Goal: Task Accomplishment & Management: Complete application form

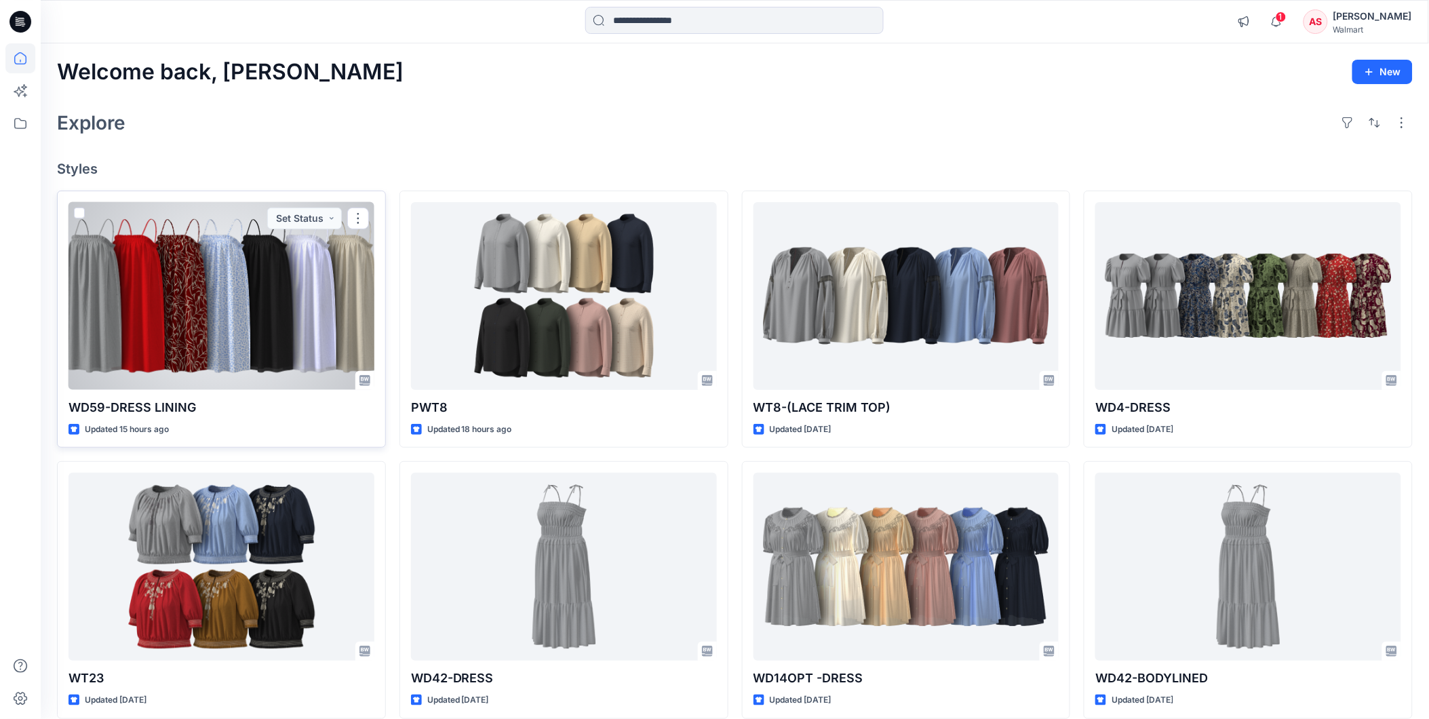
click at [185, 305] on div at bounding box center [221, 296] width 306 height 188
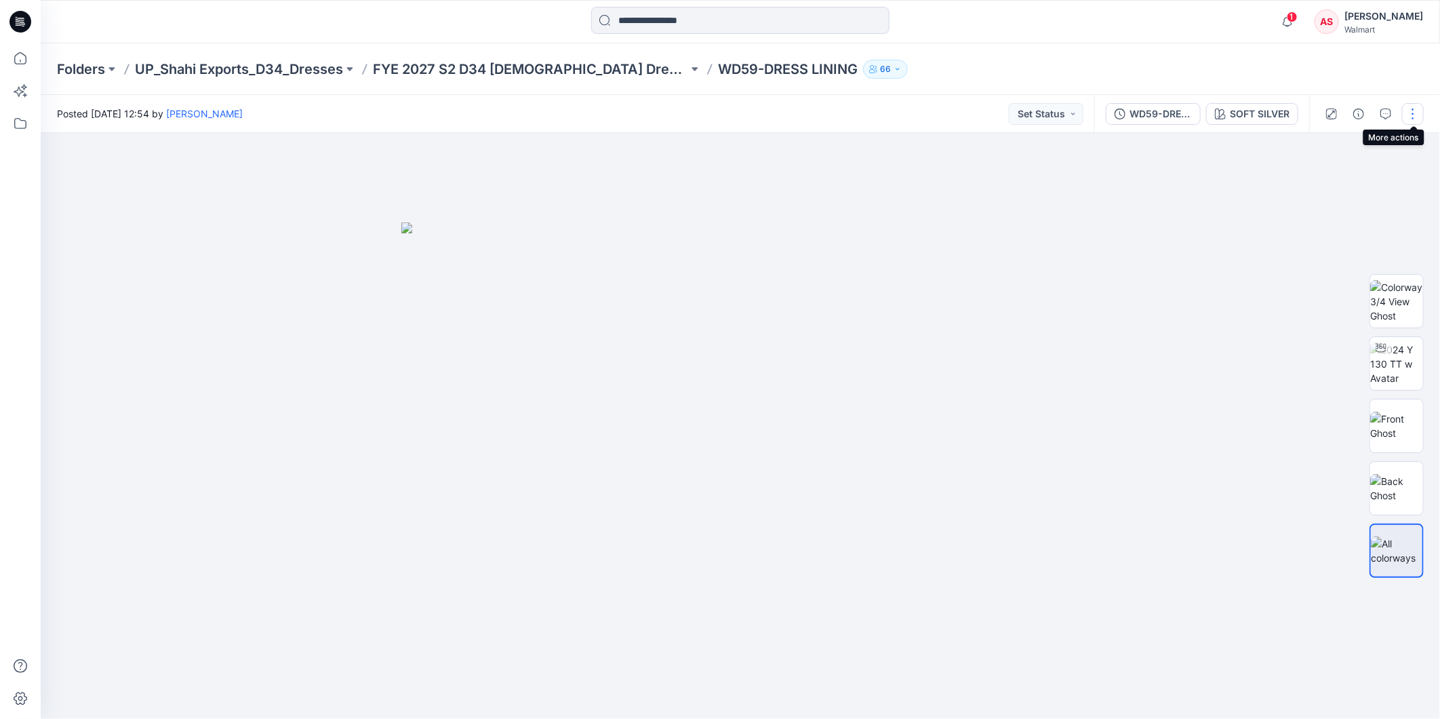
click at [1412, 111] on button "button" at bounding box center [1413, 114] width 22 height 22
click at [1325, 210] on p "Edit" at bounding box center [1326, 213] width 17 height 14
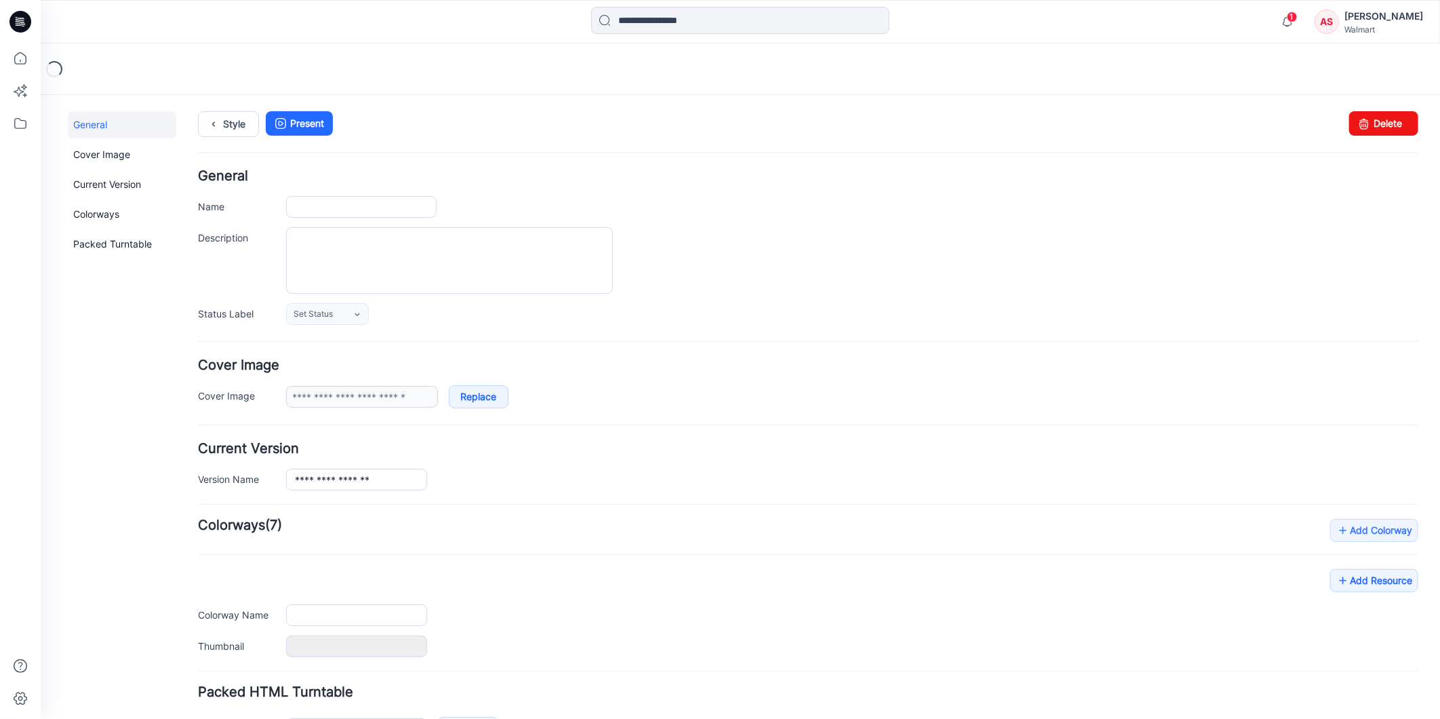
type input "**********"
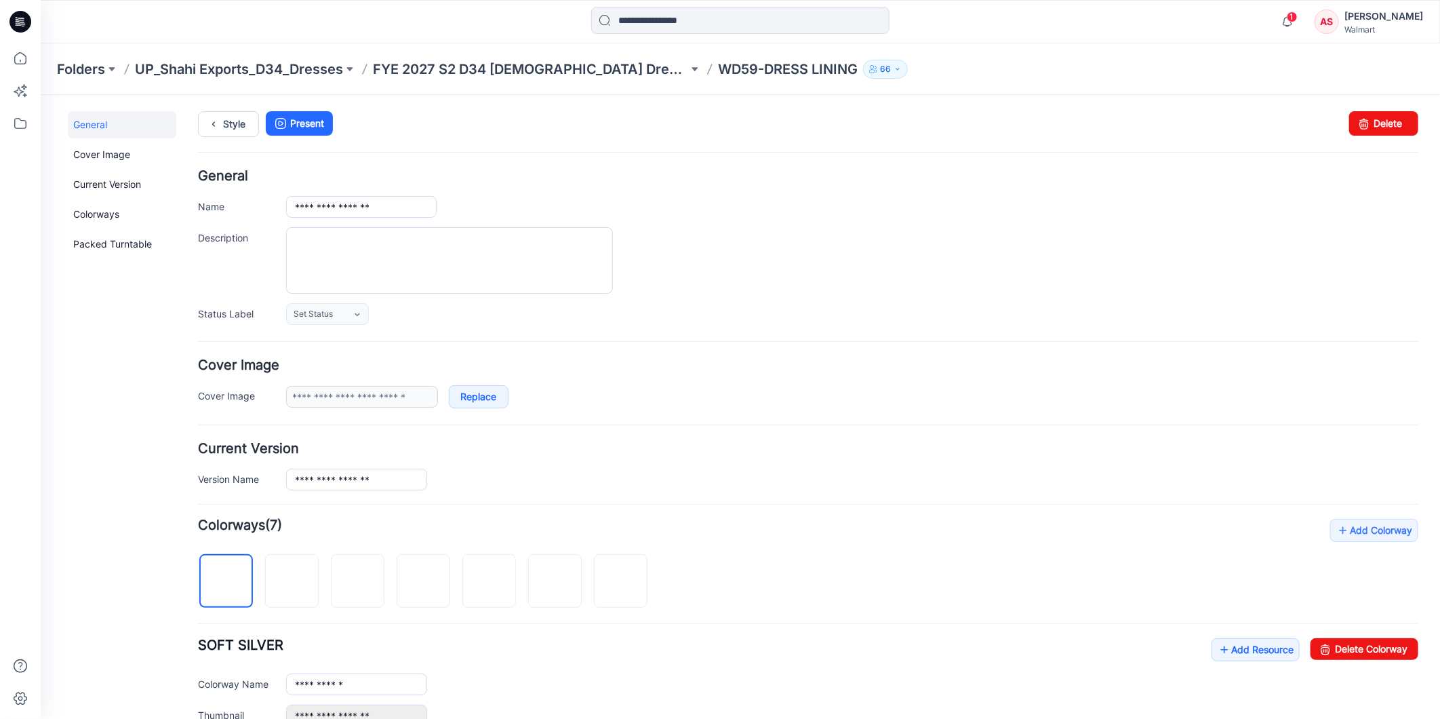
scroll to position [226, 0]
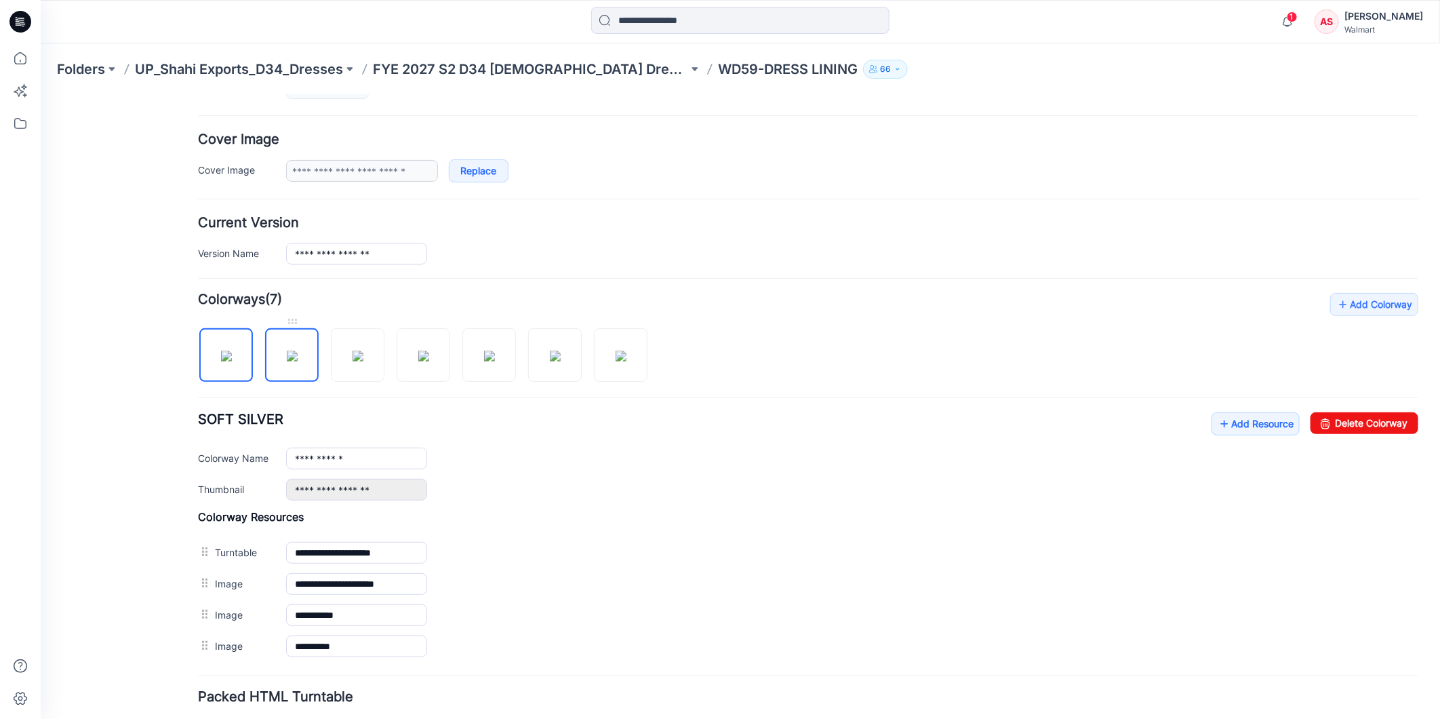
click at [286, 359] on img at bounding box center [291, 355] width 11 height 11
click at [357, 361] on img at bounding box center [357, 355] width 11 height 11
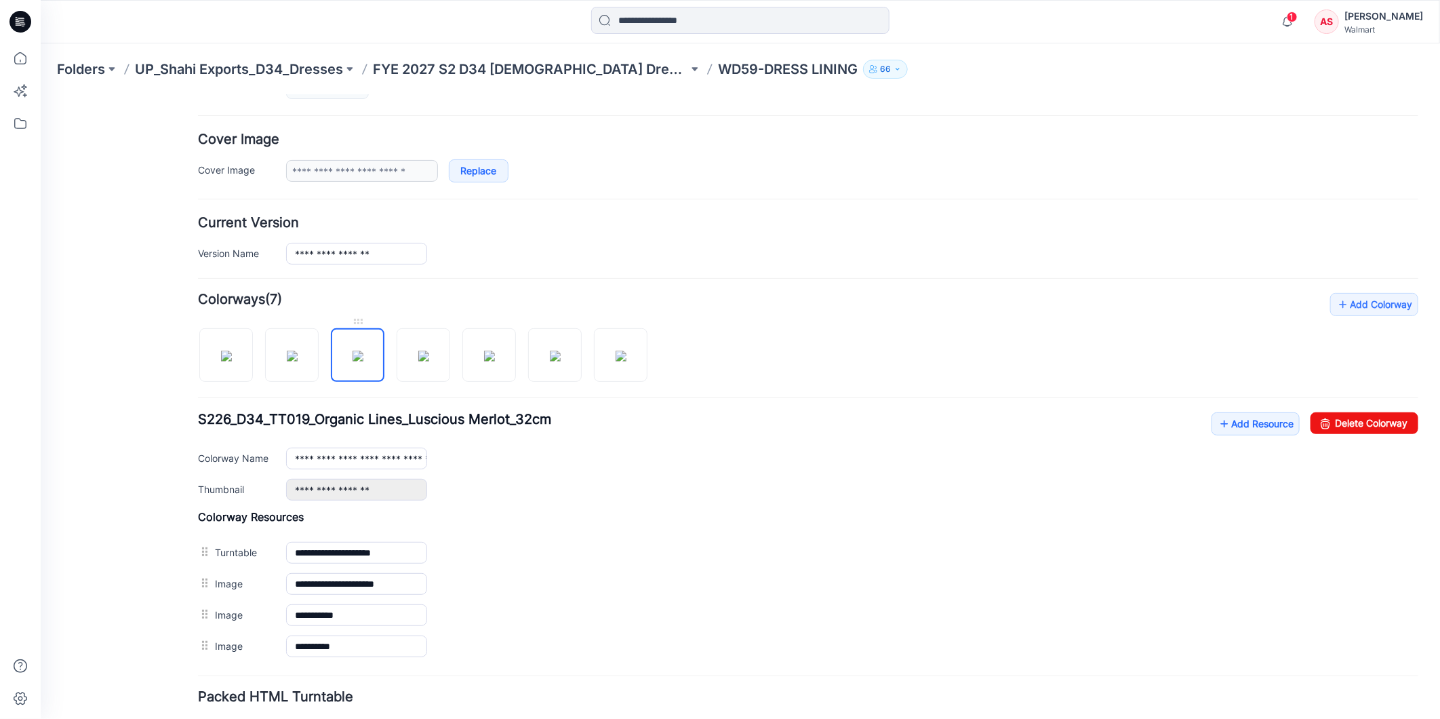
click at [352, 359] on img at bounding box center [357, 355] width 11 height 11
click at [429, 350] on img at bounding box center [423, 355] width 11 height 11
click at [483, 361] on img at bounding box center [488, 355] width 11 height 11
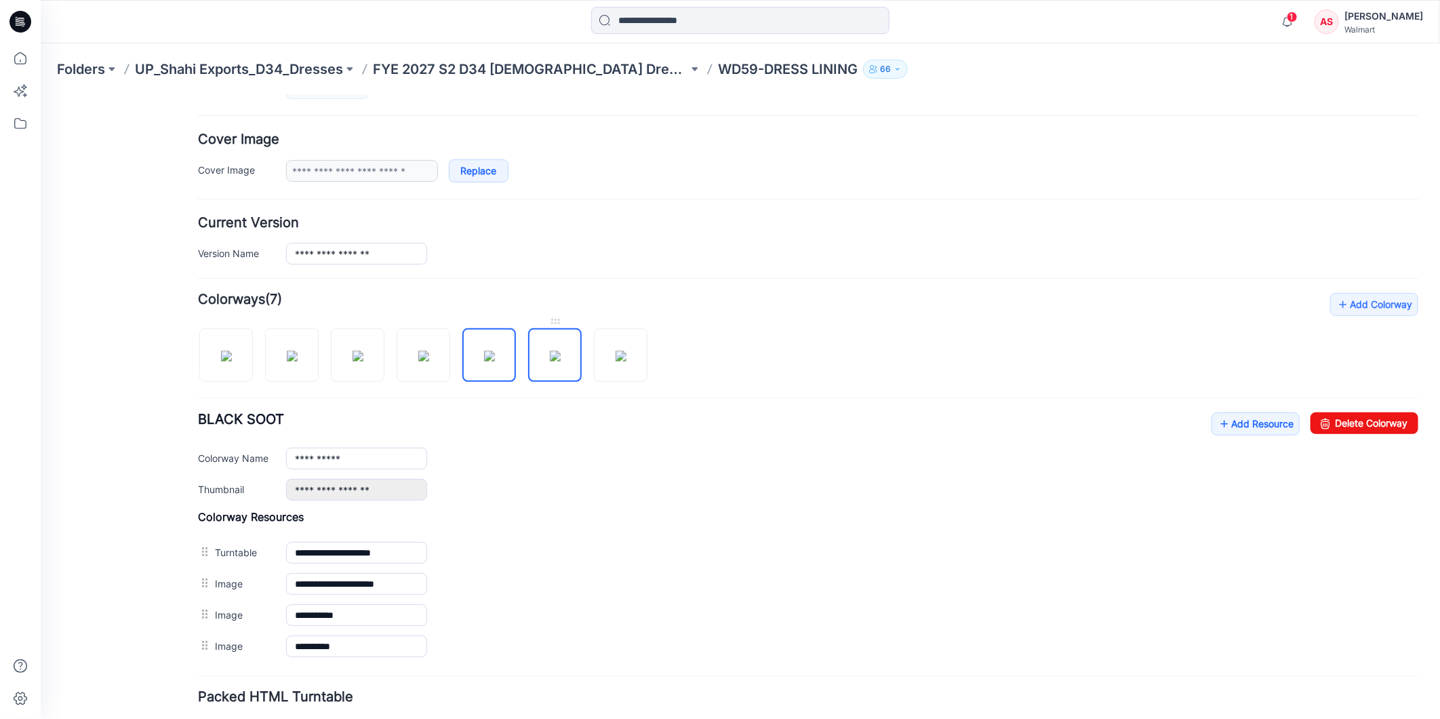
click at [560, 361] on img at bounding box center [554, 355] width 11 height 11
click at [615, 361] on img at bounding box center [620, 355] width 11 height 11
type input "**********"
click at [18, 61] on icon at bounding box center [20, 58] width 30 height 30
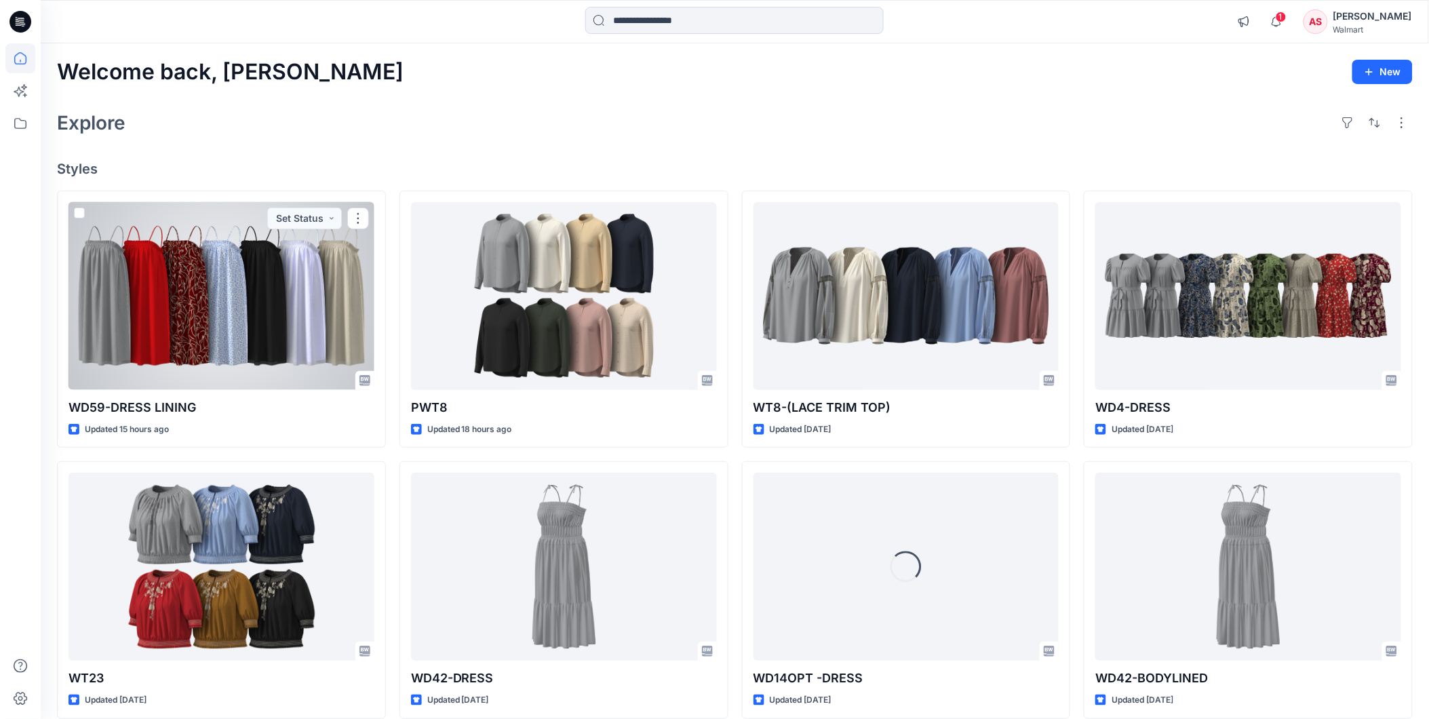
click at [163, 336] on div at bounding box center [221, 296] width 306 height 188
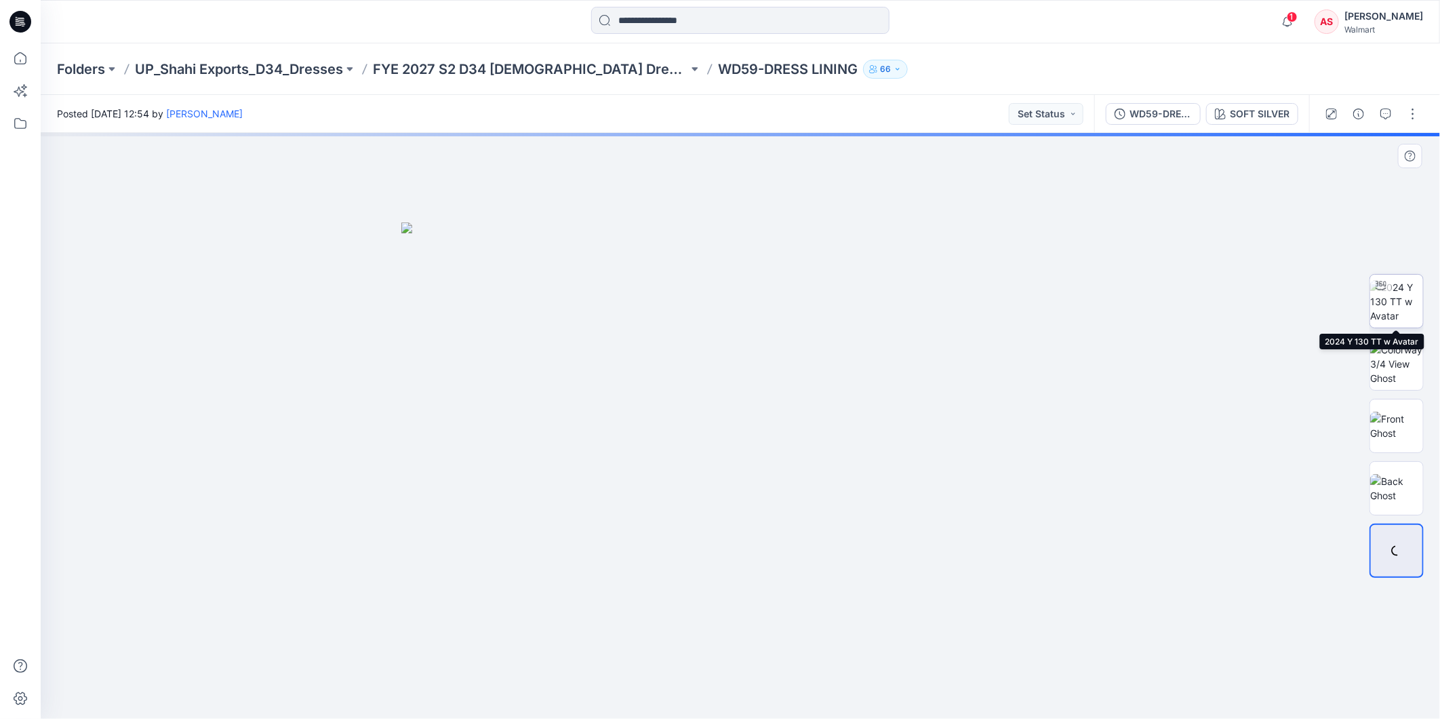
click at [1391, 304] on img at bounding box center [1396, 301] width 53 height 43
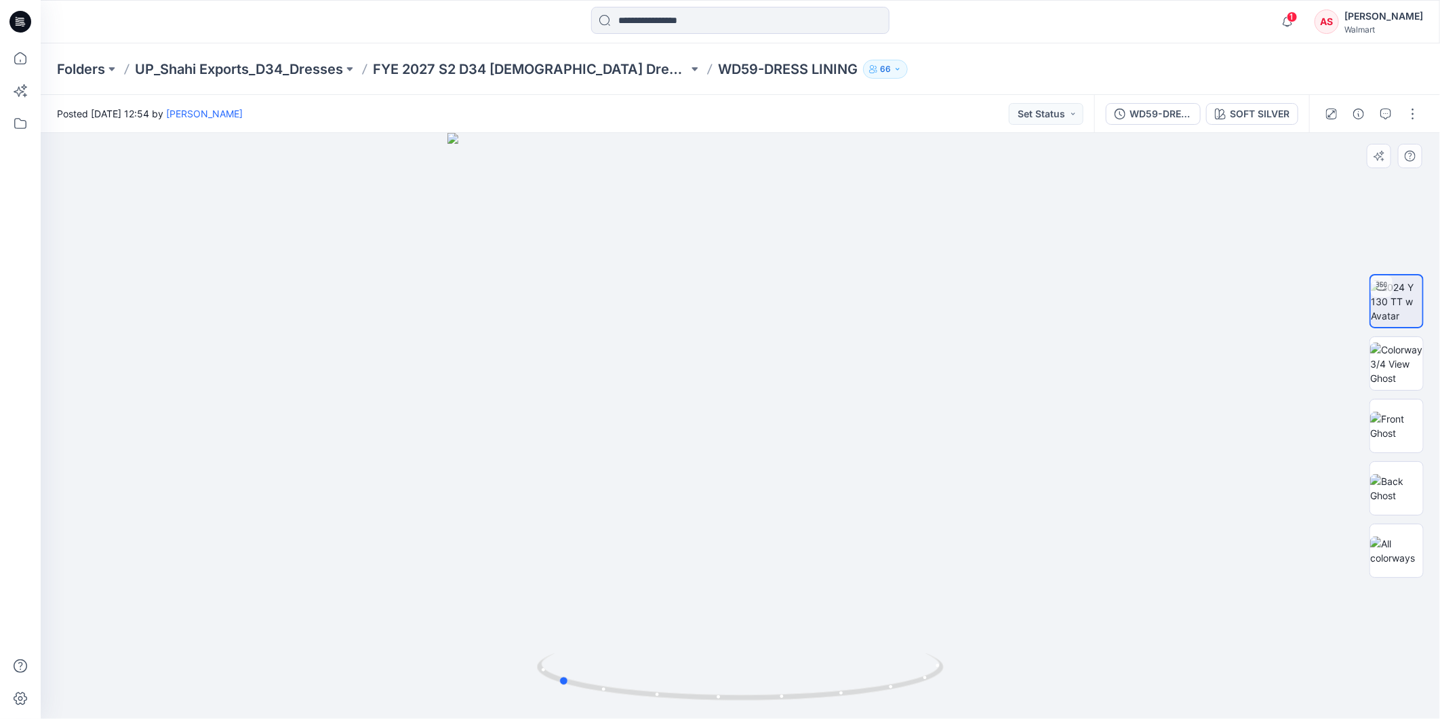
drag, startPoint x: 890, startPoint y: 690, endPoint x: 1075, endPoint y: 614, distance: 199.5
click at [1115, 665] on div at bounding box center [741, 426] width 1400 height 586
drag, startPoint x: 902, startPoint y: 685, endPoint x: 1124, endPoint y: 634, distance: 227.5
click at [1124, 634] on div at bounding box center [741, 426] width 1400 height 586
click at [18, 62] on icon at bounding box center [20, 58] width 30 height 30
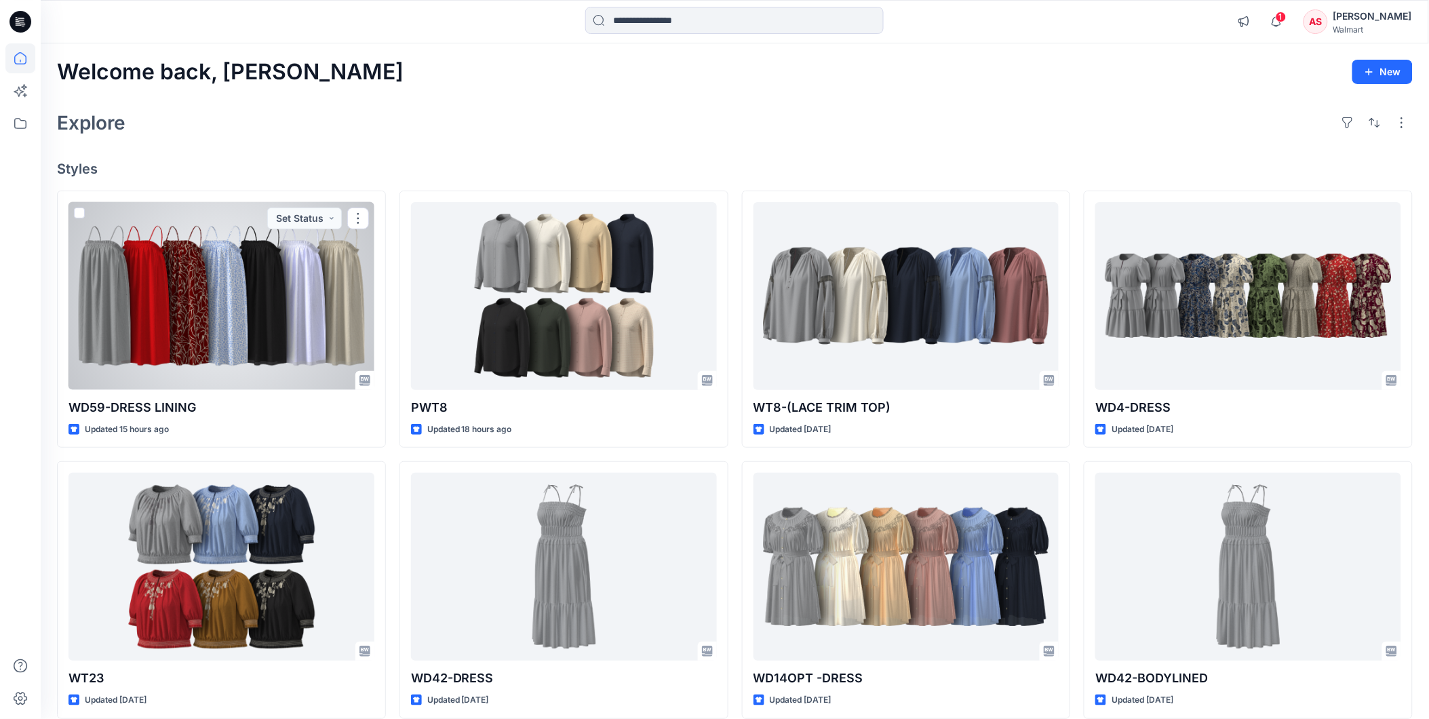
click at [245, 326] on div at bounding box center [221, 296] width 306 height 188
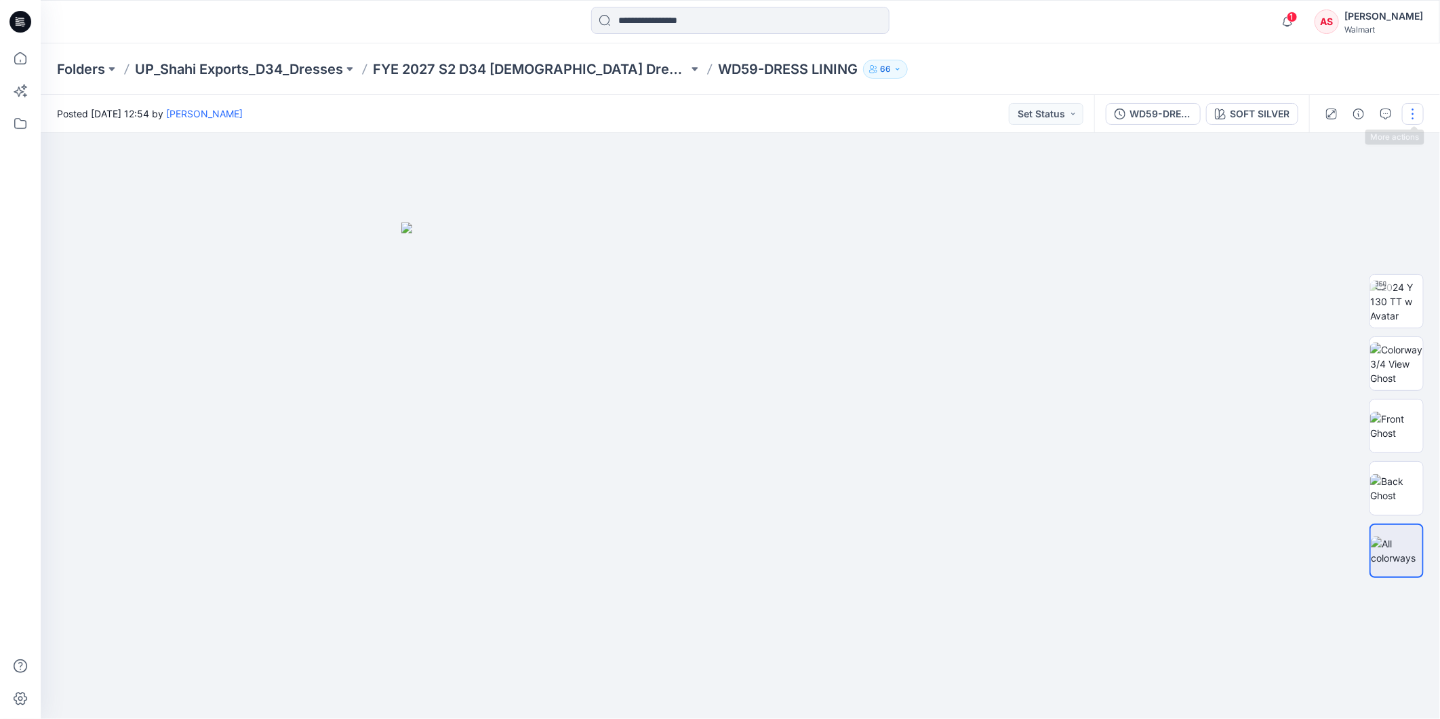
click at [1408, 117] on button "button" at bounding box center [1413, 114] width 22 height 22
click at [1334, 209] on p "Edit" at bounding box center [1326, 213] width 17 height 14
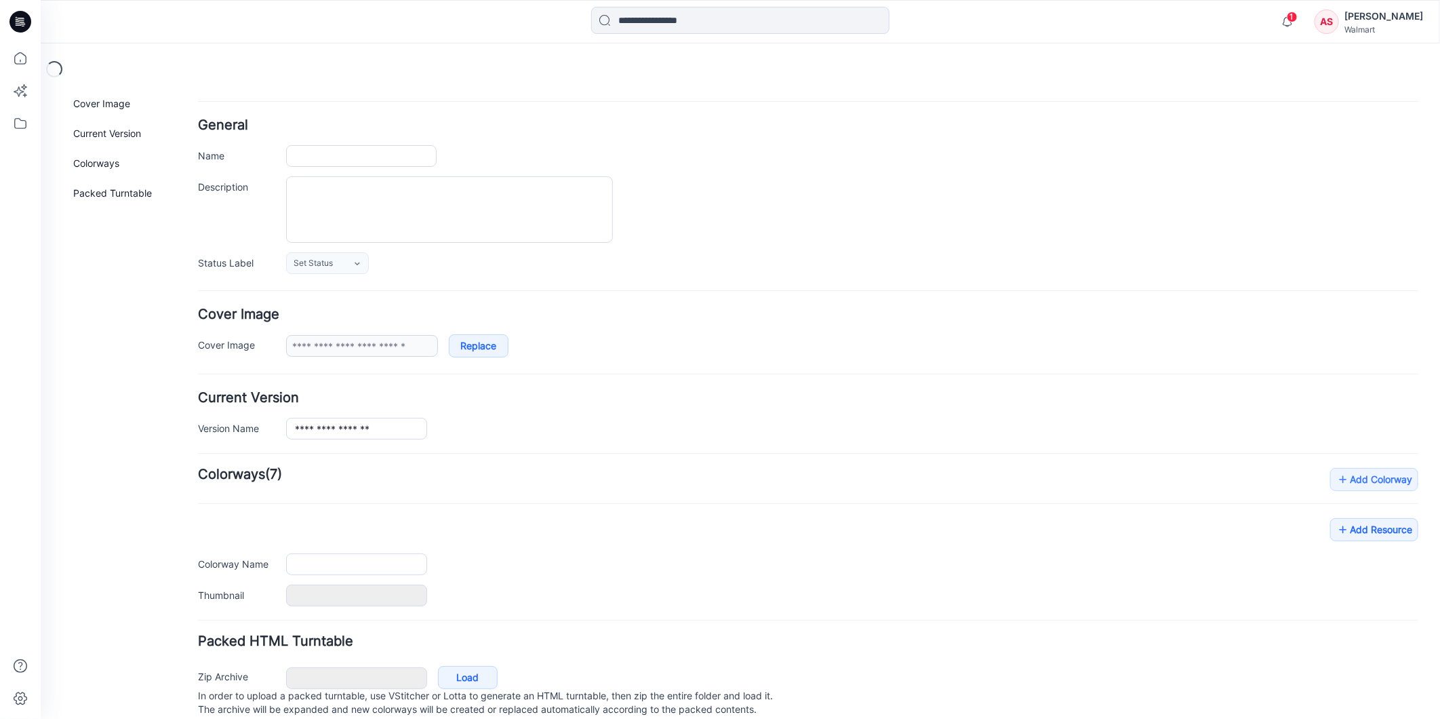
type input "**********"
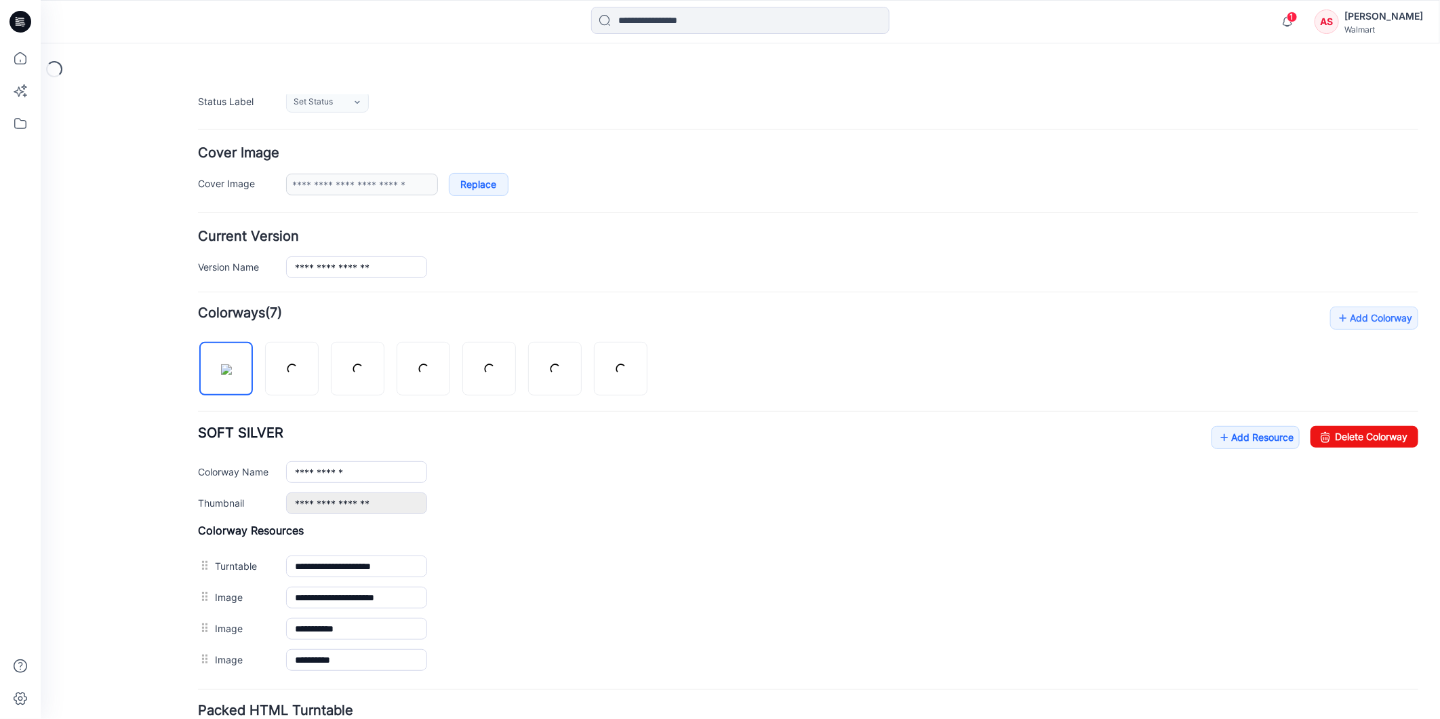
scroll to position [321, 0]
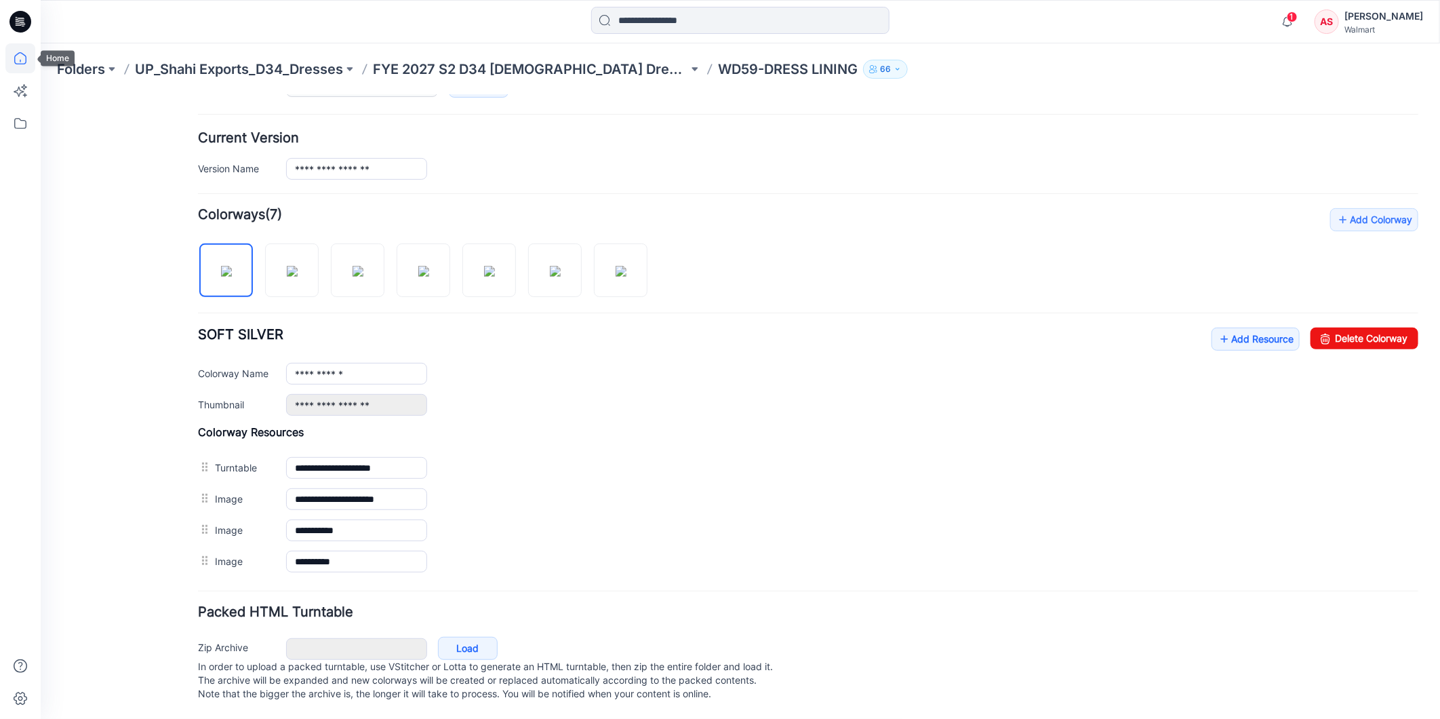
click at [17, 58] on icon at bounding box center [20, 58] width 30 height 30
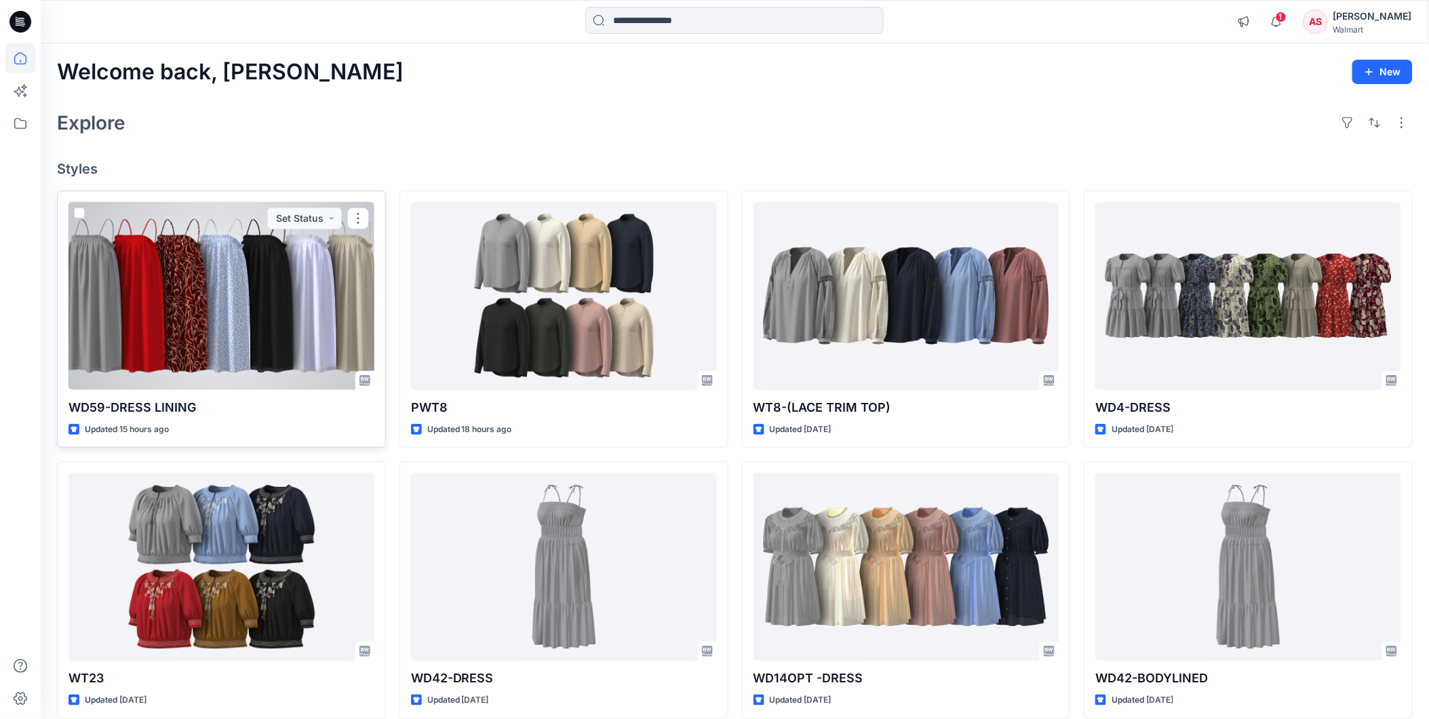
click at [252, 283] on div at bounding box center [221, 296] width 306 height 188
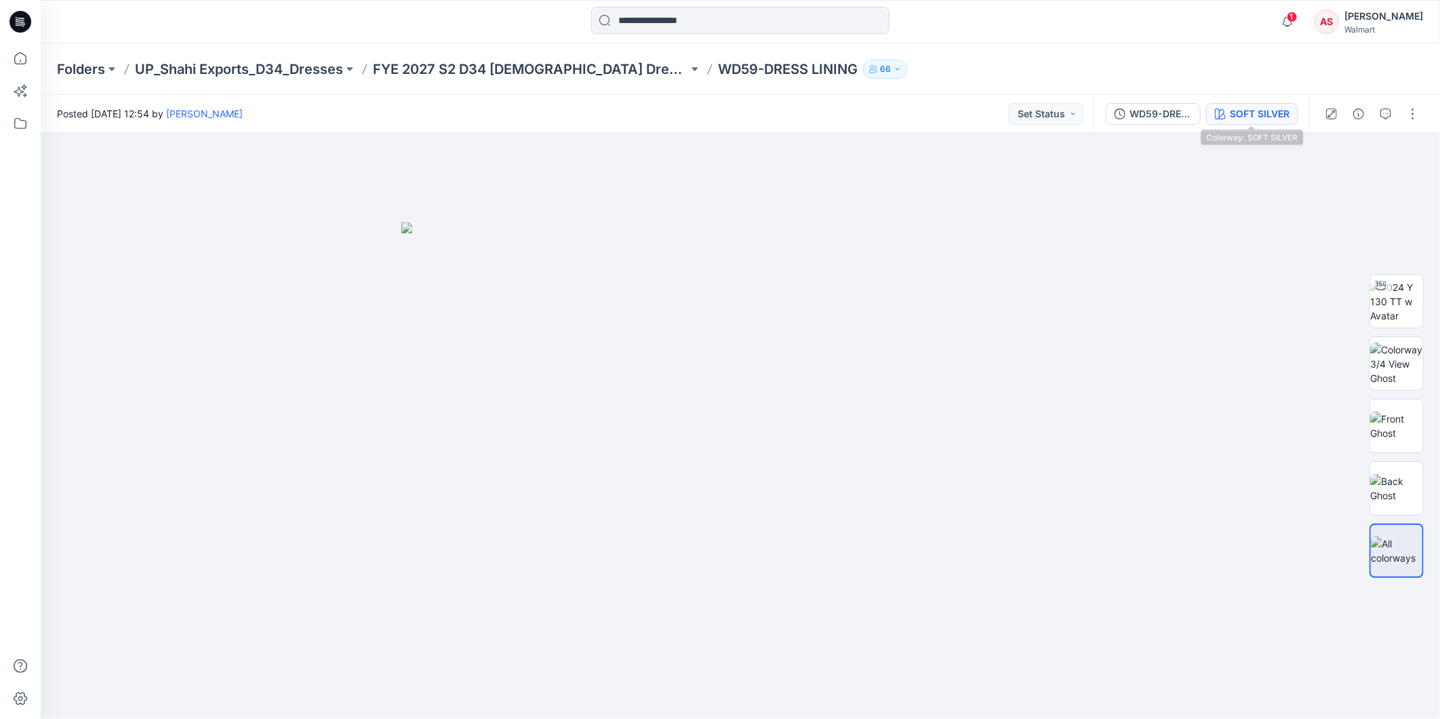
click at [1250, 109] on div "SOFT SILVER" at bounding box center [1260, 113] width 60 height 15
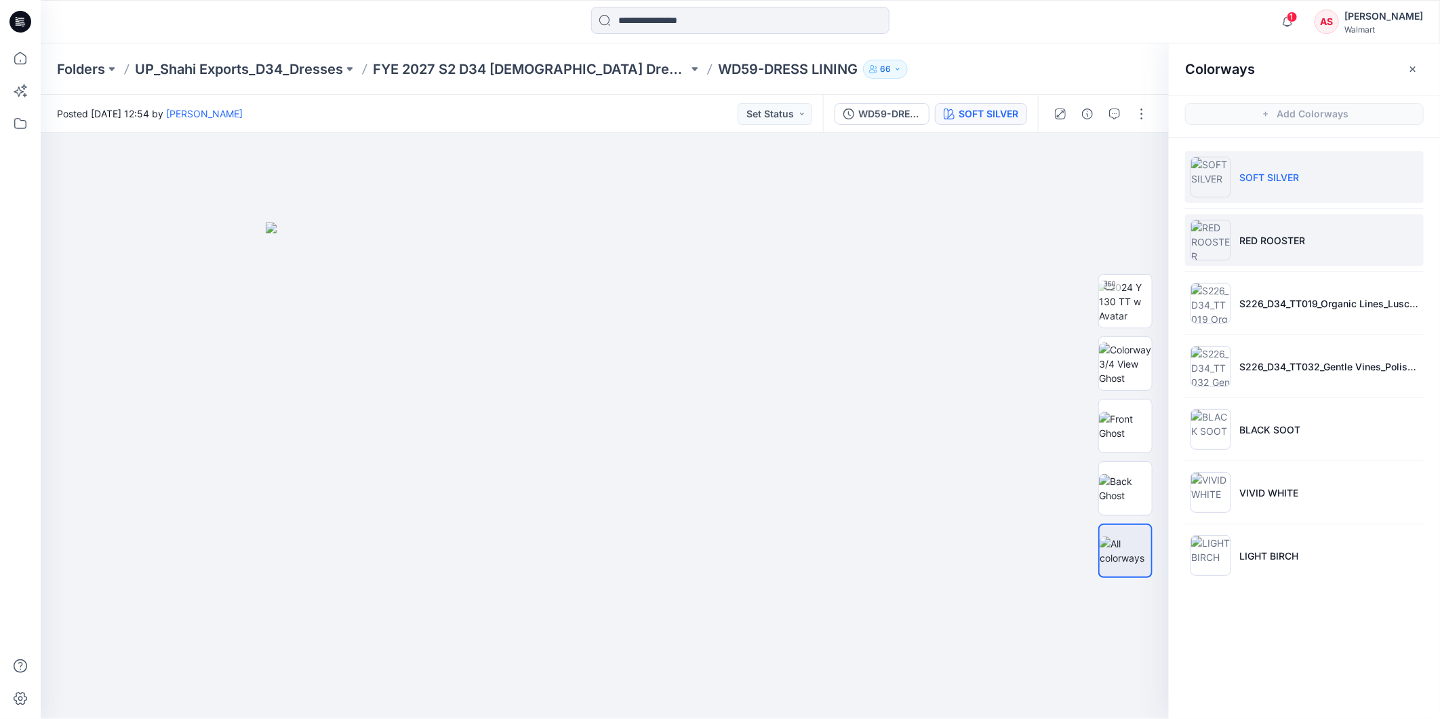
click at [1245, 237] on p "RED ROOSTER" at bounding box center [1273, 240] width 66 height 14
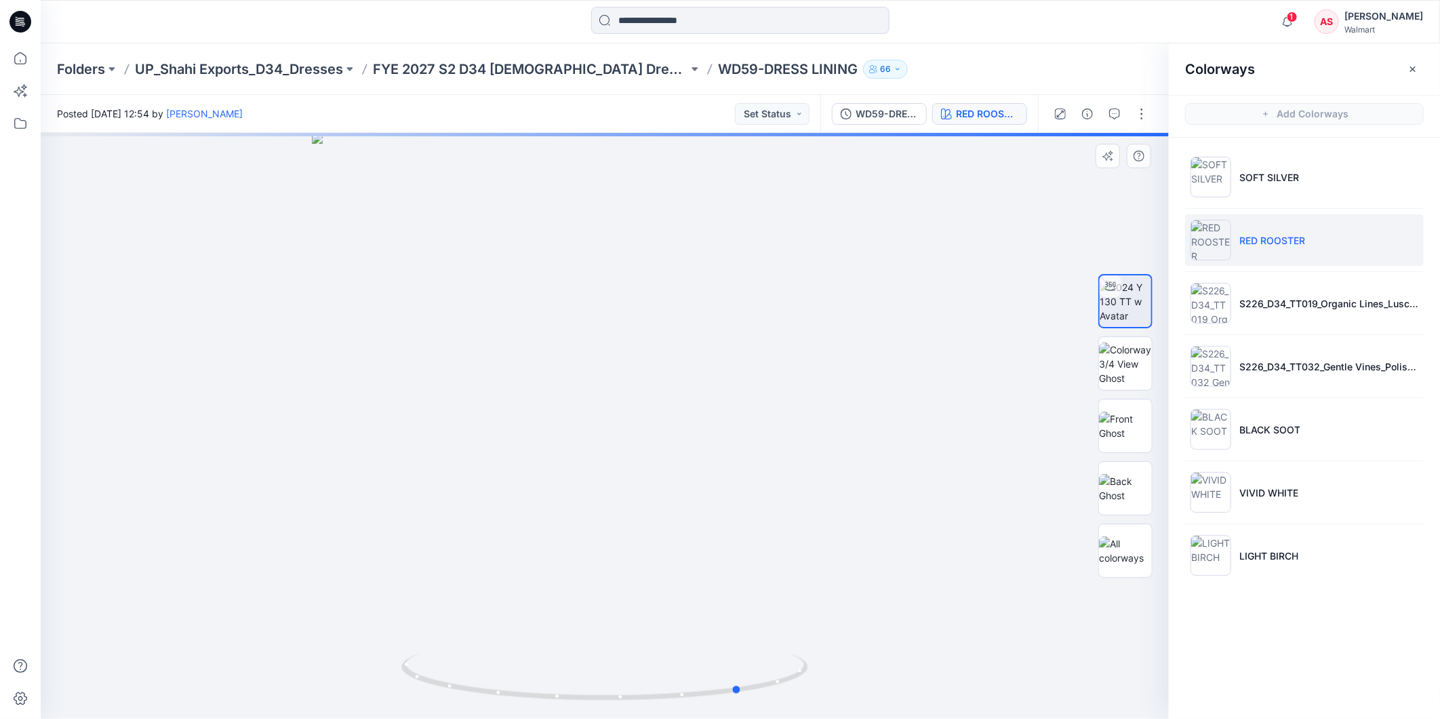
drag, startPoint x: 730, startPoint y: 694, endPoint x: 867, endPoint y: 673, distance: 138.6
click at [867, 673] on div at bounding box center [605, 426] width 1128 height 586
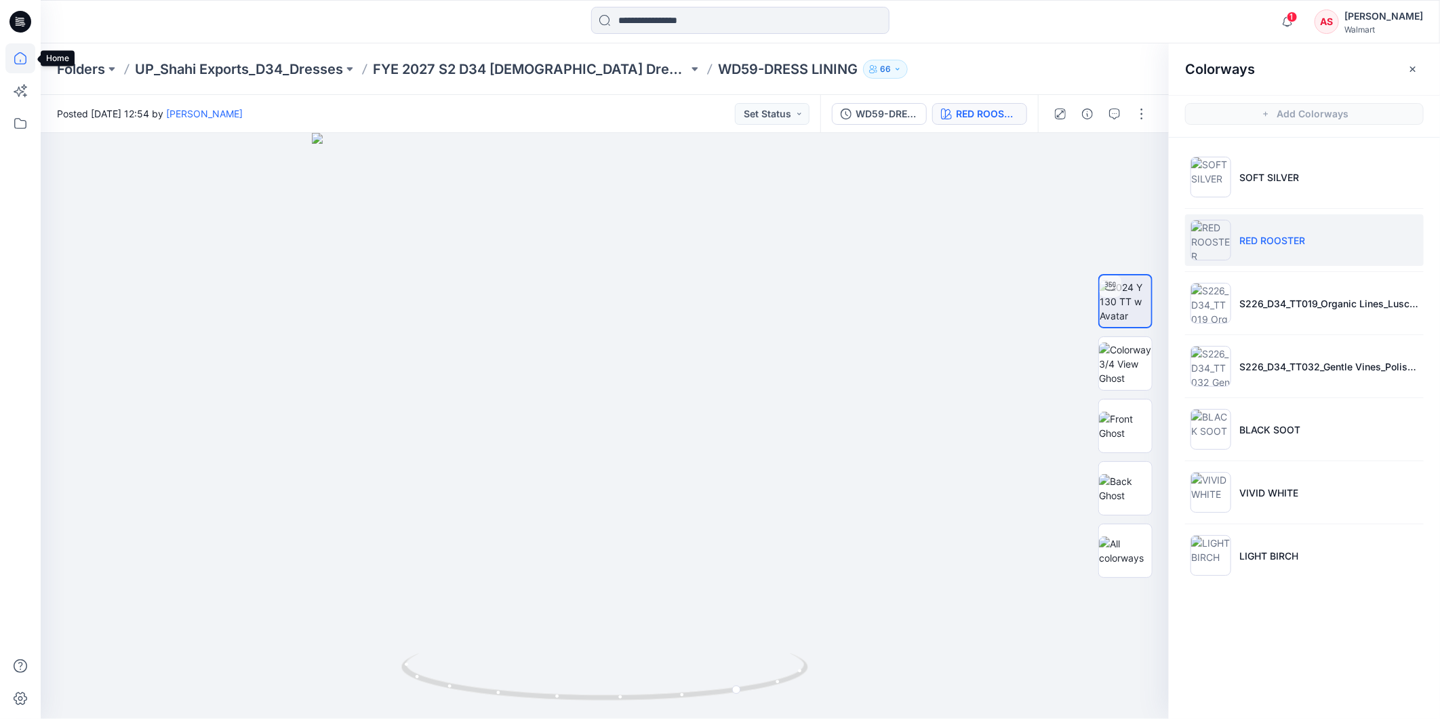
click at [23, 62] on icon at bounding box center [20, 58] width 30 height 30
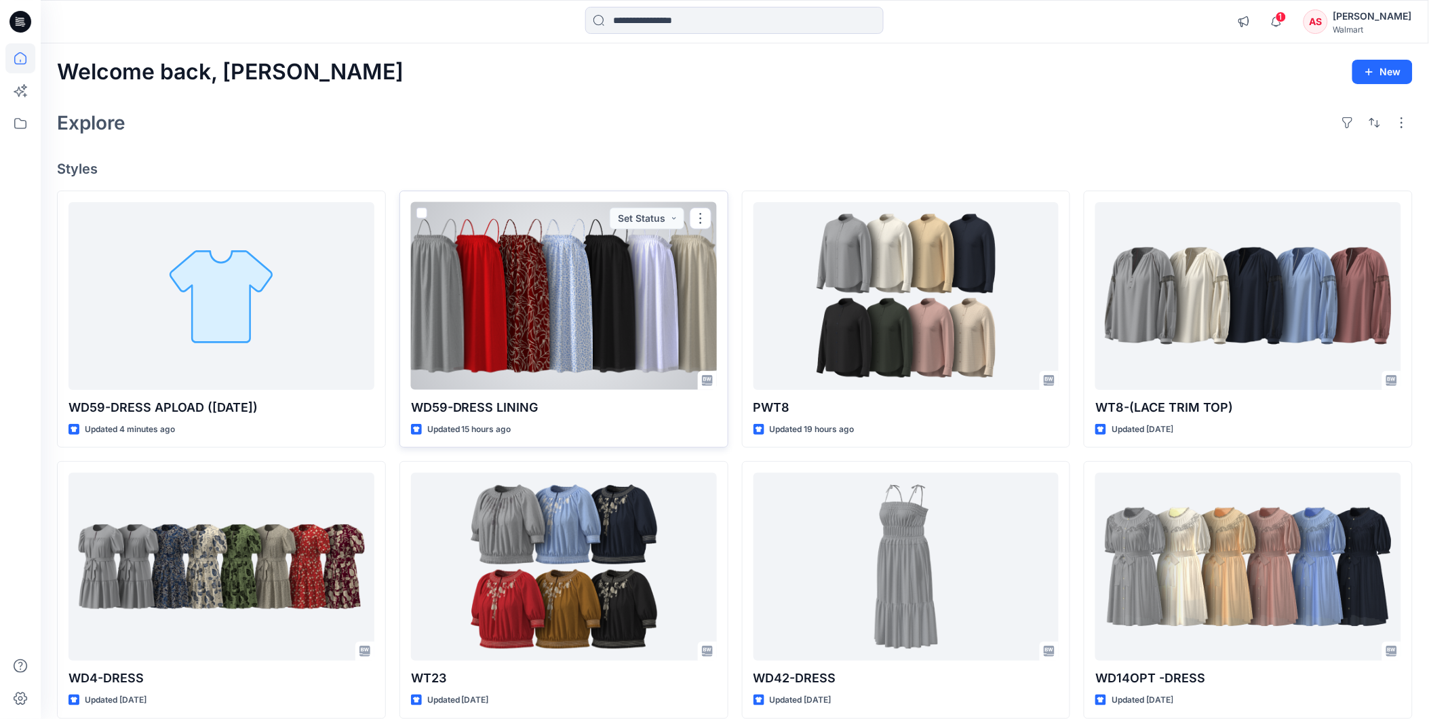
click at [519, 362] on div at bounding box center [564, 296] width 306 height 188
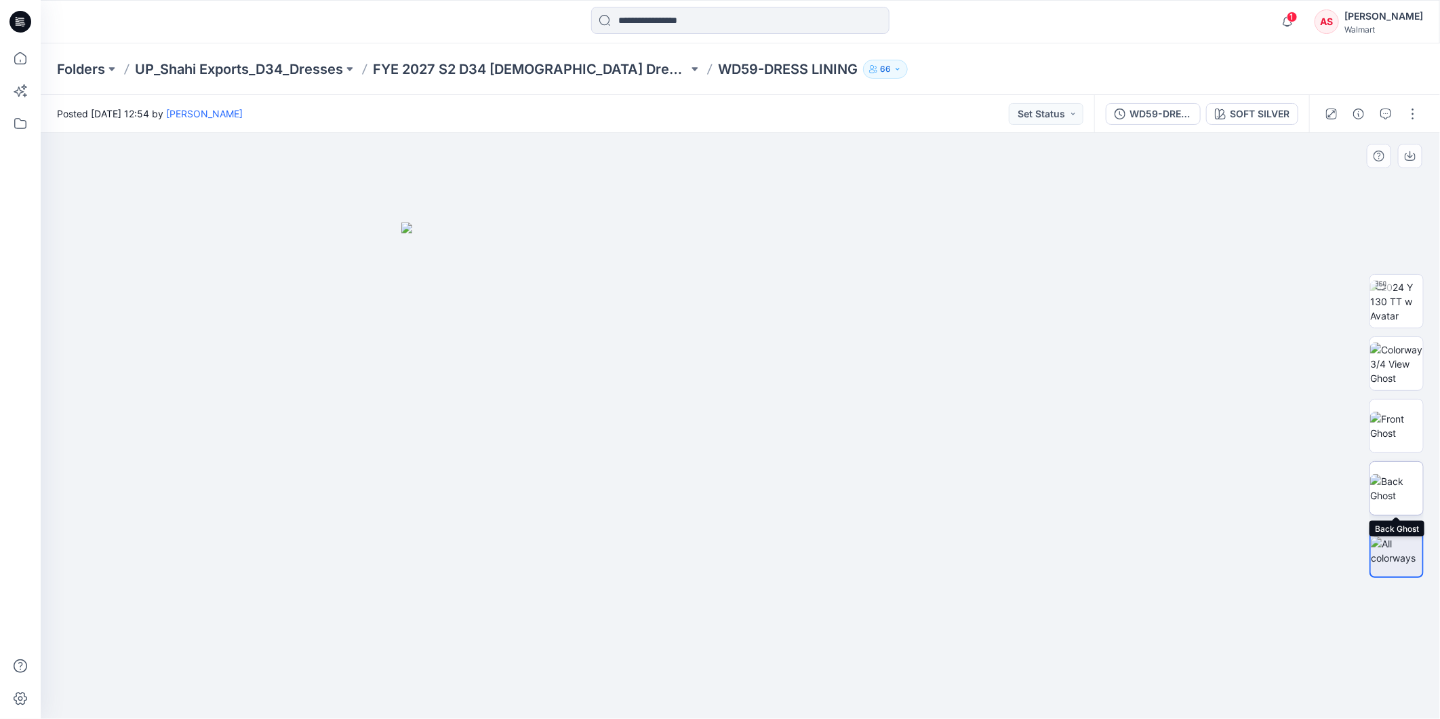
click at [1408, 476] on img at bounding box center [1396, 488] width 53 height 28
click at [23, 58] on icon at bounding box center [20, 58] width 30 height 30
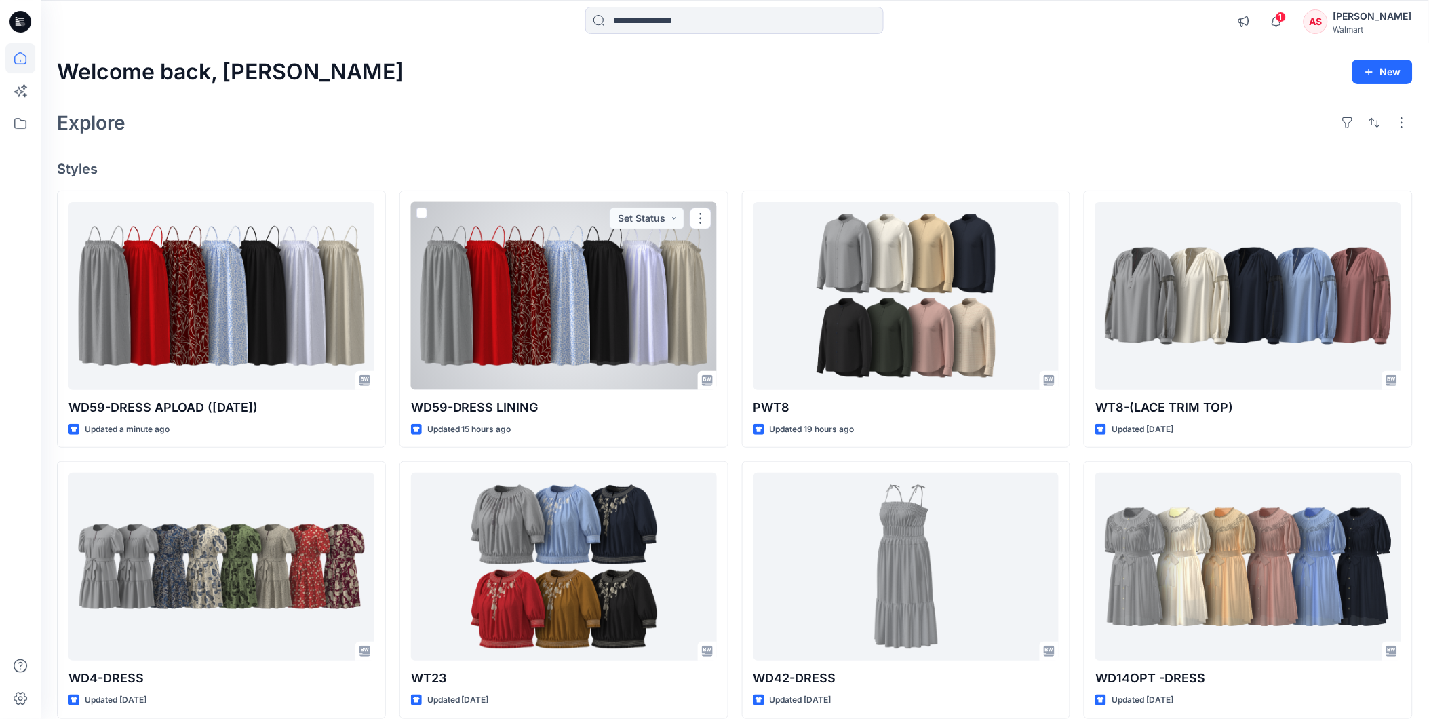
click at [498, 340] on div at bounding box center [564, 296] width 306 height 188
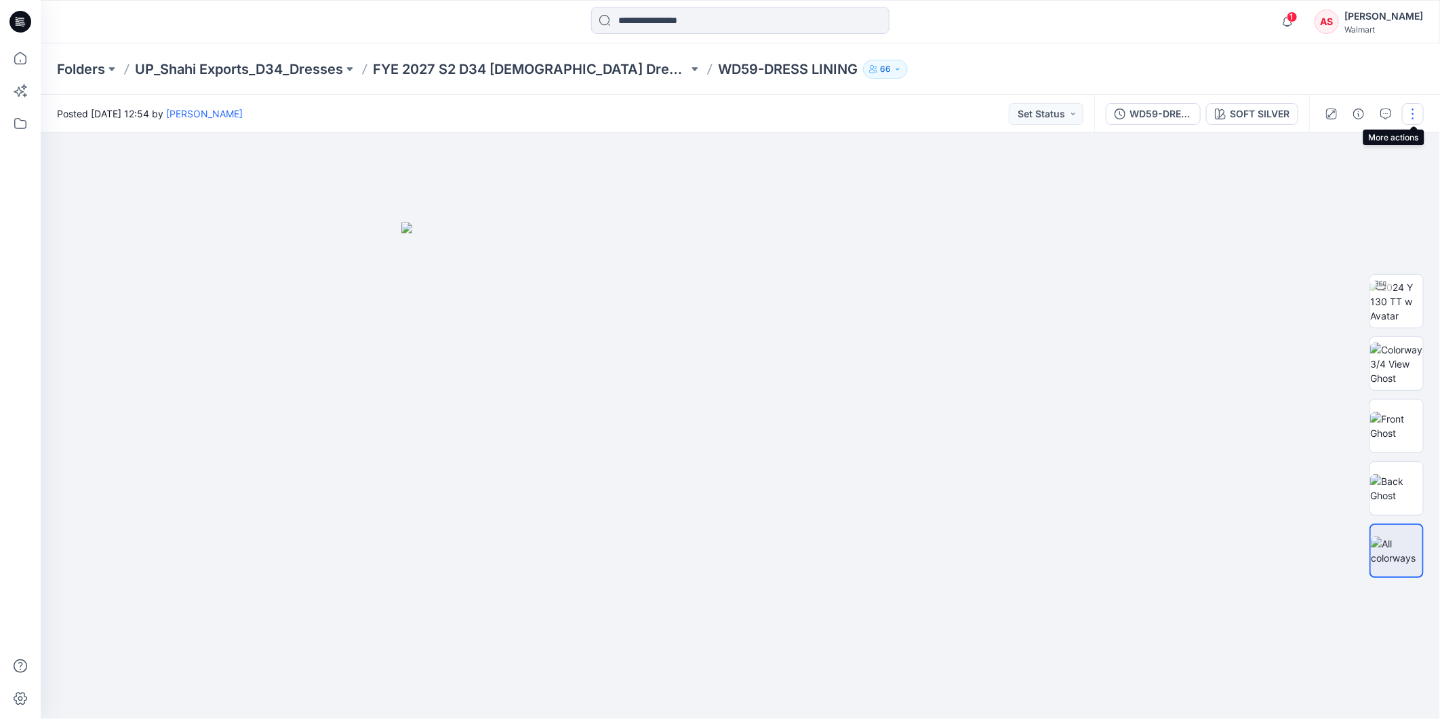
click at [1413, 119] on button "button" at bounding box center [1413, 114] width 22 height 22
click at [1313, 211] on button "Edit" at bounding box center [1356, 213] width 125 height 25
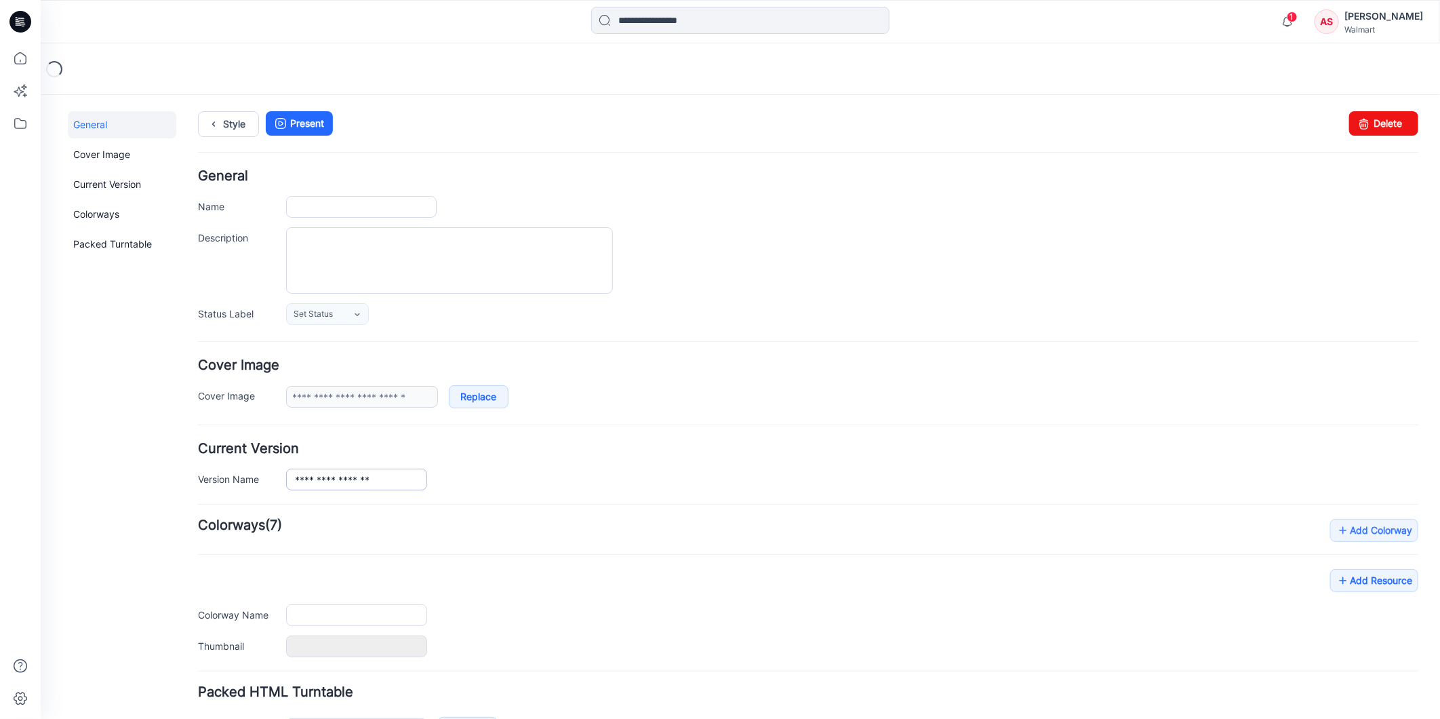
type input "**********"
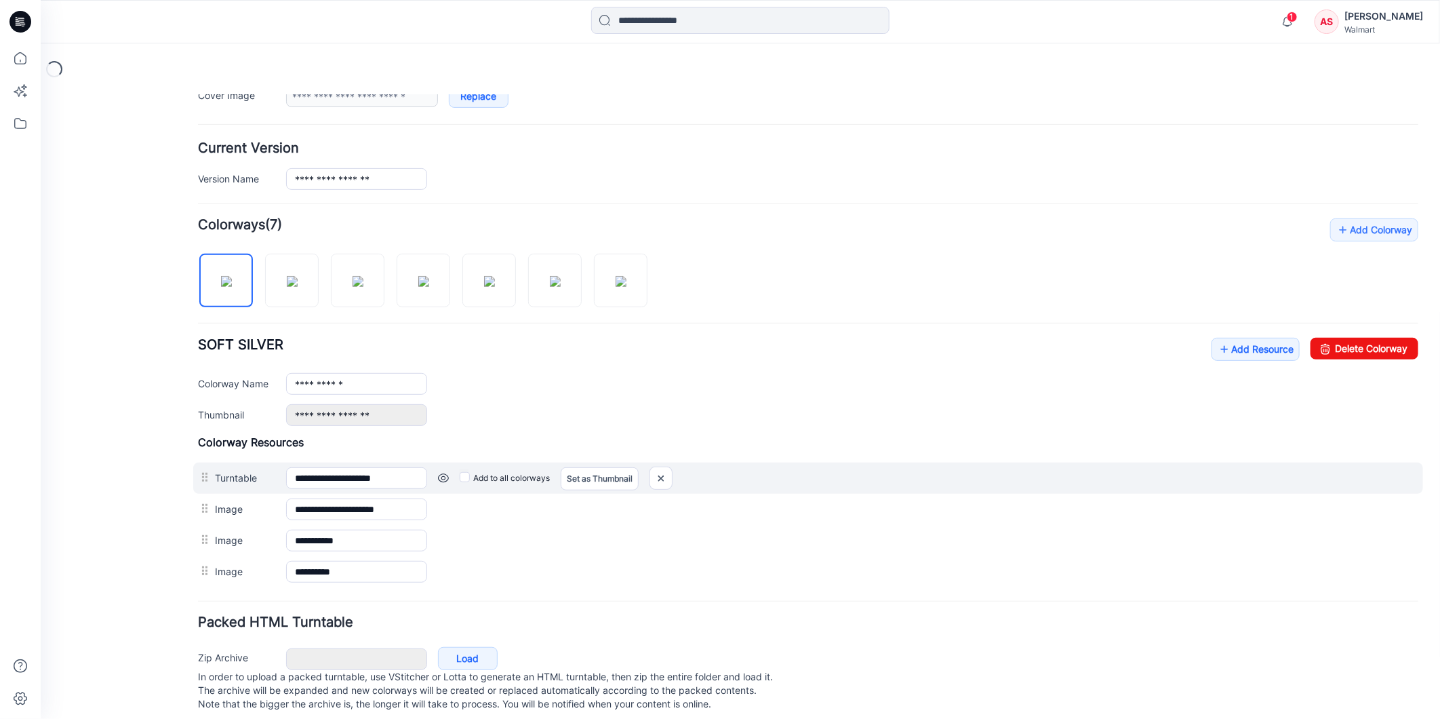
scroll to position [327, 0]
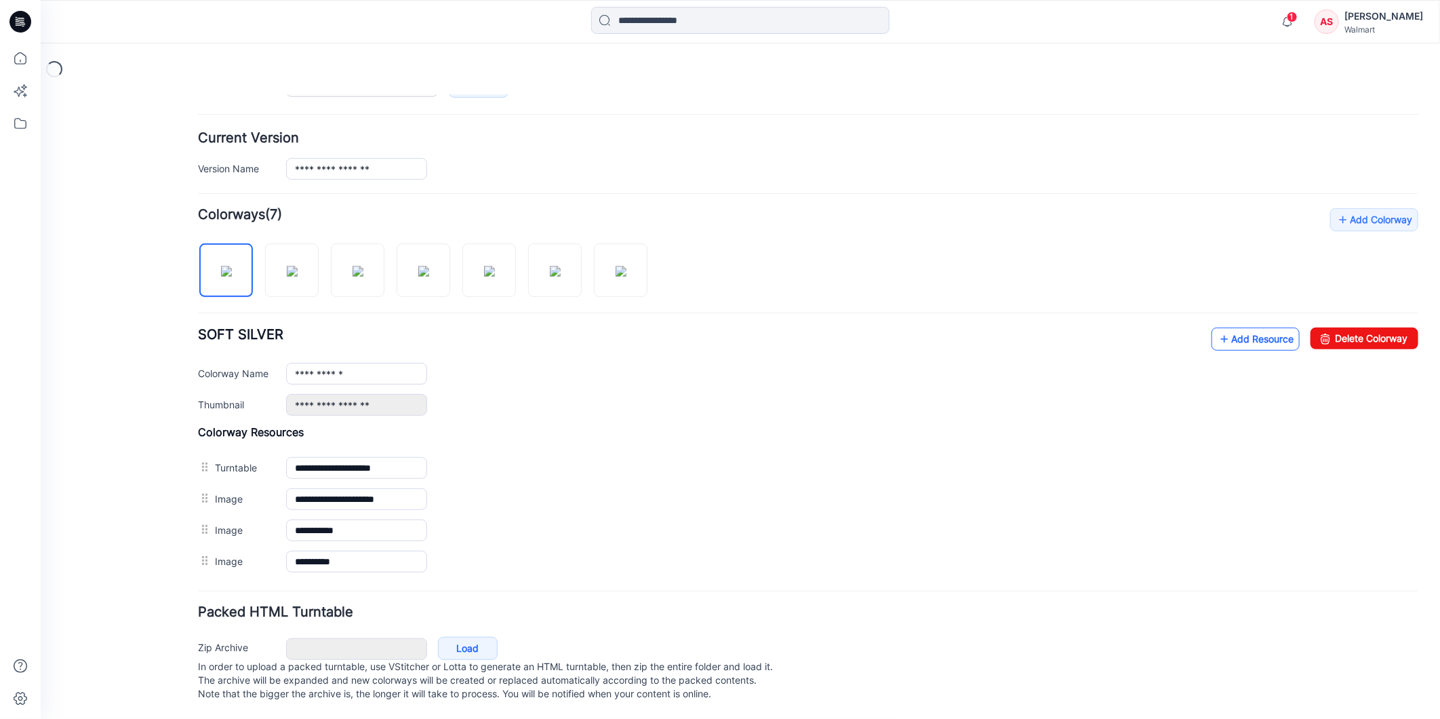
click at [1231, 327] on link "Add Resource" at bounding box center [1255, 338] width 88 height 23
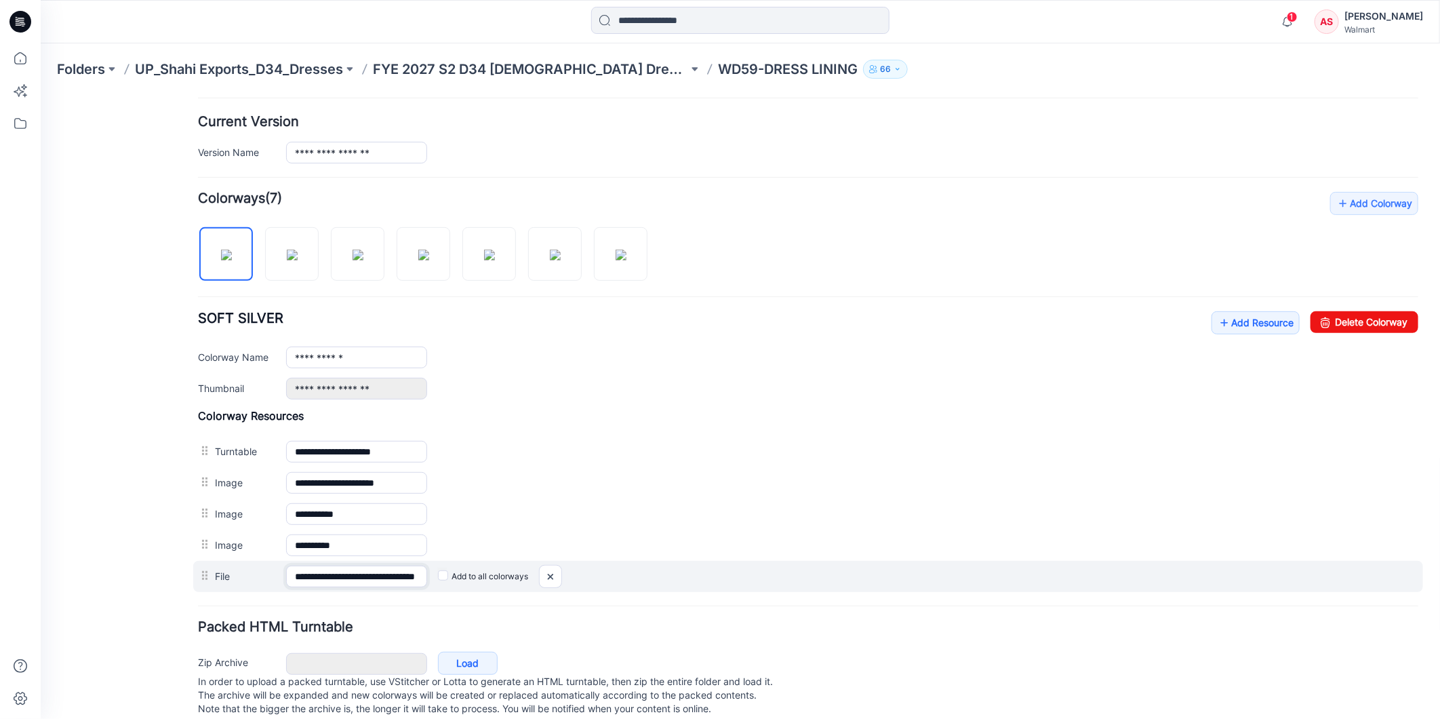
scroll to position [0, 59]
drag, startPoint x: 393, startPoint y: 576, endPoint x: 412, endPoint y: 581, distance: 19.7
click at [412, 581] on input "**********" at bounding box center [355, 576] width 141 height 22
click at [369, 576] on input "**********" at bounding box center [355, 576] width 141 height 22
drag, startPoint x: 369, startPoint y: 576, endPoint x: 336, endPoint y: 579, distance: 32.7
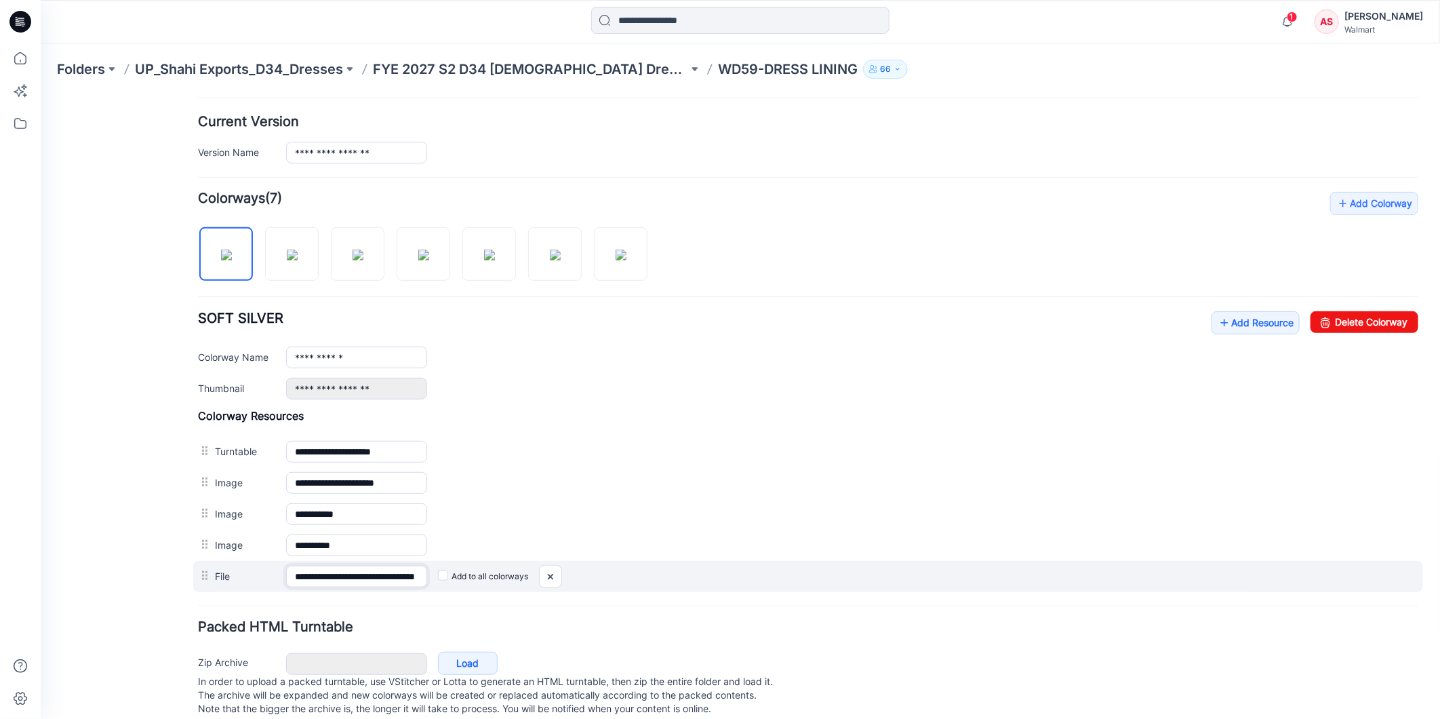
click at [336, 579] on input "**********" at bounding box center [355, 576] width 141 height 22
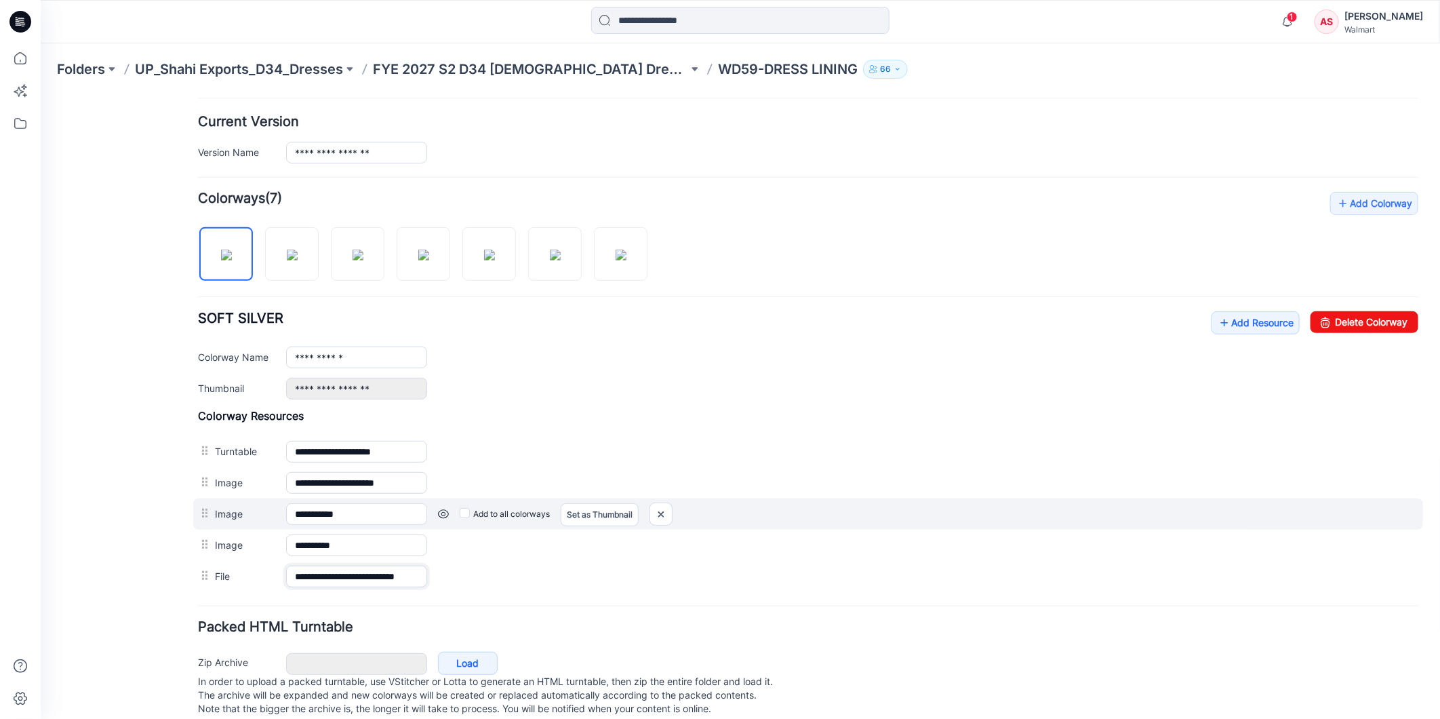
drag, startPoint x: 424, startPoint y: 578, endPoint x: 530, endPoint y: 522, distance: 120.4
click at [429, 578] on div "**********" at bounding box center [807, 575] width 1221 height 31
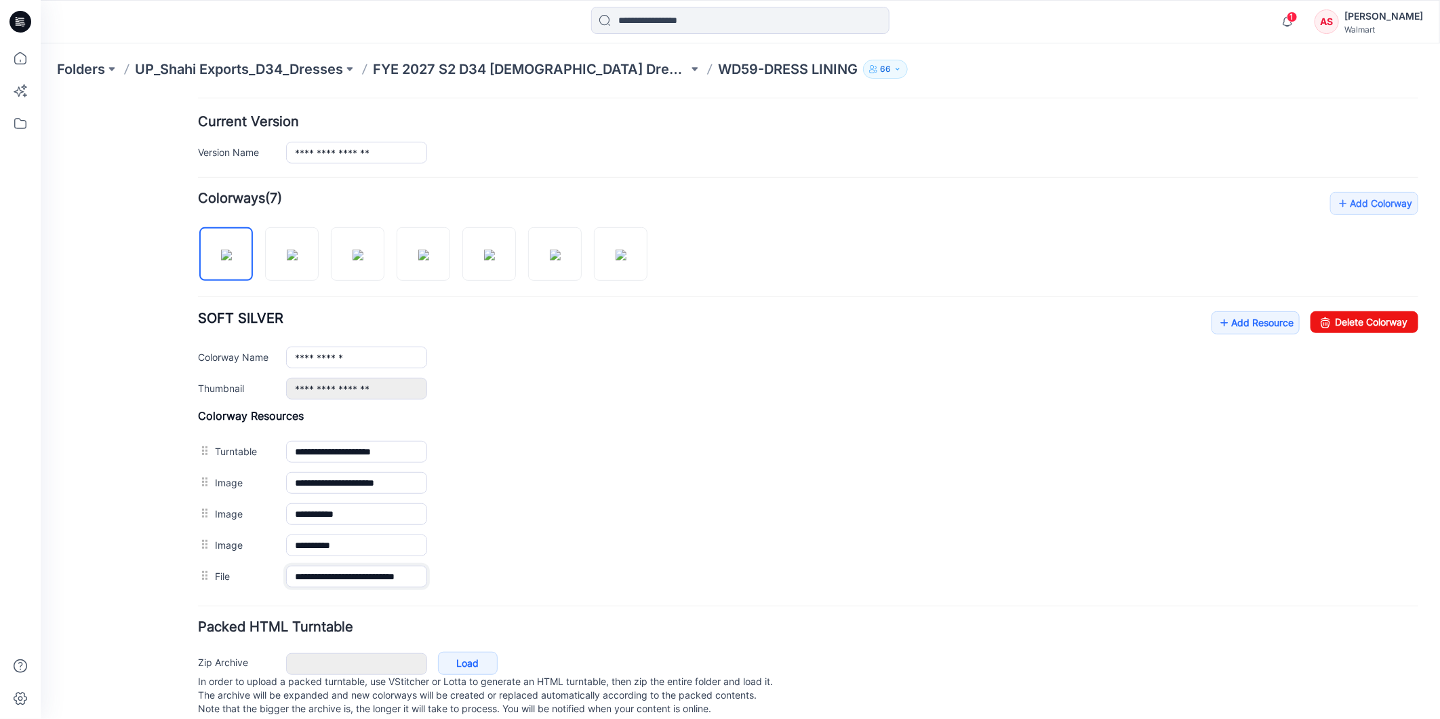
type input "**********"
click at [804, 146] on div "**********" at bounding box center [851, 152] width 1132 height 22
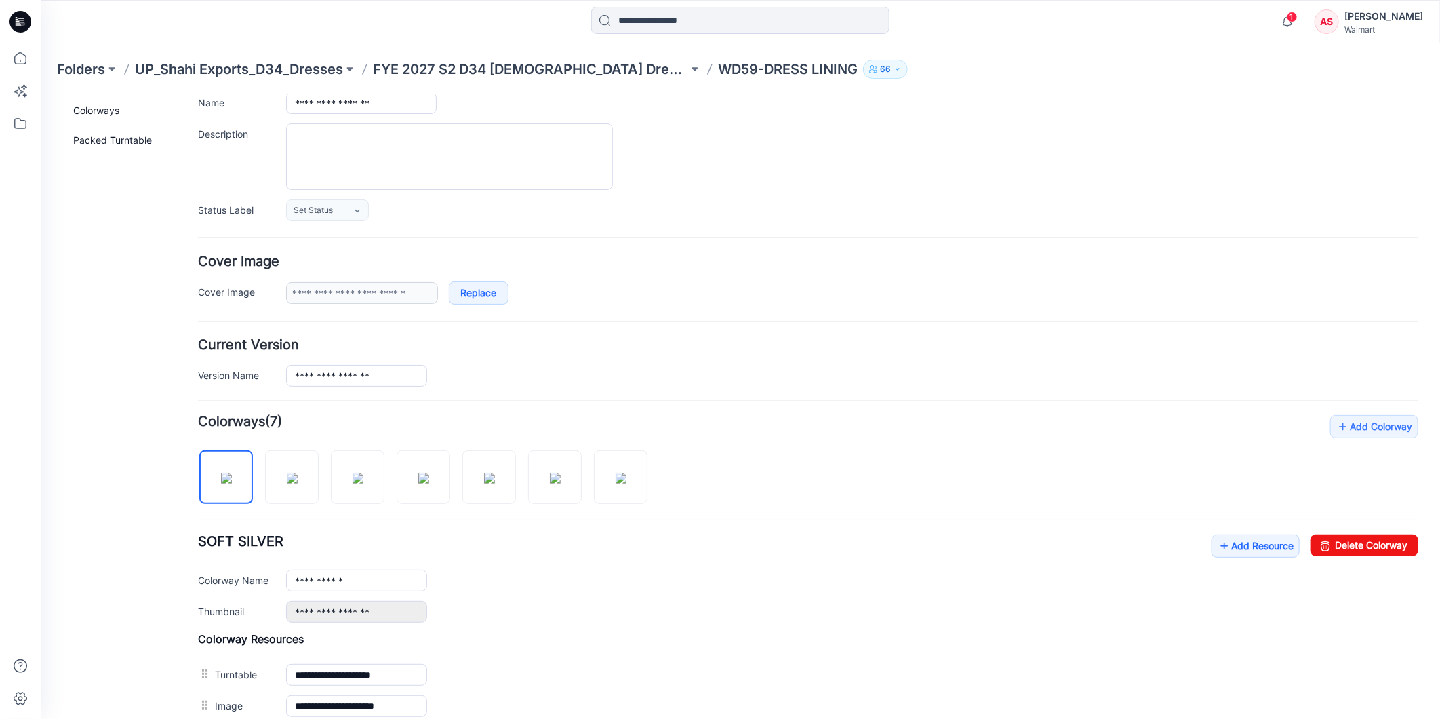
scroll to position [0, 0]
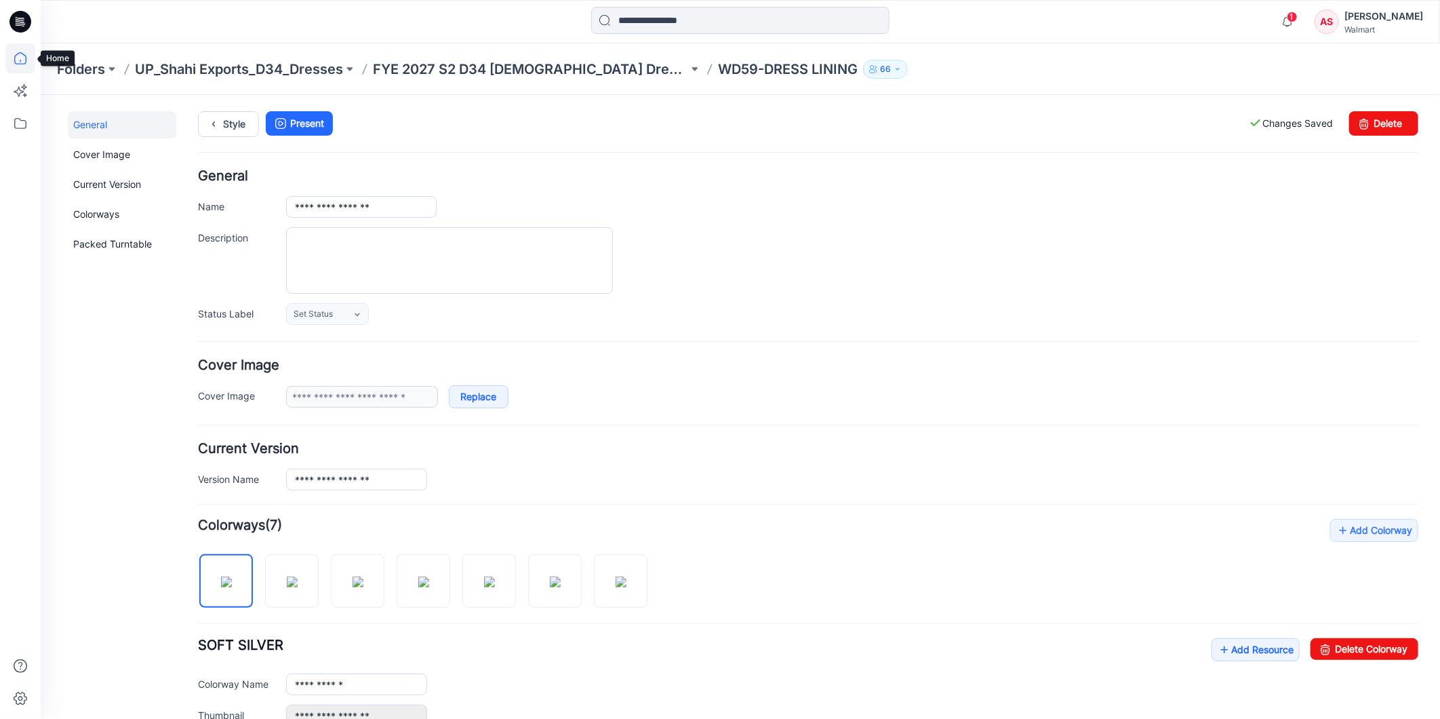
click at [20, 58] on icon at bounding box center [20, 58] width 30 height 30
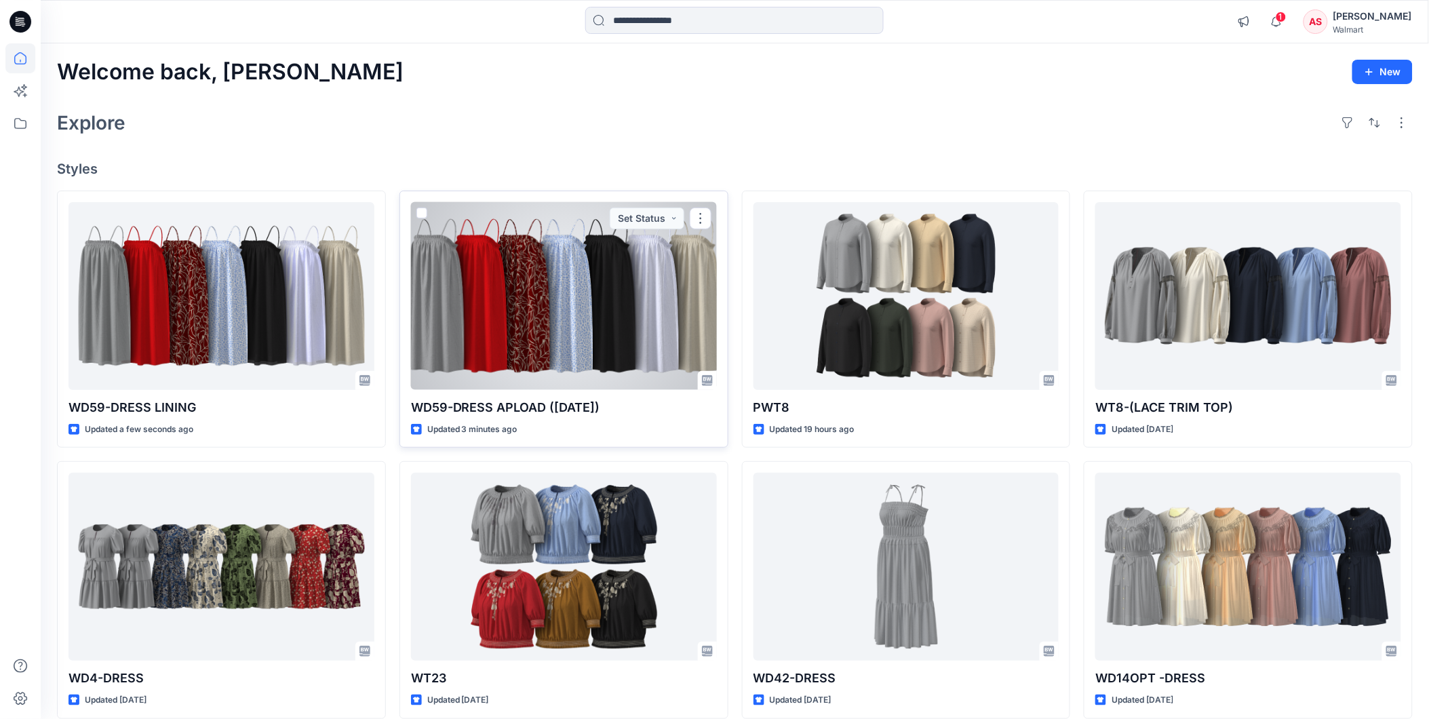
click at [559, 287] on div at bounding box center [564, 296] width 306 height 188
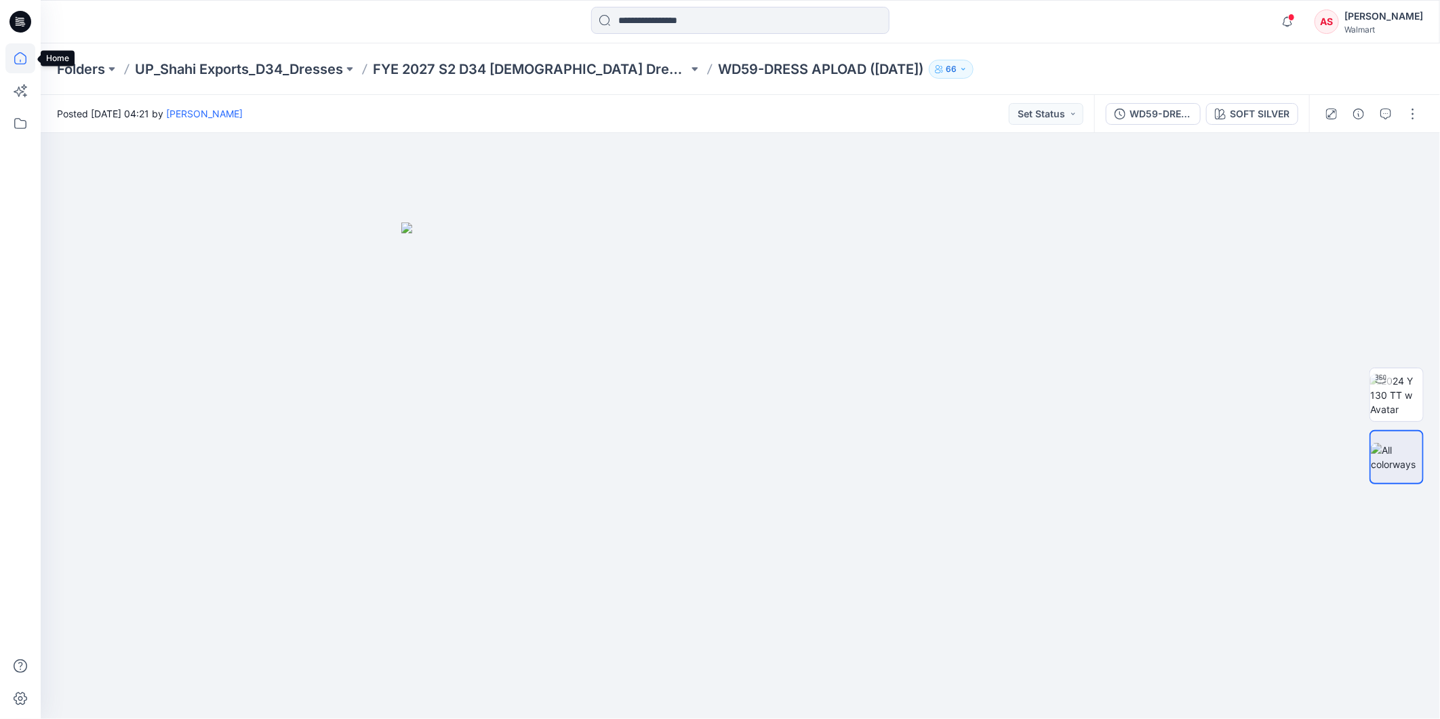
click at [16, 61] on icon at bounding box center [20, 58] width 30 height 30
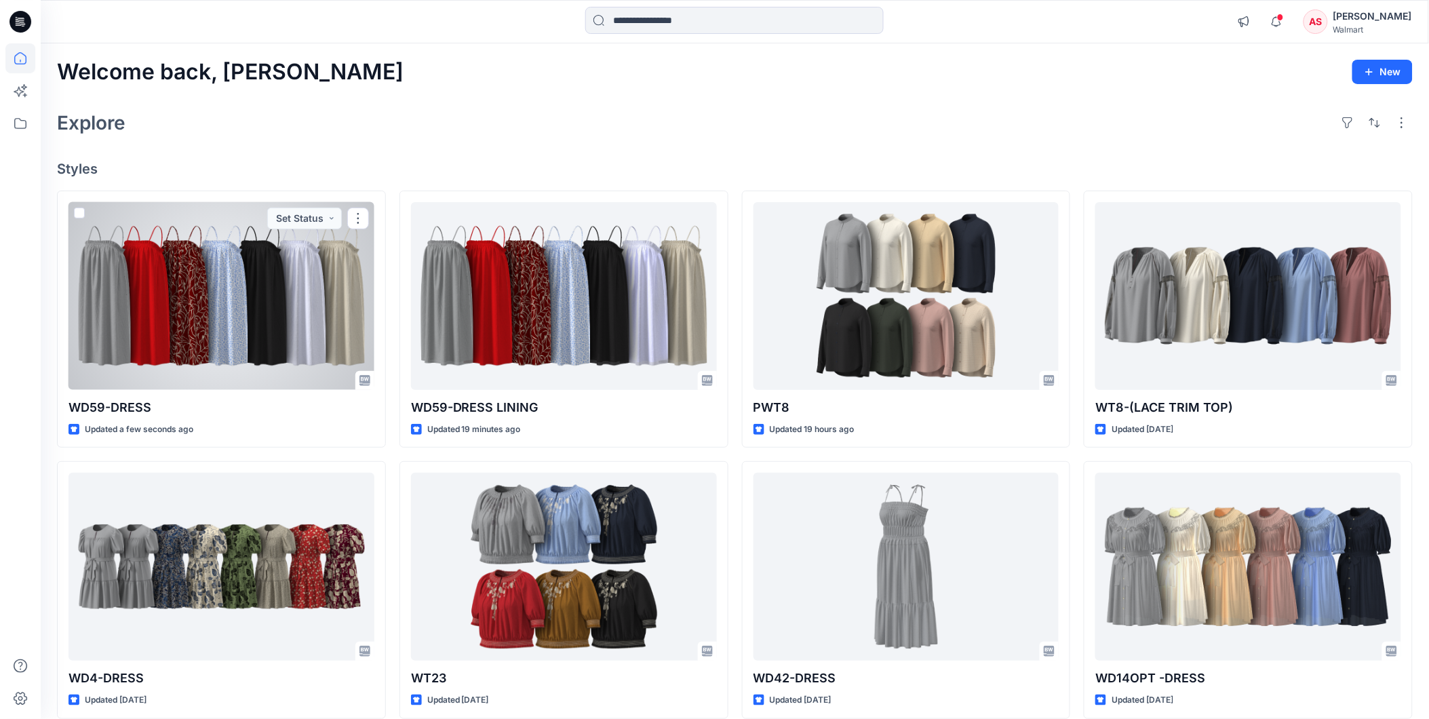
click at [211, 336] on div at bounding box center [221, 296] width 306 height 188
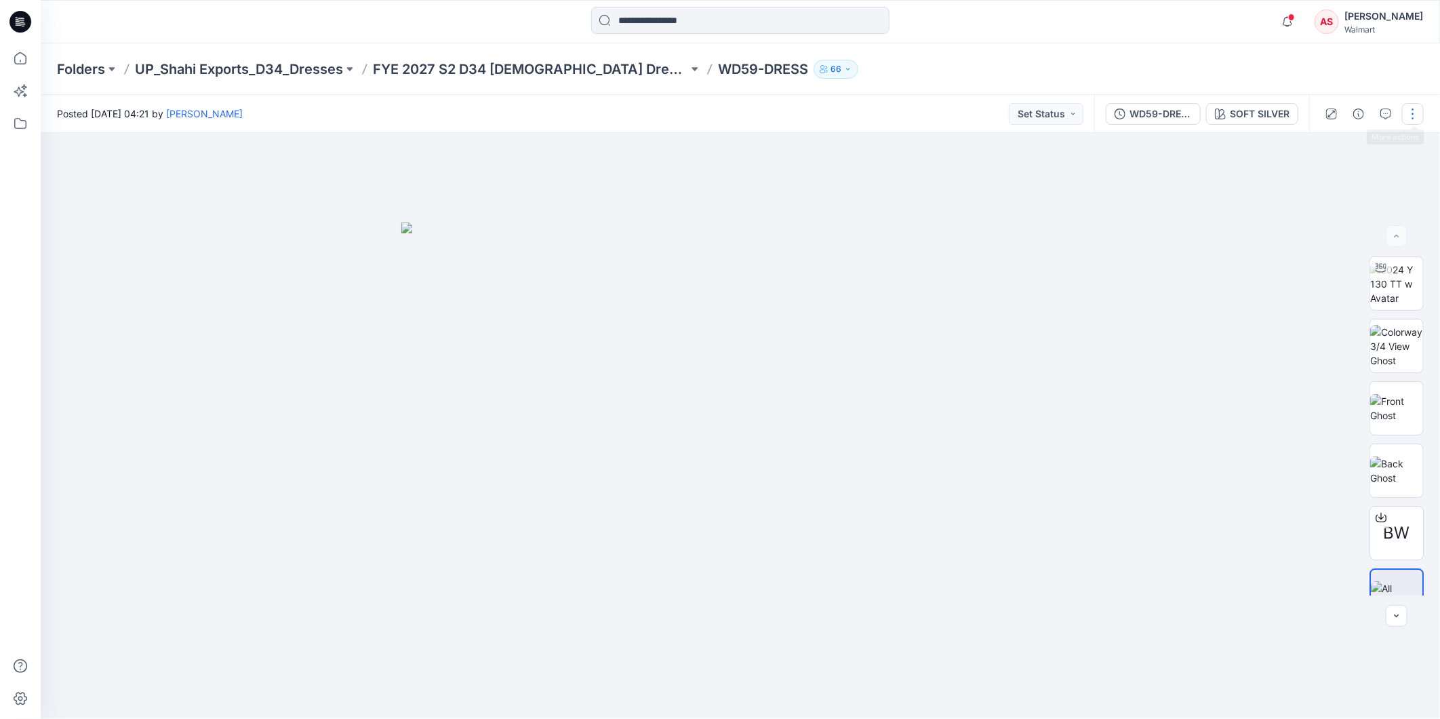
click at [1413, 111] on button "button" at bounding box center [1413, 114] width 22 height 22
click at [1324, 208] on p "Edit" at bounding box center [1326, 213] width 17 height 14
click at [17, 57] on icon at bounding box center [20, 58] width 30 height 30
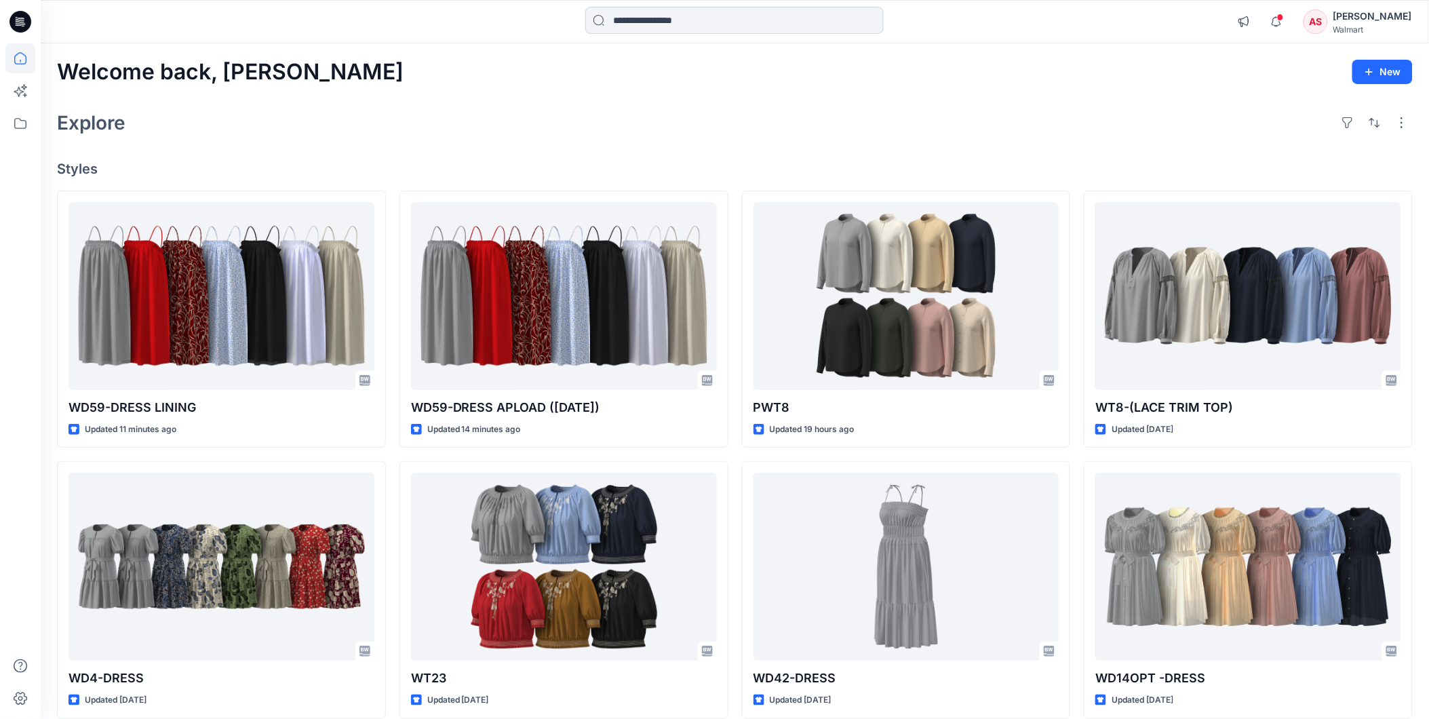
click at [641, 25] on input at bounding box center [734, 20] width 298 height 27
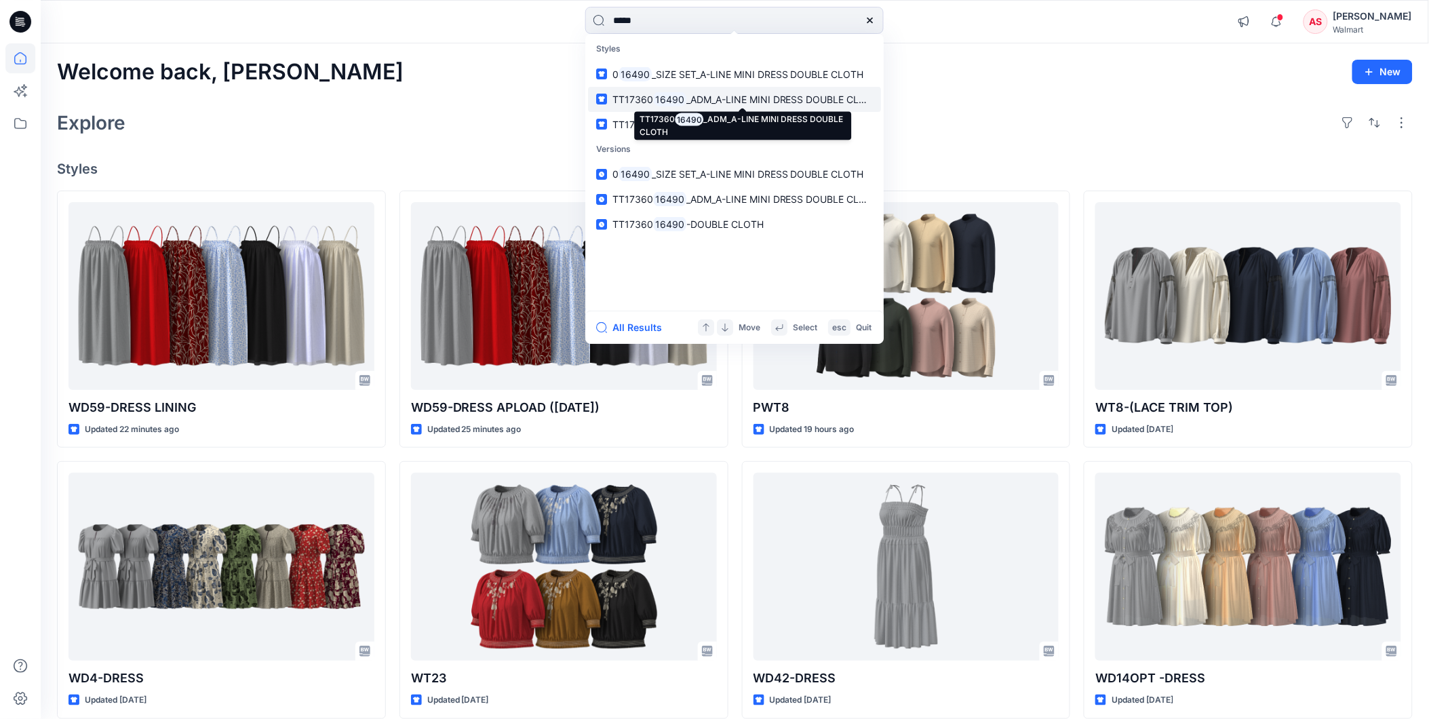
type input "*****"
click at [724, 100] on span "_ADM_A-LINE MINI DRESS DOUBLE CLOTH" at bounding box center [782, 100] width 193 height 12
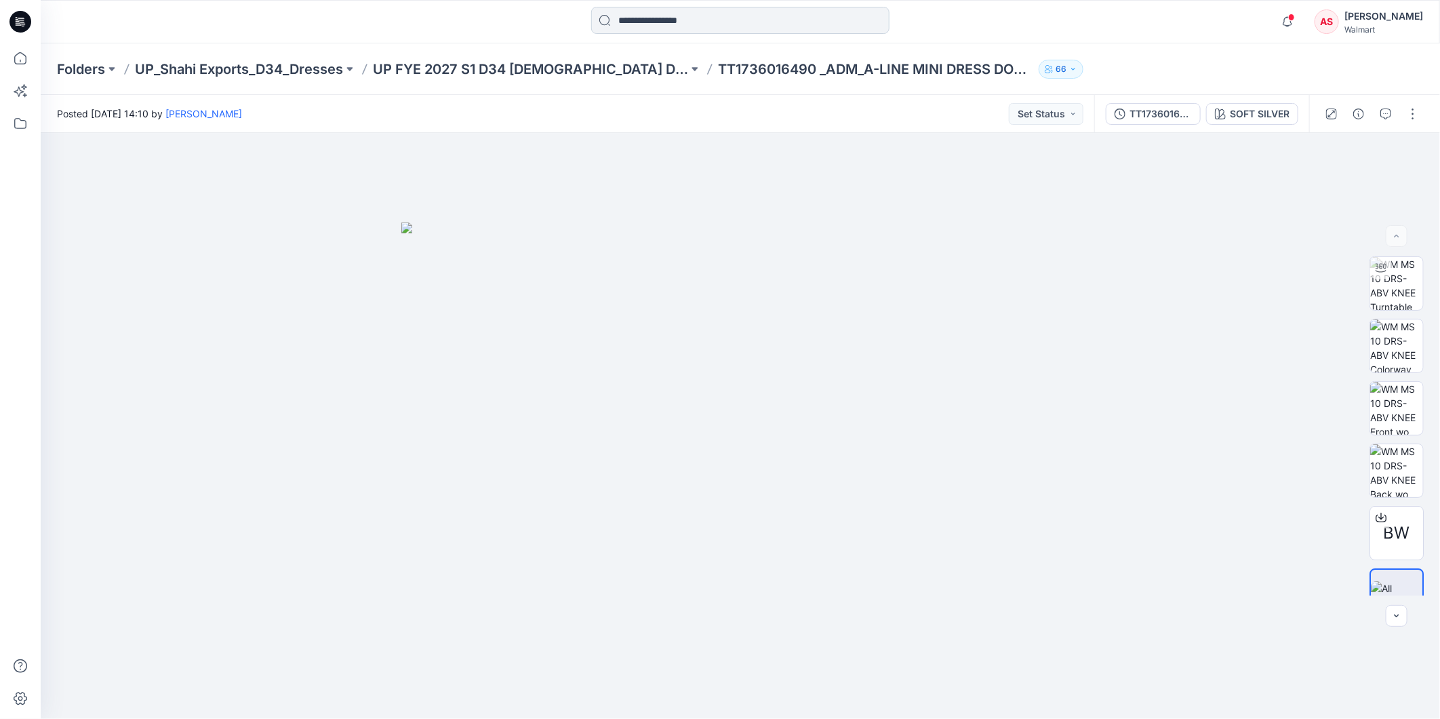
click at [646, 24] on input at bounding box center [740, 20] width 298 height 27
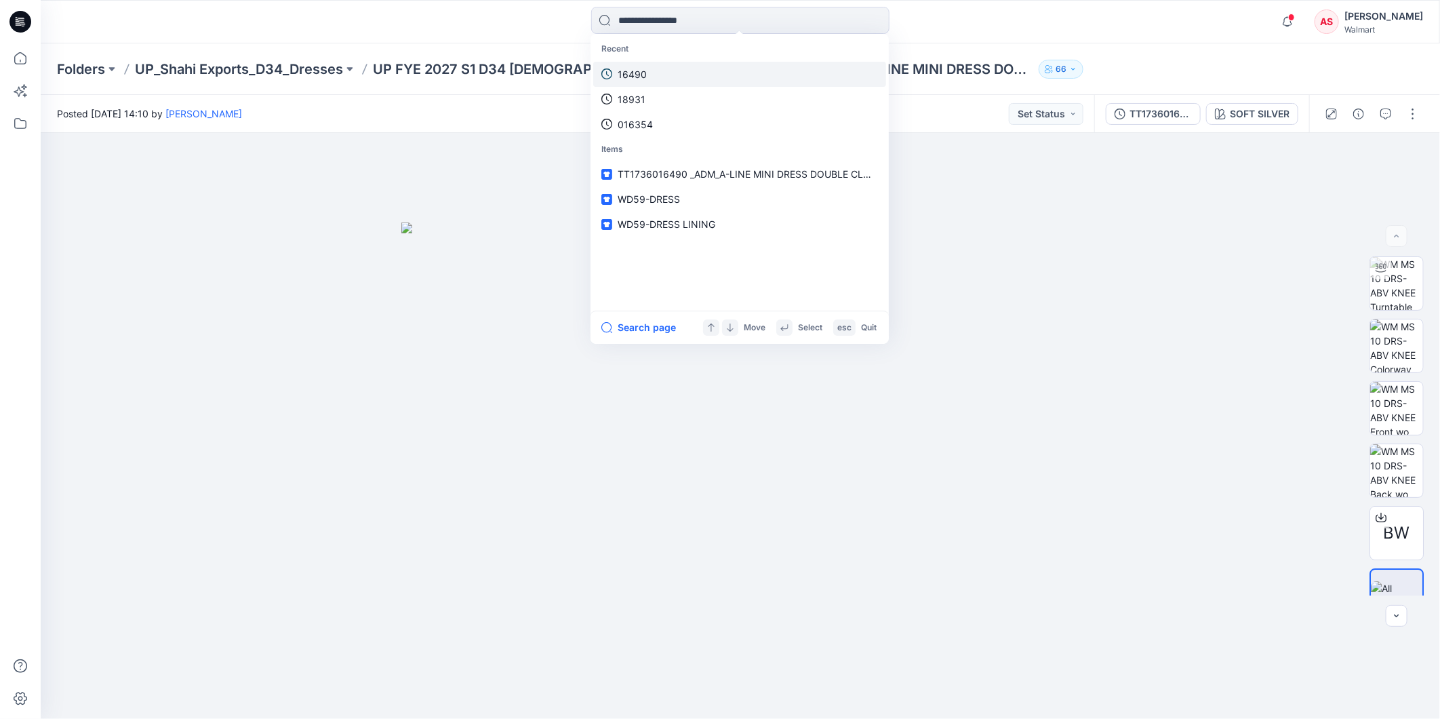
click at [641, 77] on p "16490" at bounding box center [632, 74] width 29 height 14
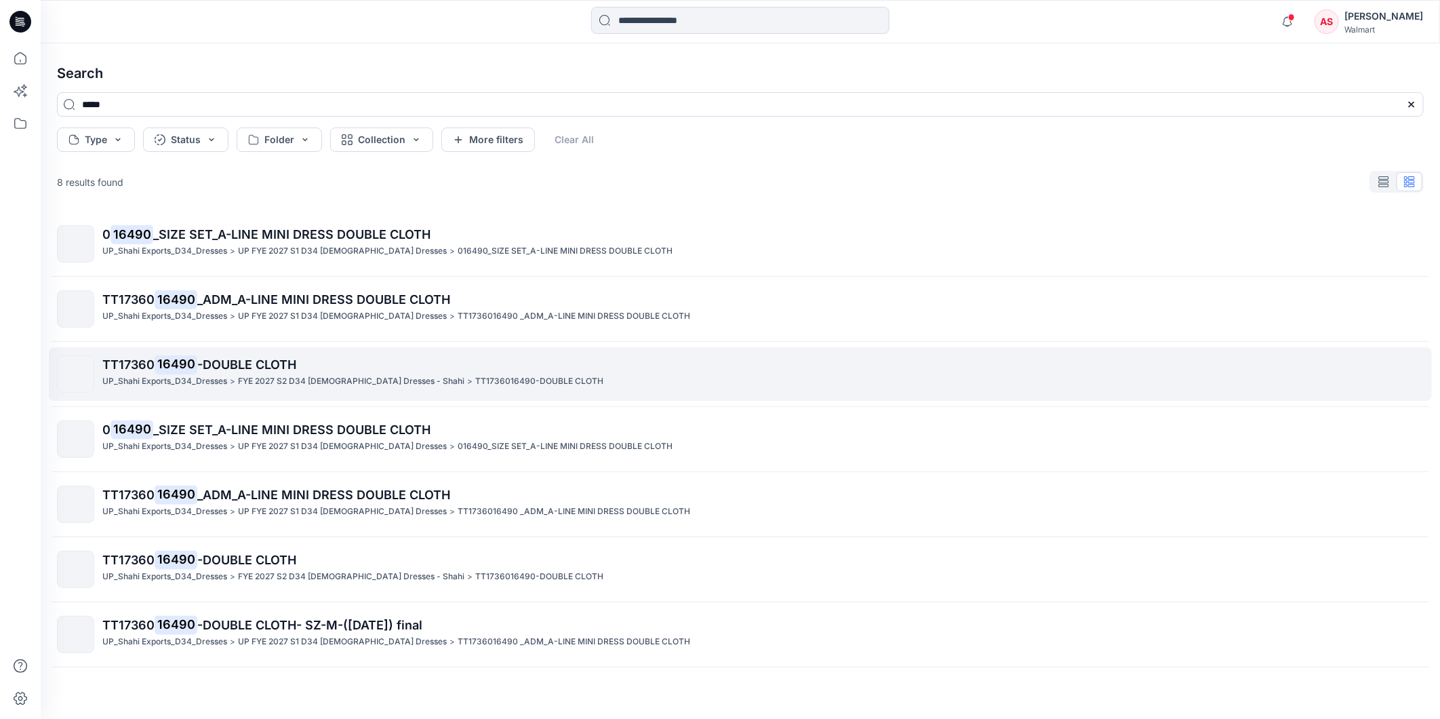
click at [272, 384] on p "FYE 2027 S2 D34 [DEMOGRAPHIC_DATA] Dresses - Shahi" at bounding box center [351, 381] width 226 height 14
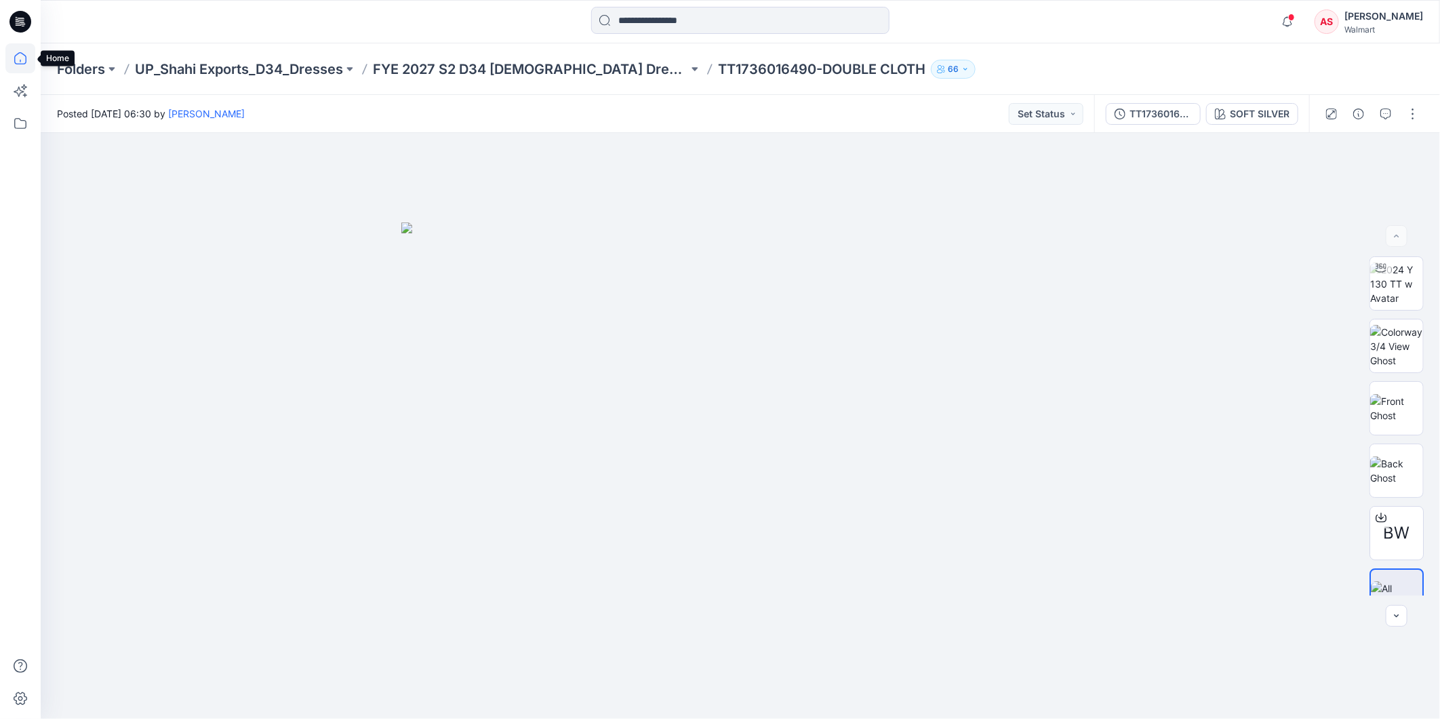
click at [23, 61] on icon at bounding box center [20, 58] width 30 height 30
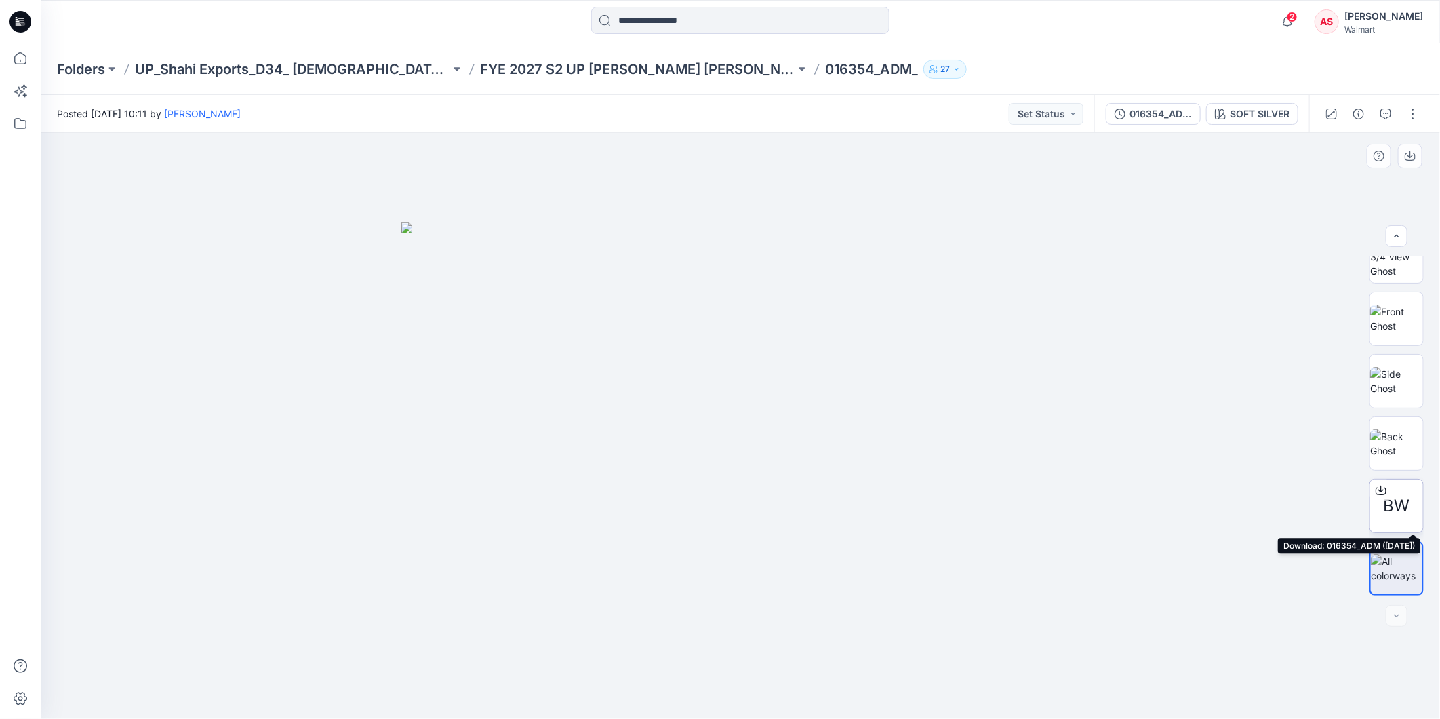
click at [1384, 500] on span "BW" at bounding box center [1397, 506] width 26 height 24
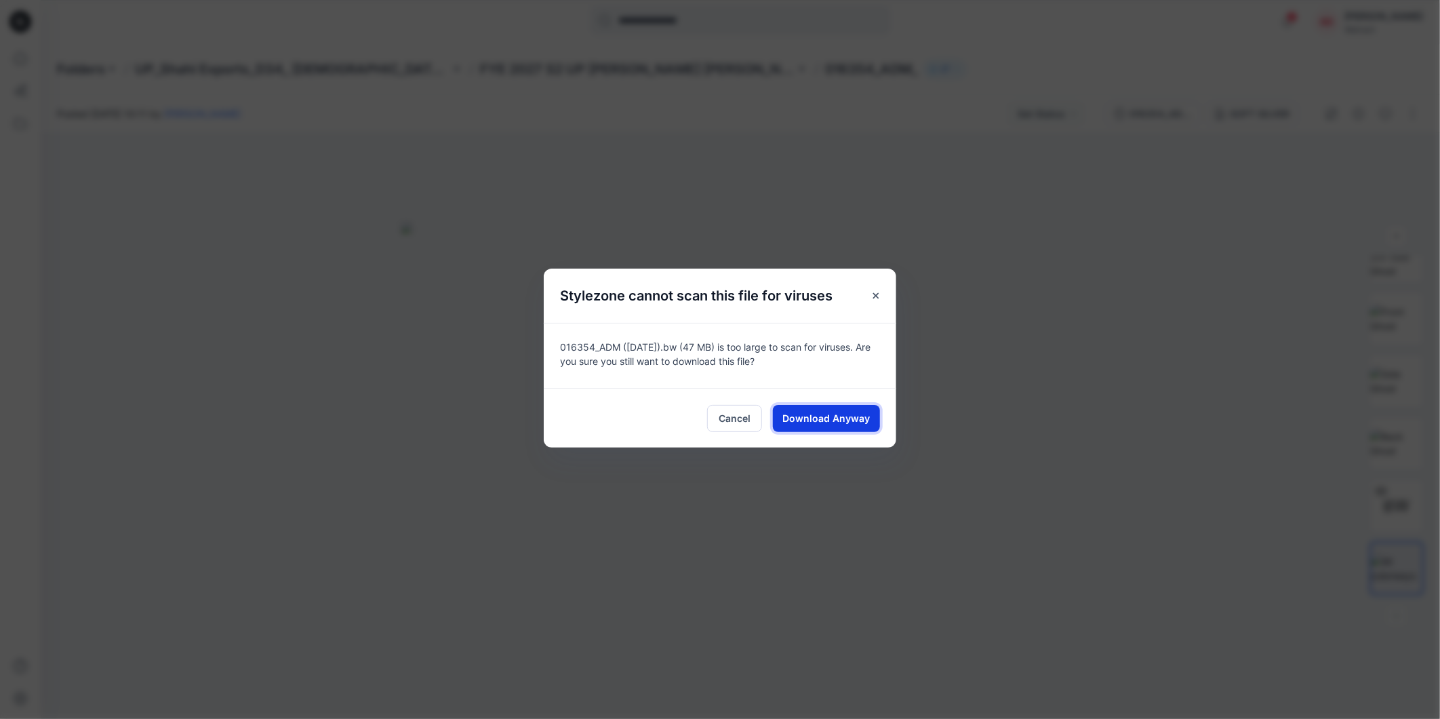
click at [831, 416] on span "Download Anyway" at bounding box center [826, 418] width 87 height 14
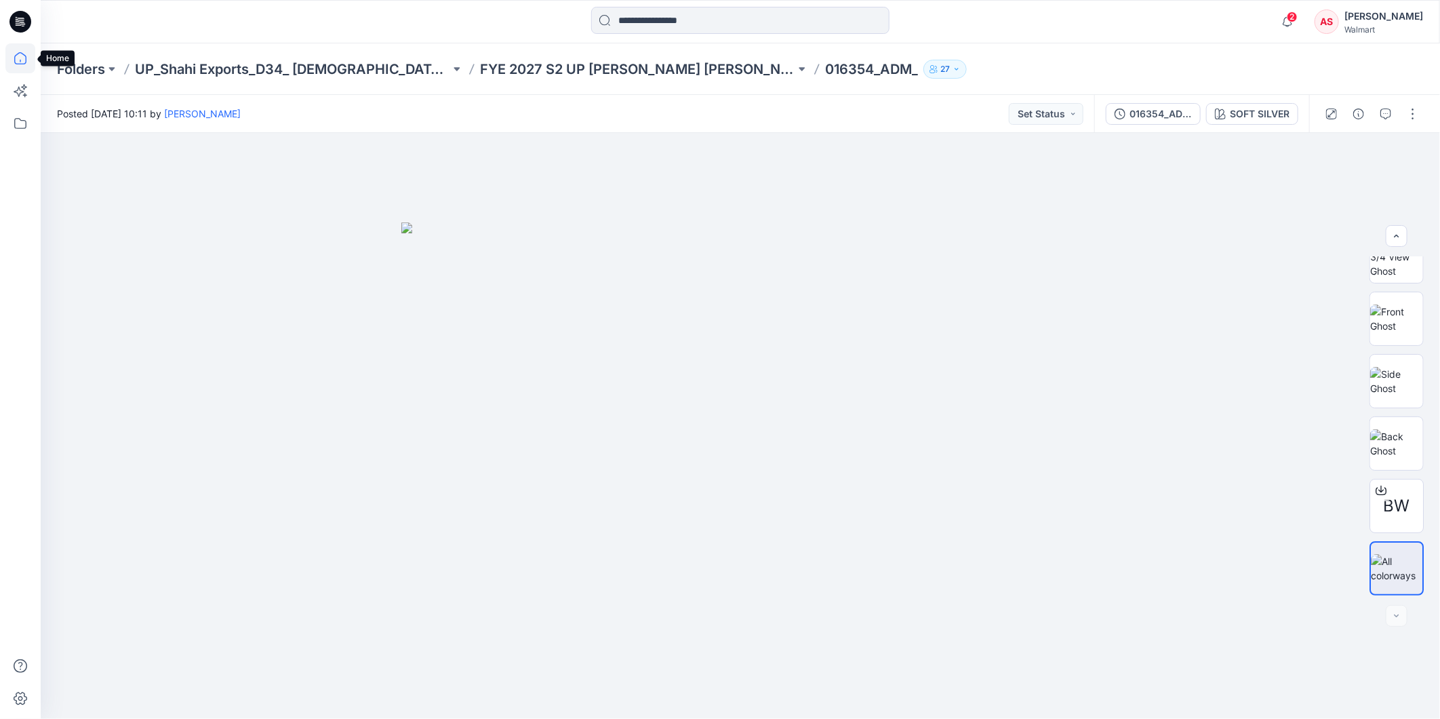
click at [18, 57] on icon at bounding box center [20, 58] width 30 height 30
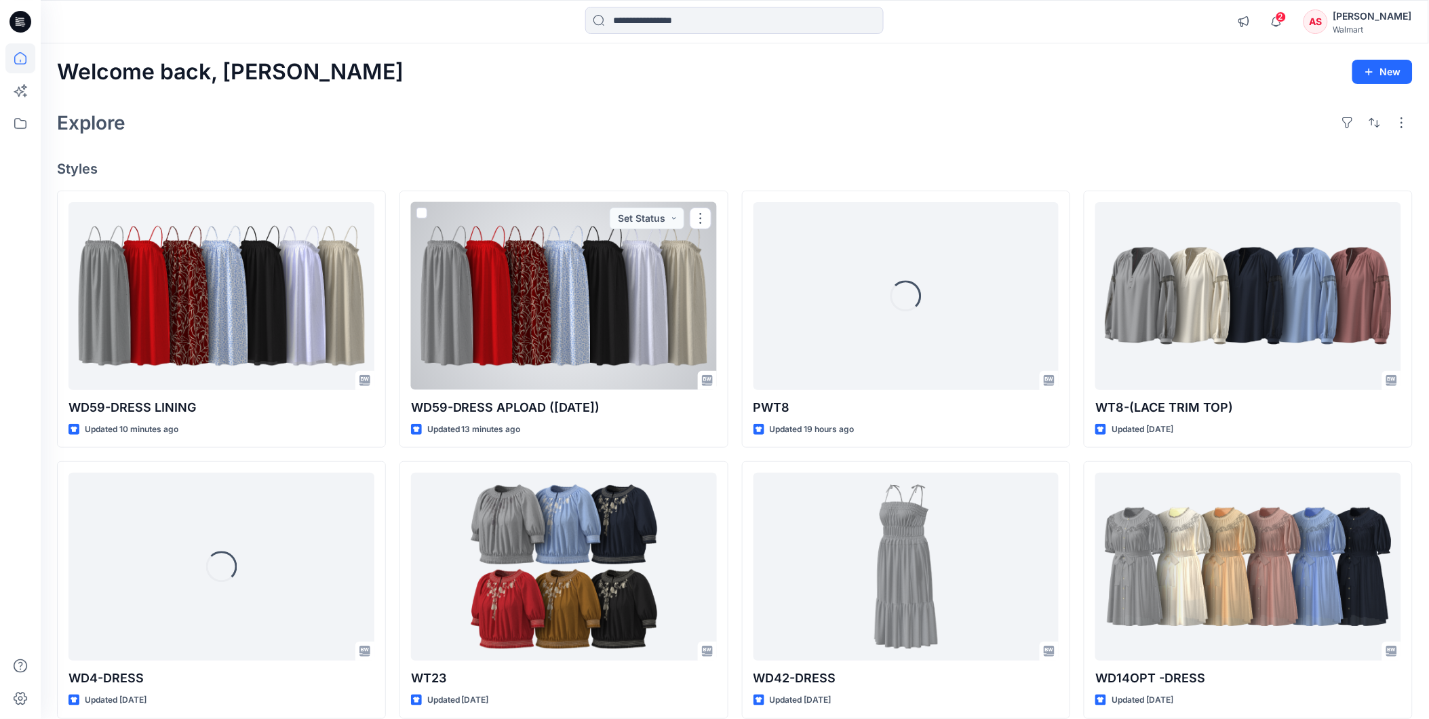
click at [513, 304] on div at bounding box center [564, 296] width 306 height 188
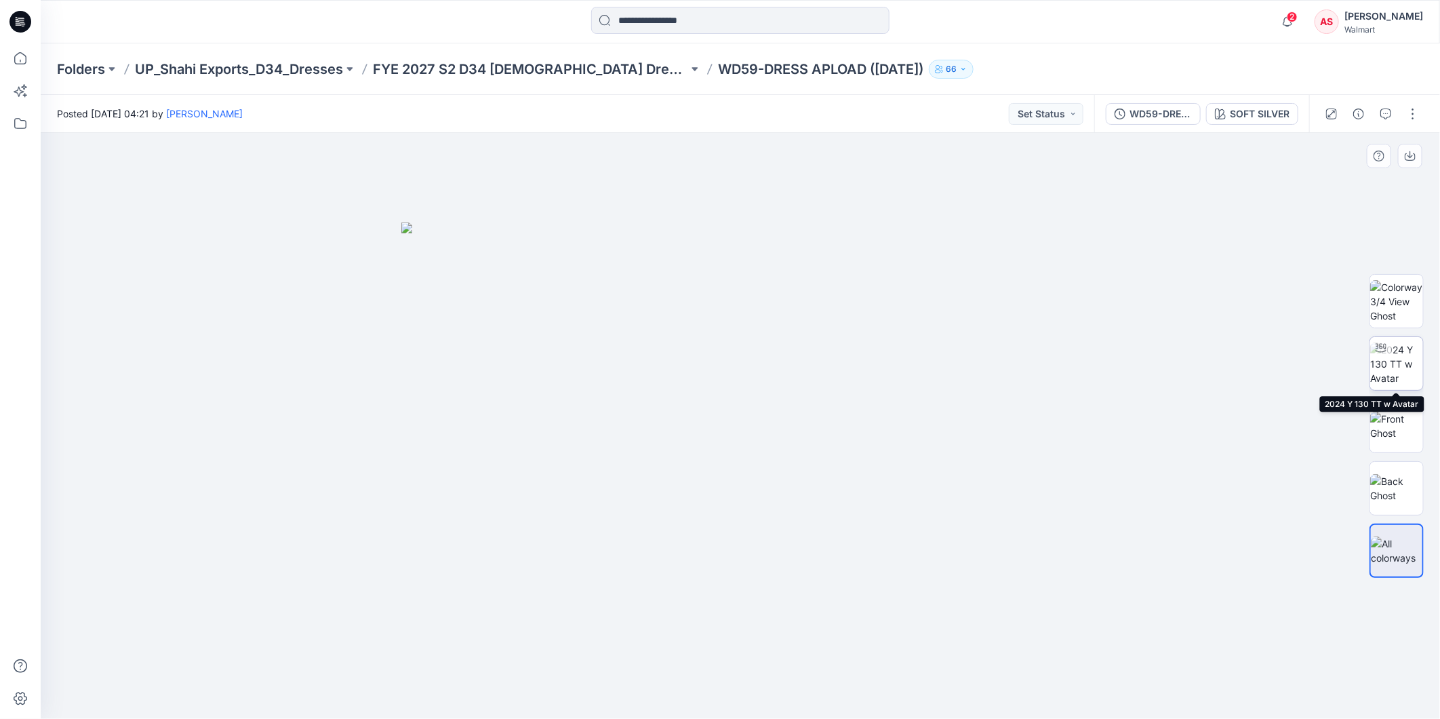
click at [1405, 361] on img at bounding box center [1396, 363] width 53 height 43
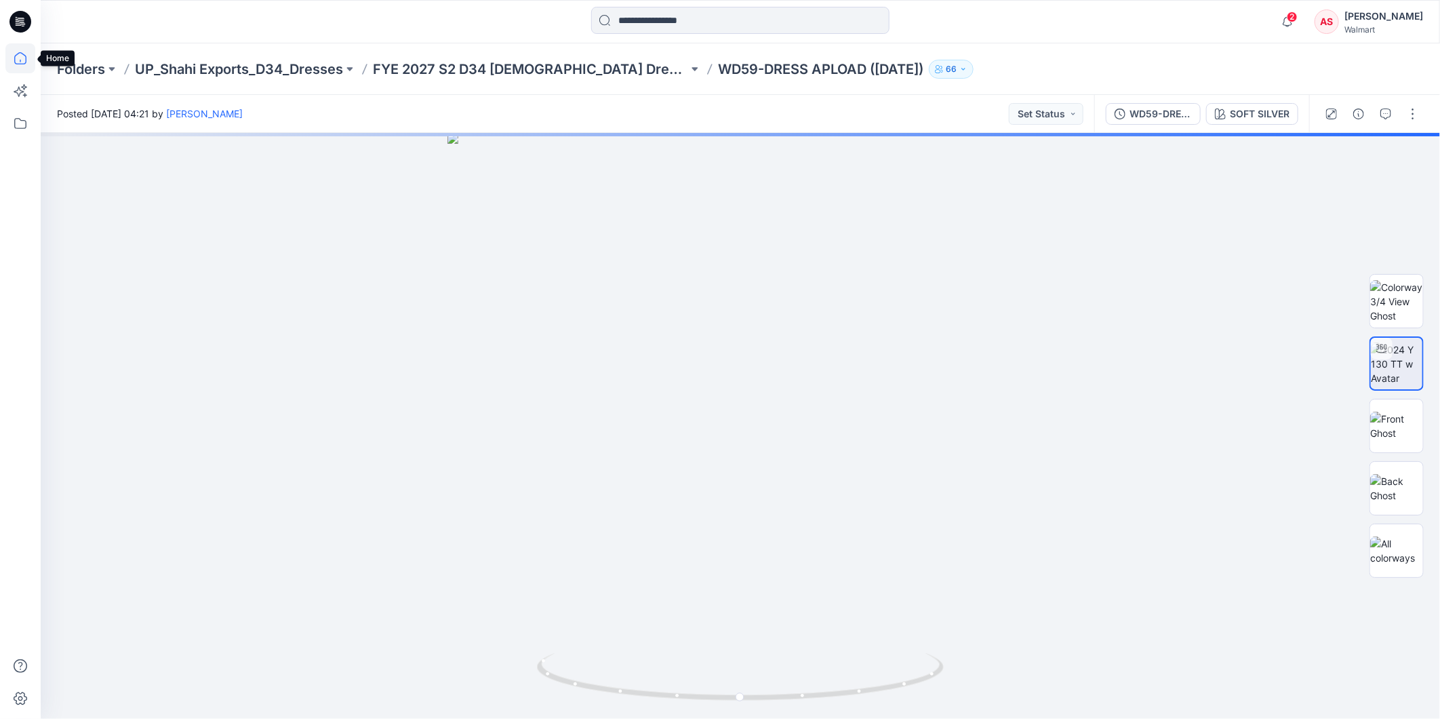
click at [16, 60] on icon at bounding box center [20, 58] width 30 height 30
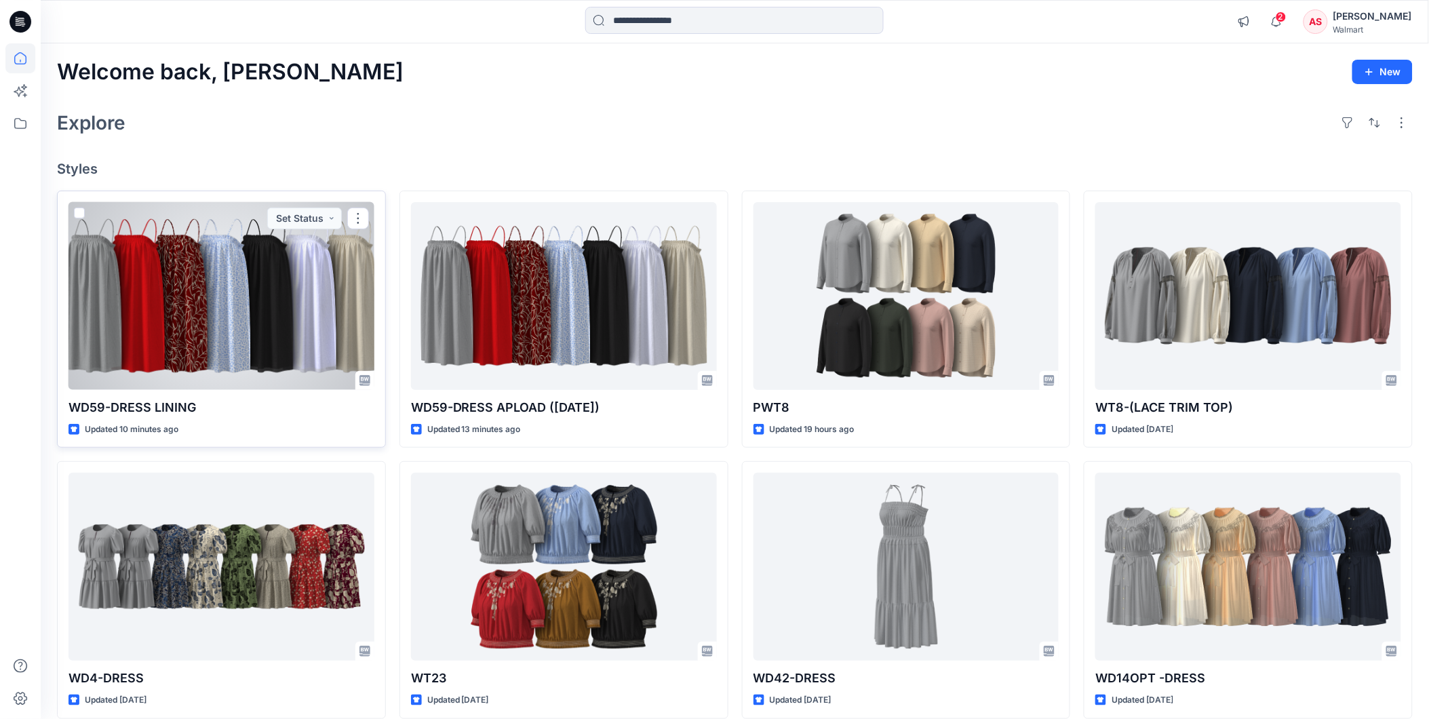
click at [195, 313] on div at bounding box center [221, 296] width 306 height 188
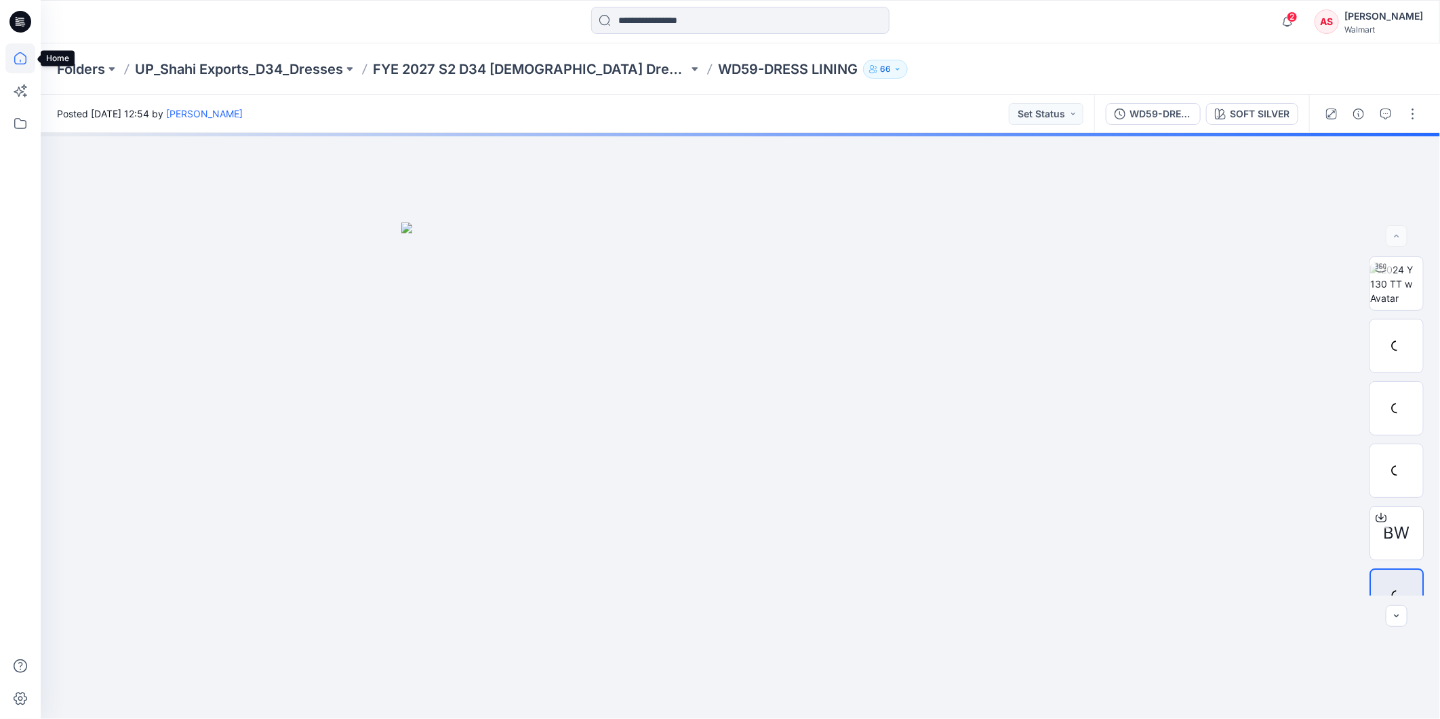
click at [15, 54] on icon at bounding box center [20, 58] width 30 height 30
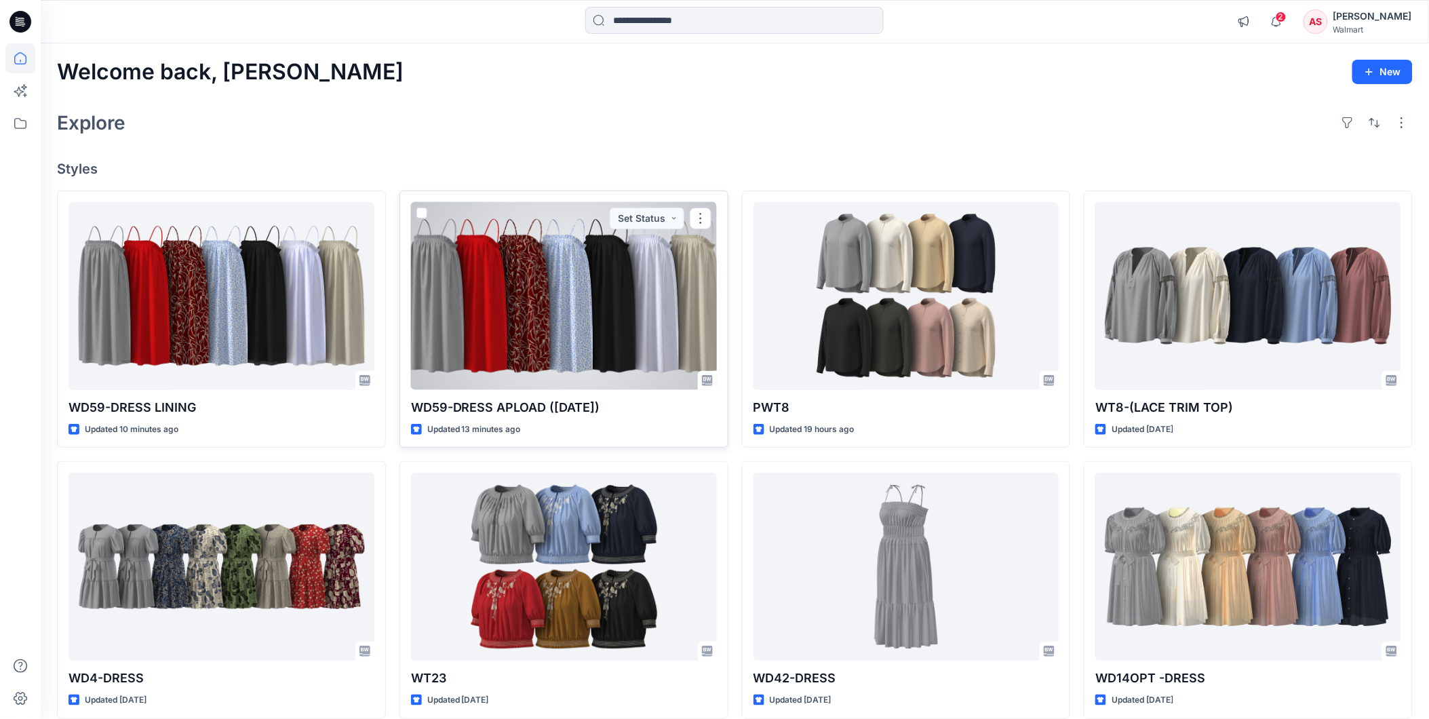
click at [578, 341] on div at bounding box center [564, 296] width 306 height 188
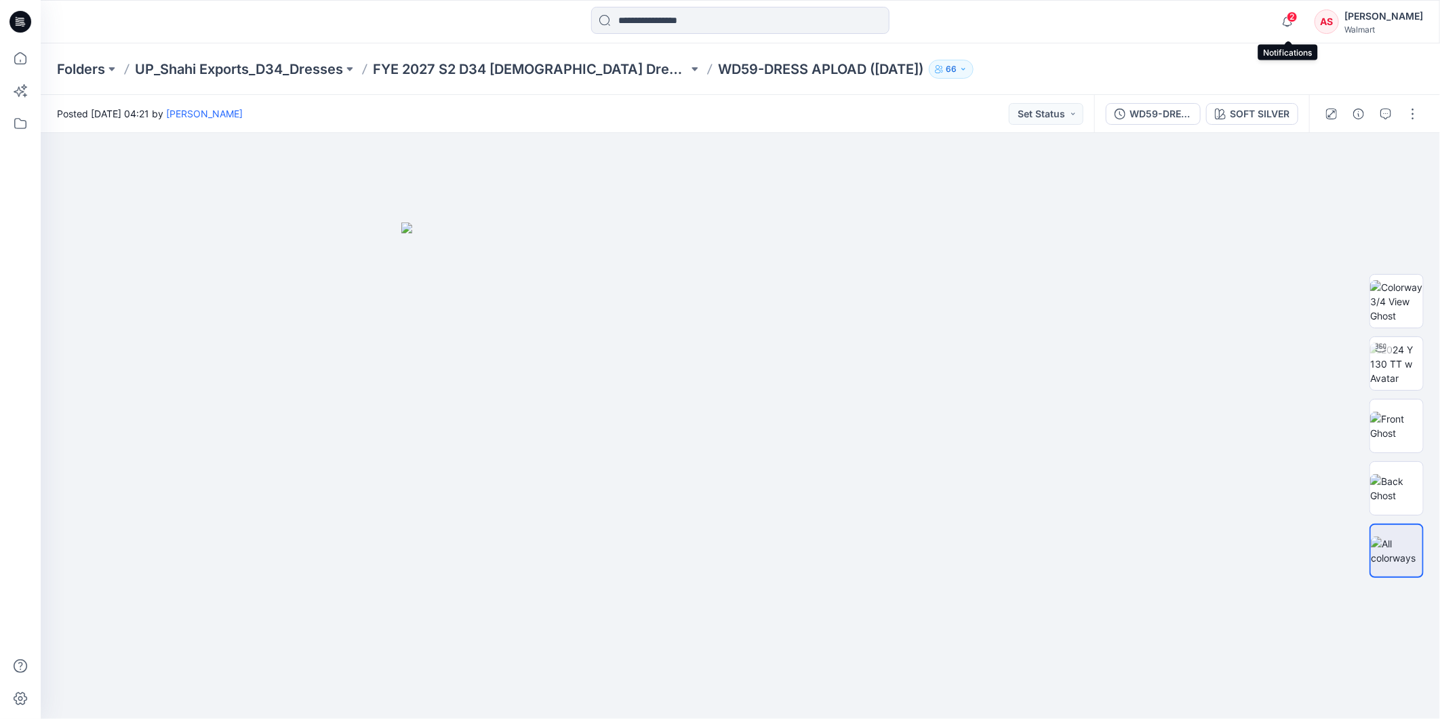
drag, startPoint x: 1286, startPoint y: 18, endPoint x: 1315, endPoint y: 35, distance: 33.7
click at [1286, 18] on icon "button" at bounding box center [1288, 21] width 26 height 27
click at [1407, 111] on button "button" at bounding box center [1413, 114] width 22 height 22
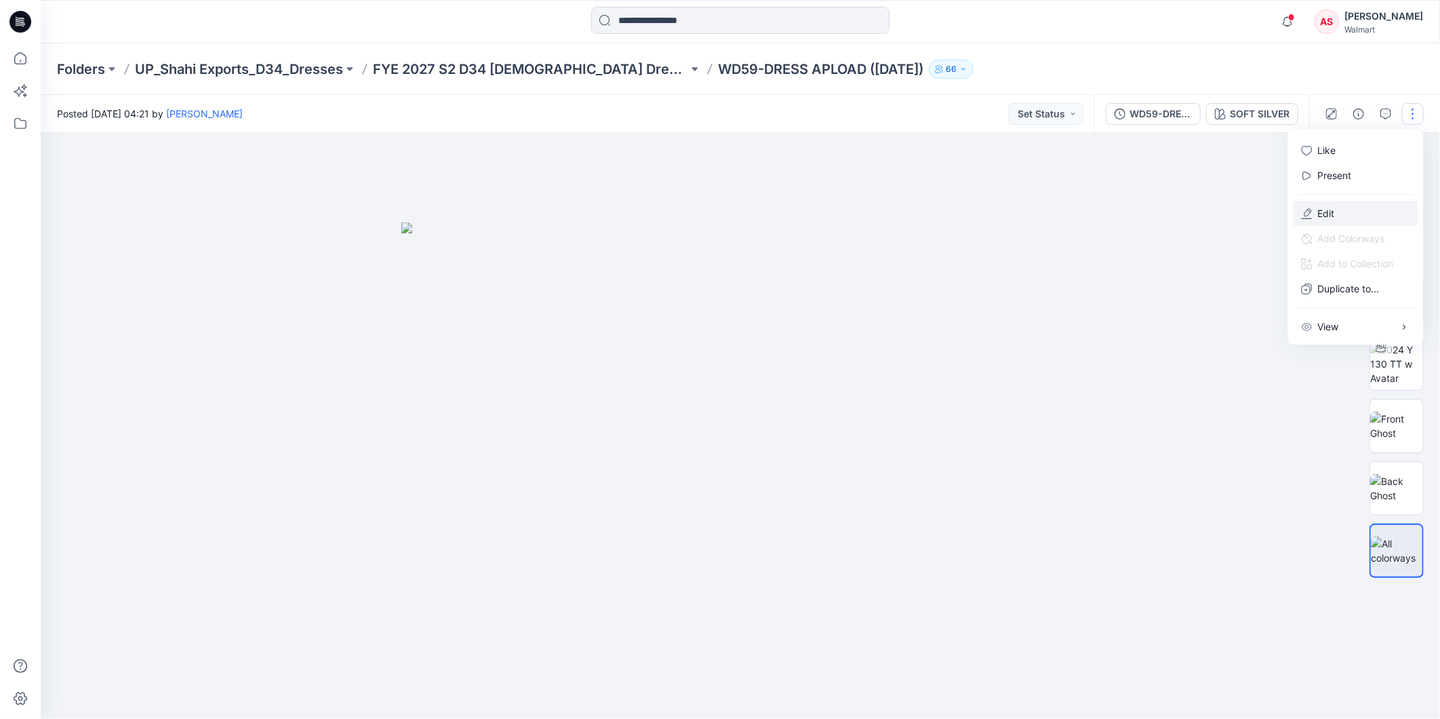
click at [1323, 210] on p "Edit" at bounding box center [1326, 213] width 17 height 14
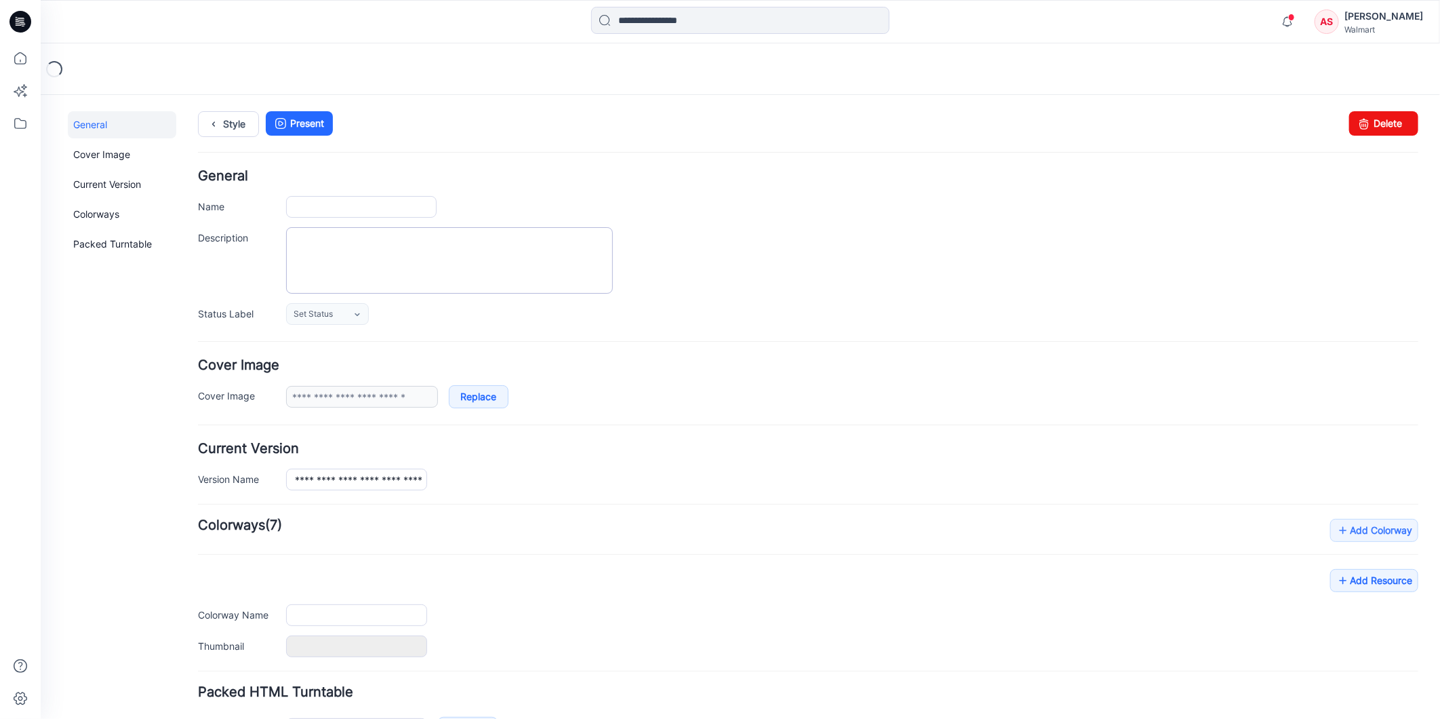
type input "**********"
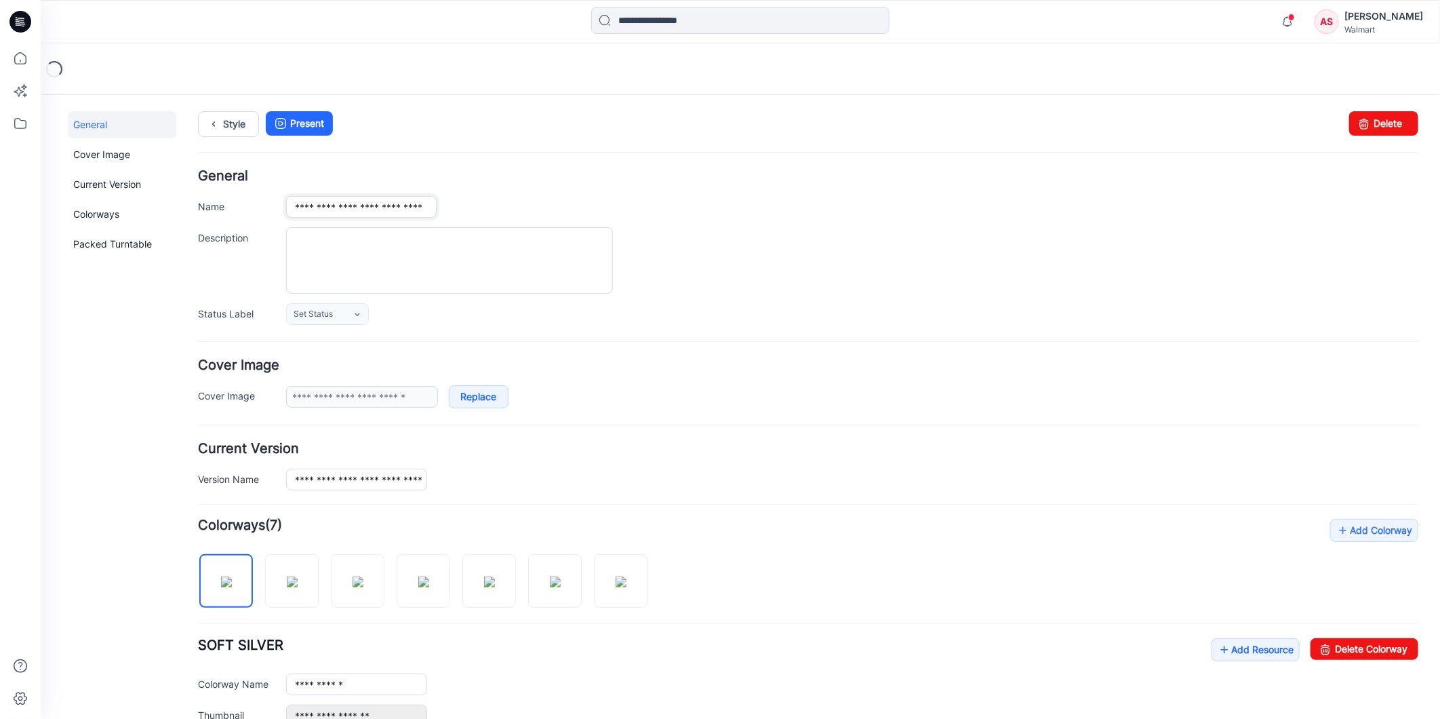
scroll to position [0, 17]
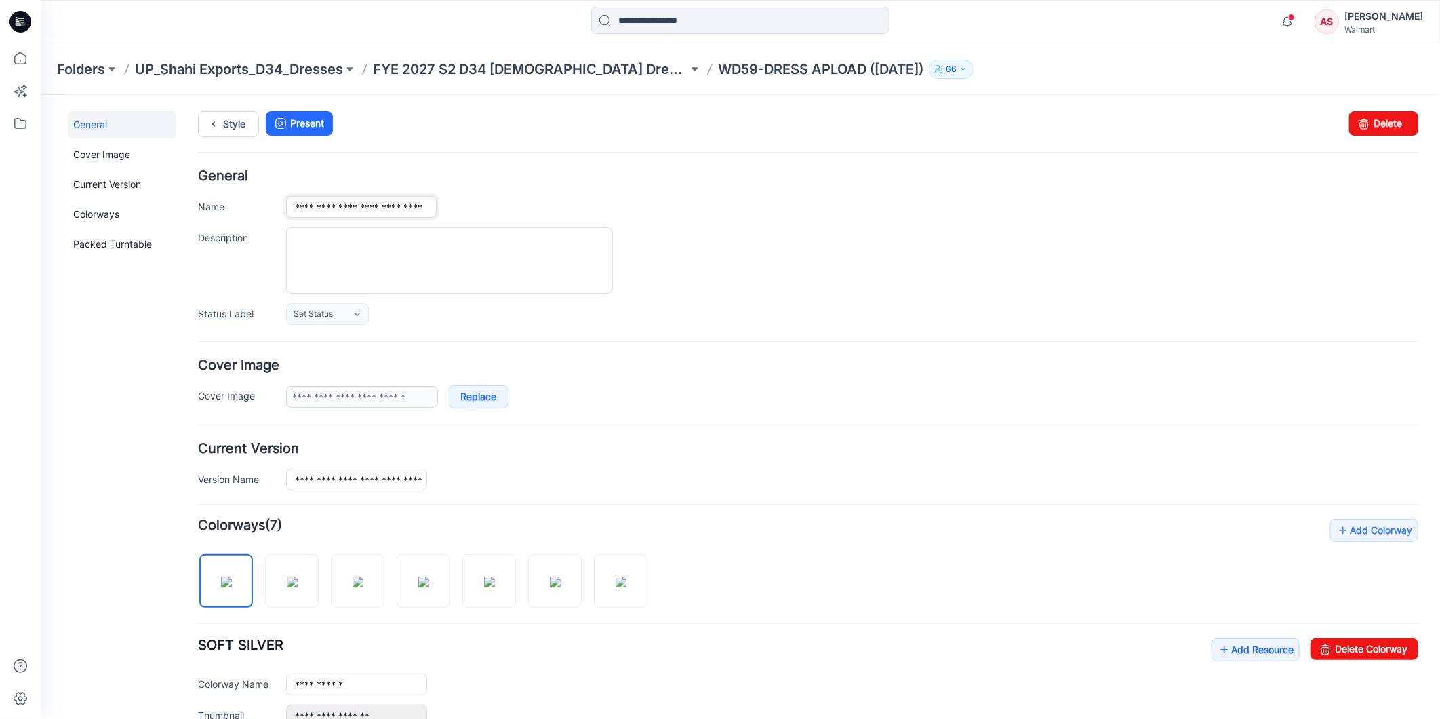
drag, startPoint x: 361, startPoint y: 208, endPoint x: 508, endPoint y: 220, distance: 147.7
click at [508, 220] on div "**********" at bounding box center [807, 246] width 1221 height 155
type input "**********"
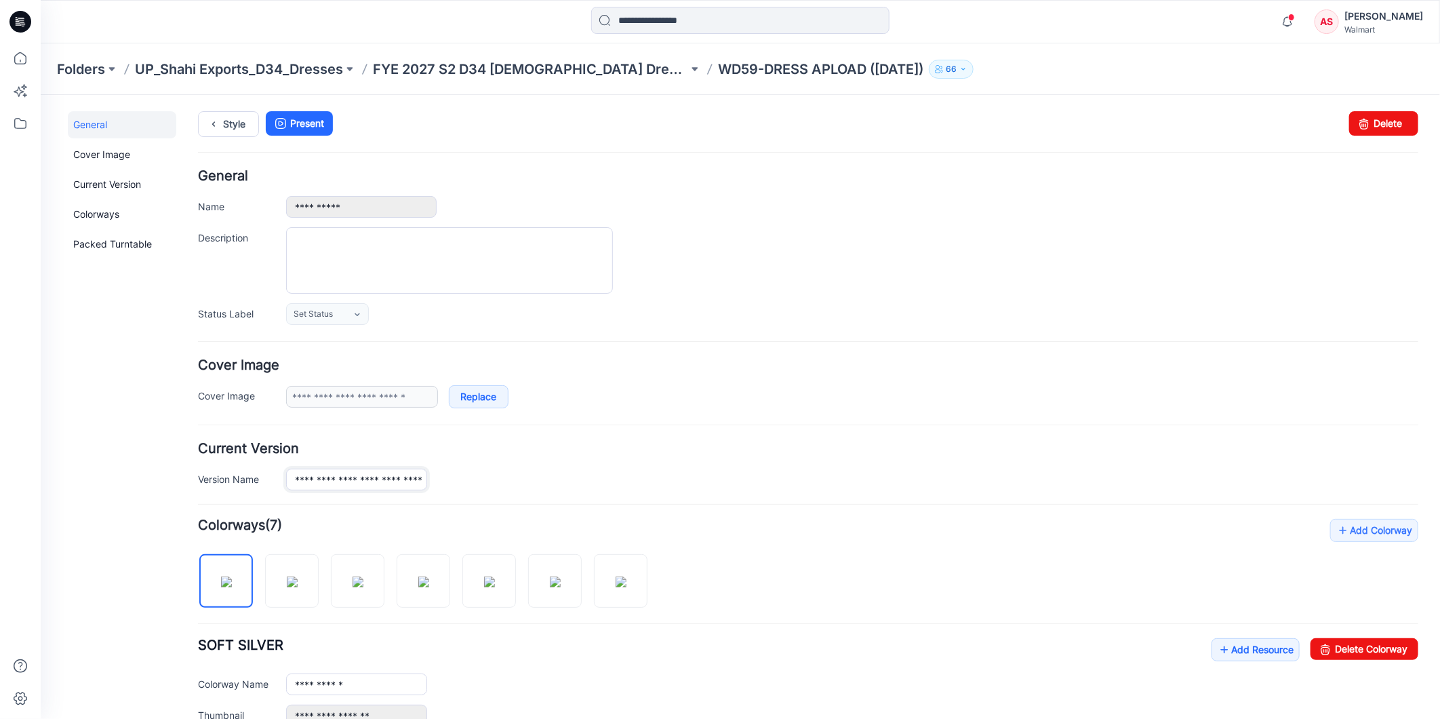
drag, startPoint x: 359, startPoint y: 481, endPoint x: 512, endPoint y: 488, distance: 152.7
click at [512, 488] on div "**********" at bounding box center [851, 479] width 1132 height 22
type input "**********"
click at [629, 420] on form "**********" at bounding box center [807, 592] width 1221 height 846
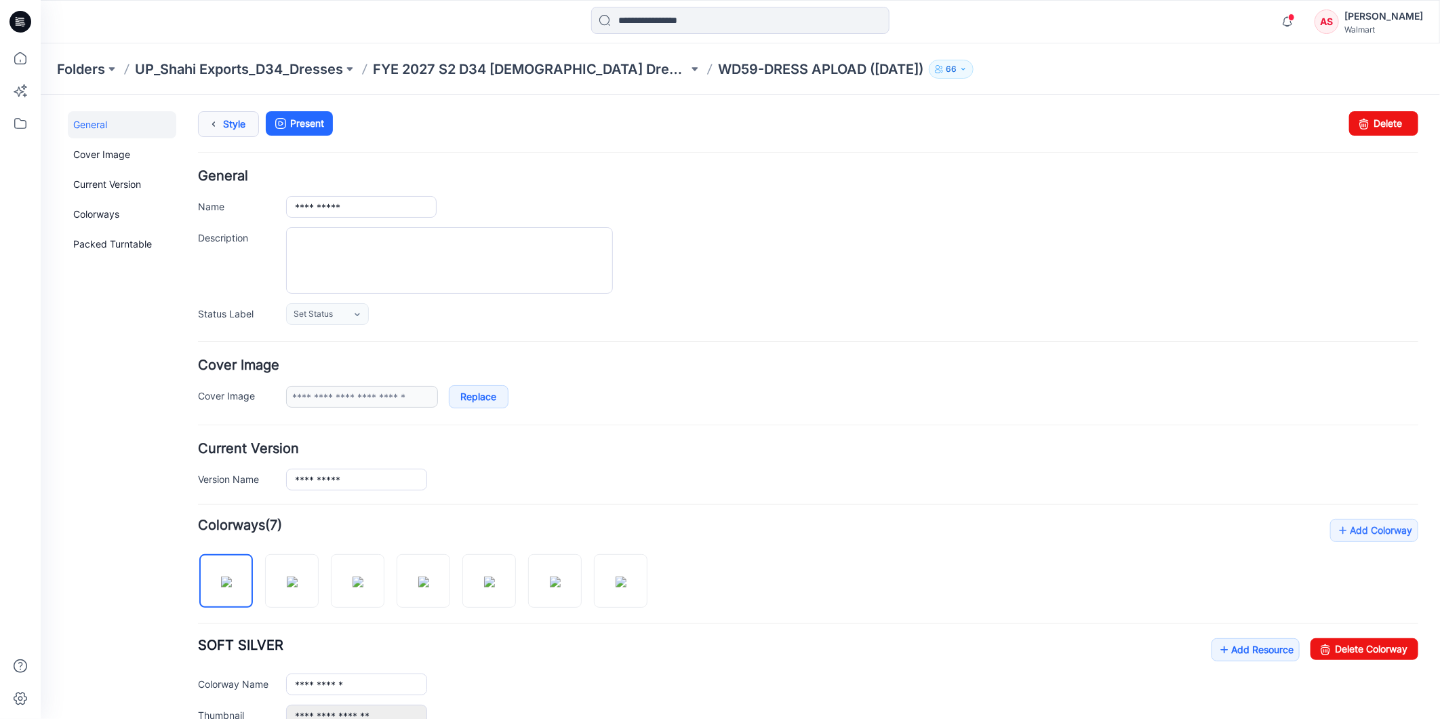
click at [224, 126] on link "Style" at bounding box center [227, 124] width 61 height 26
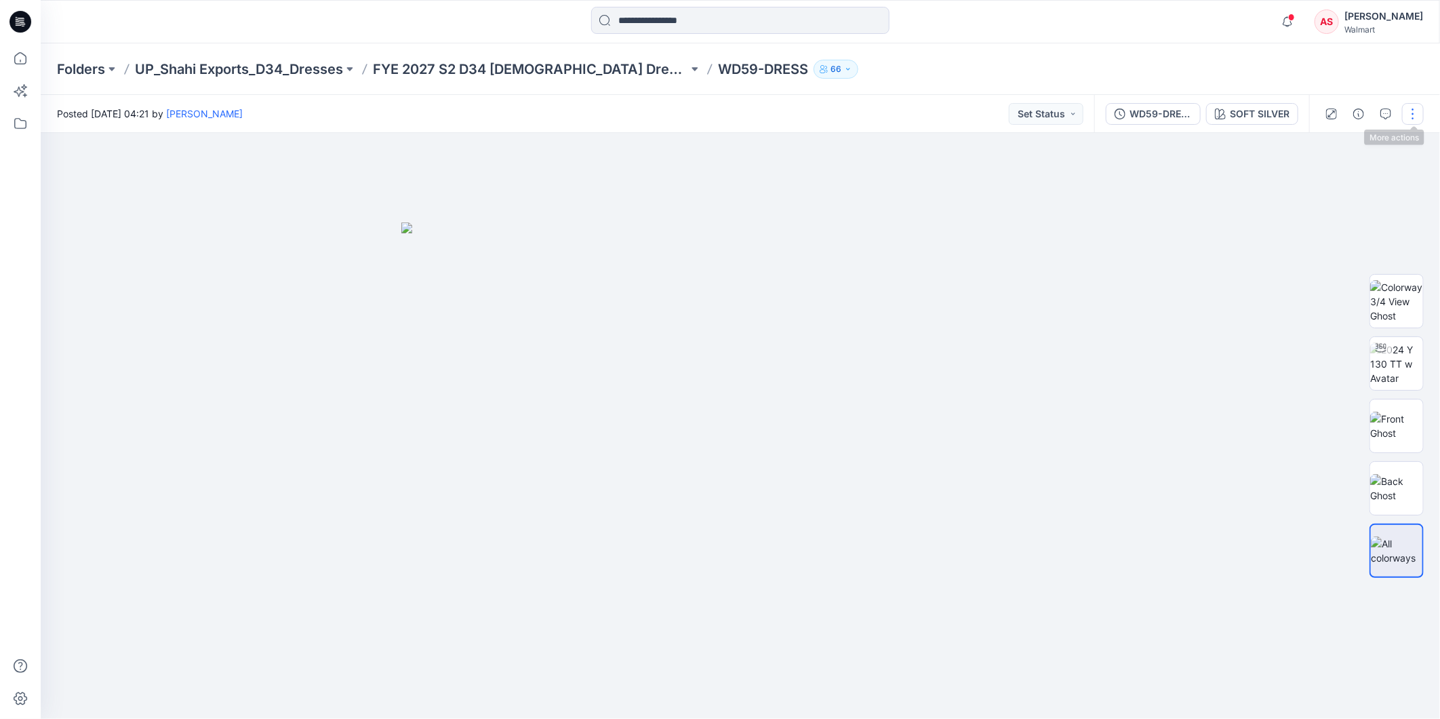
click at [1412, 111] on button "button" at bounding box center [1413, 114] width 22 height 22
click at [1338, 208] on button "Edit" at bounding box center [1356, 213] width 125 height 25
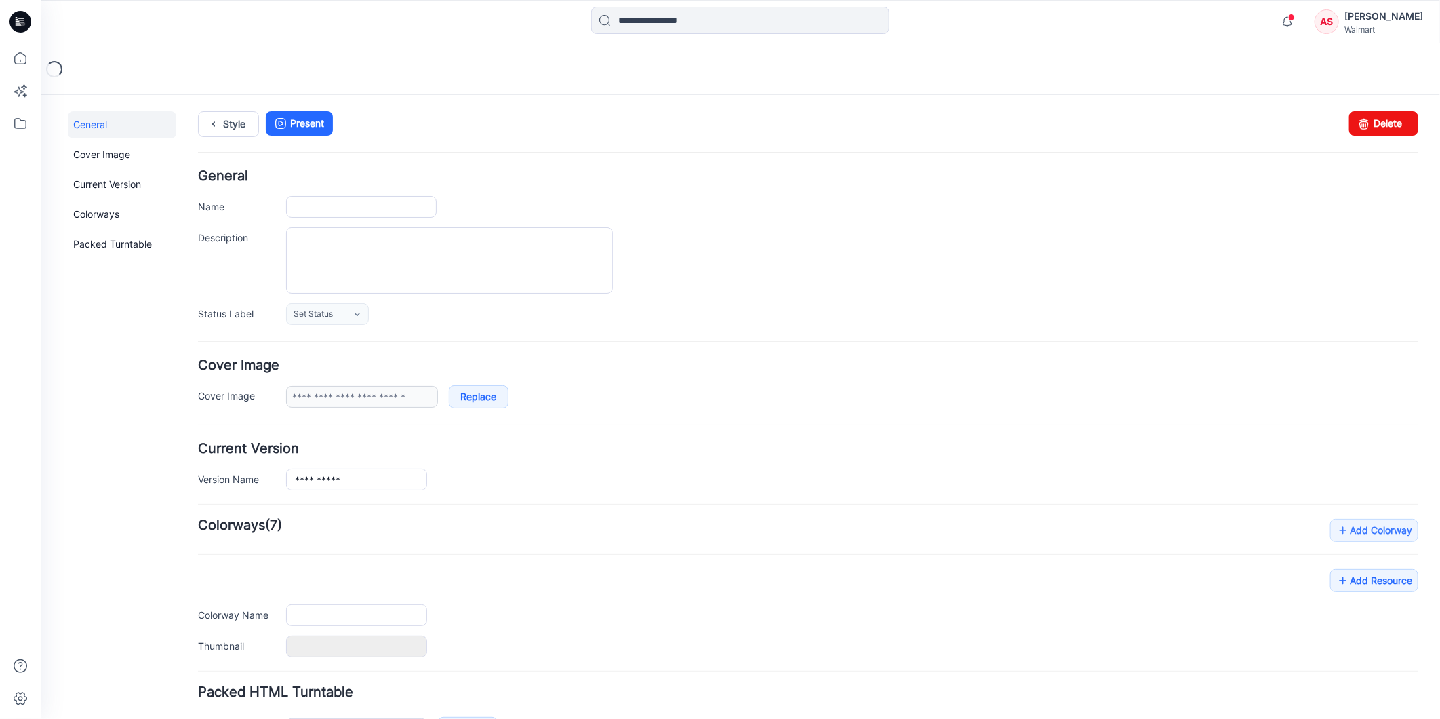
type input "**********"
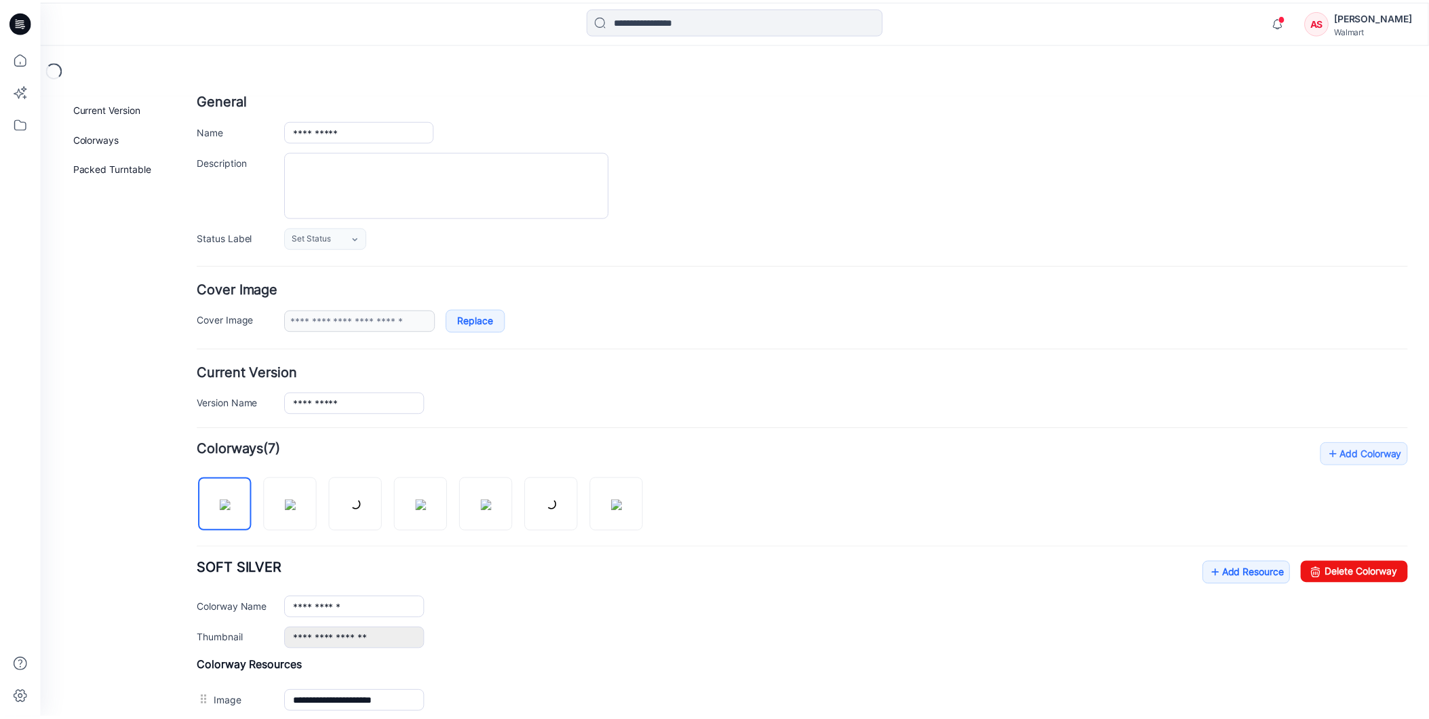
scroll to position [301, 0]
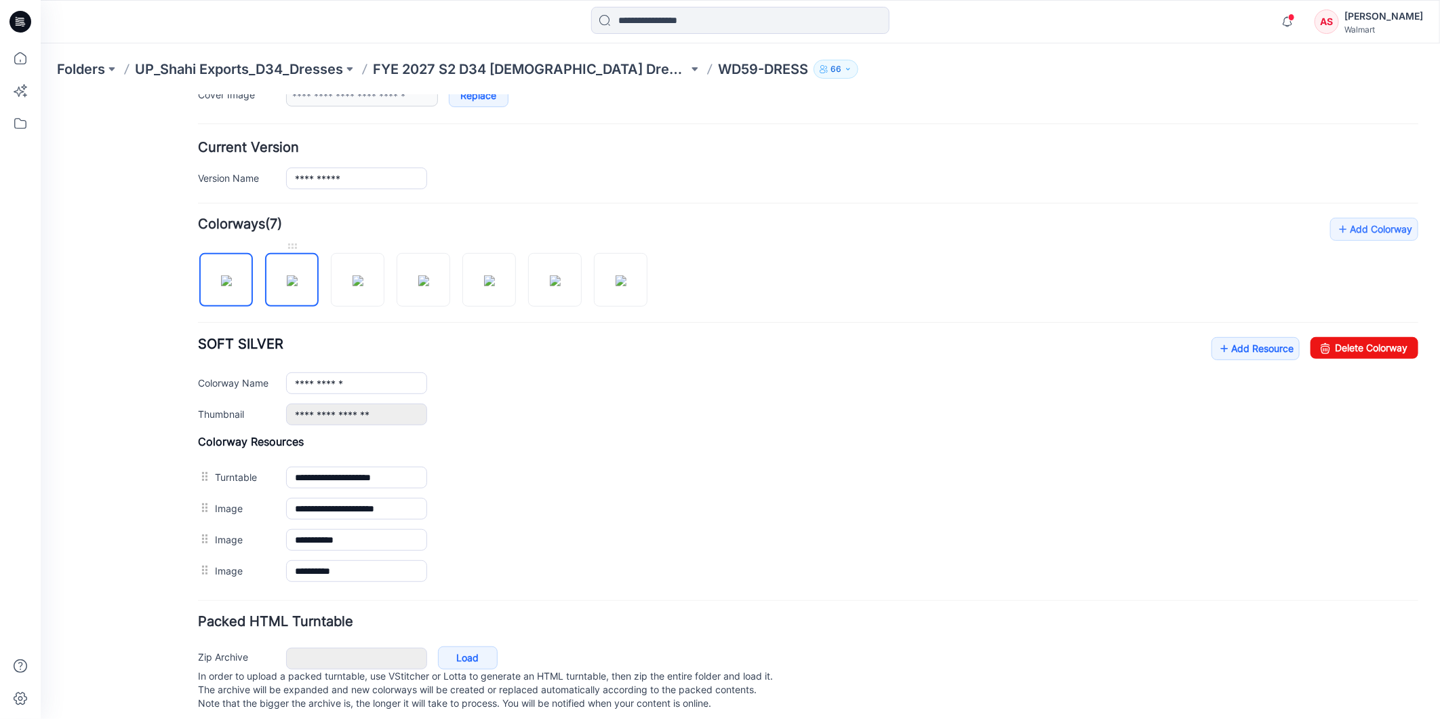
click at [294, 285] on img at bounding box center [291, 280] width 11 height 11
drag, startPoint x: 352, startPoint y: 292, endPoint x: 323, endPoint y: 361, distance: 75.1
click at [353, 285] on img at bounding box center [357, 280] width 11 height 11
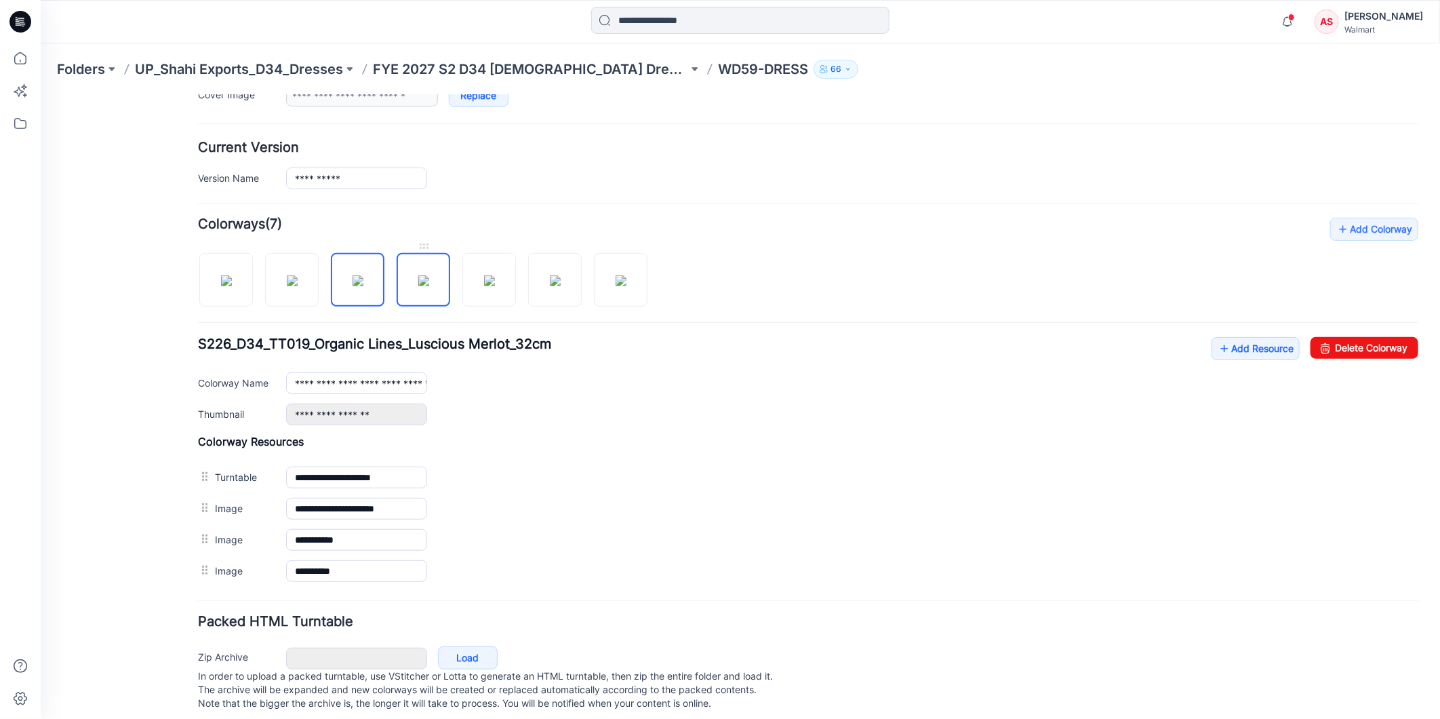
click at [418, 285] on img at bounding box center [423, 280] width 11 height 11
click at [354, 285] on img at bounding box center [357, 280] width 11 height 11
click at [418, 285] on img at bounding box center [423, 280] width 11 height 11
click at [360, 285] on img at bounding box center [357, 280] width 11 height 11
click at [418, 285] on img at bounding box center [423, 280] width 11 height 11
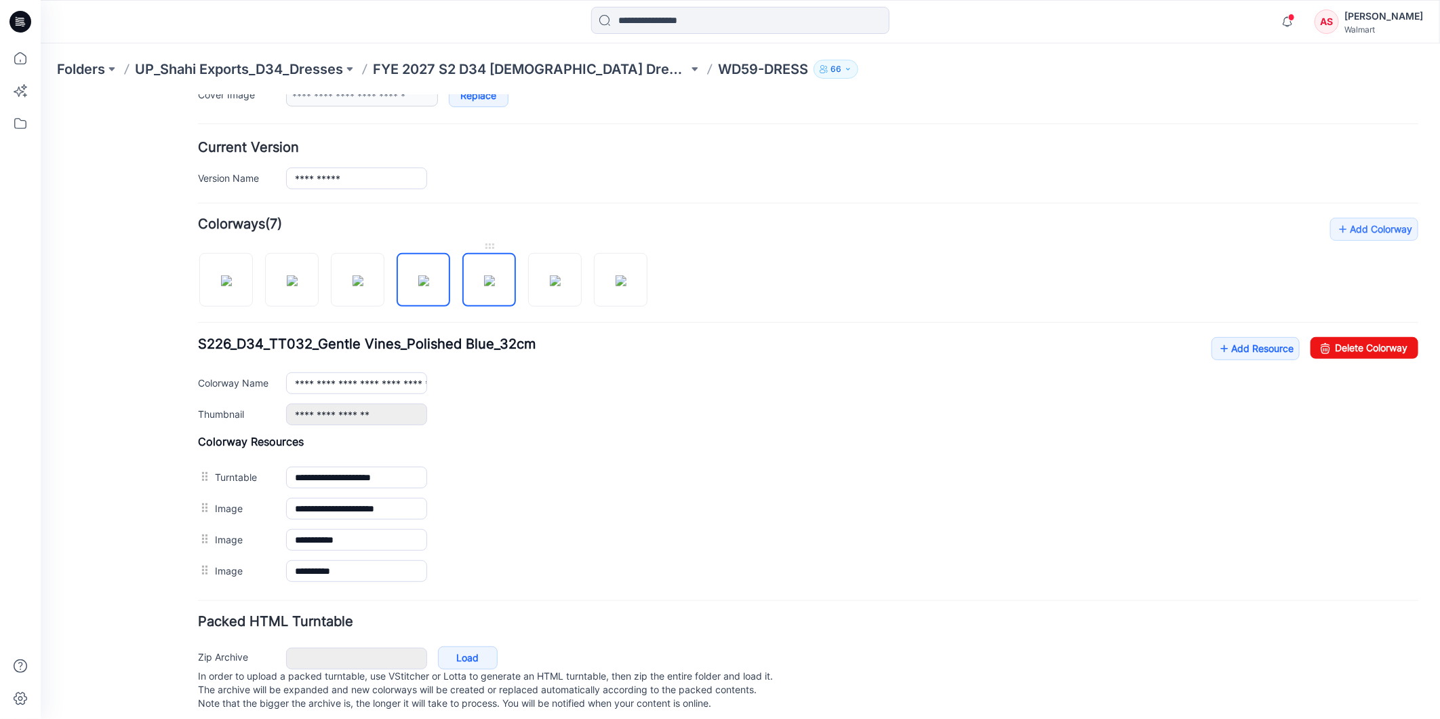
click at [485, 285] on img at bounding box center [488, 280] width 11 height 11
click at [549, 285] on img at bounding box center [554, 280] width 11 height 11
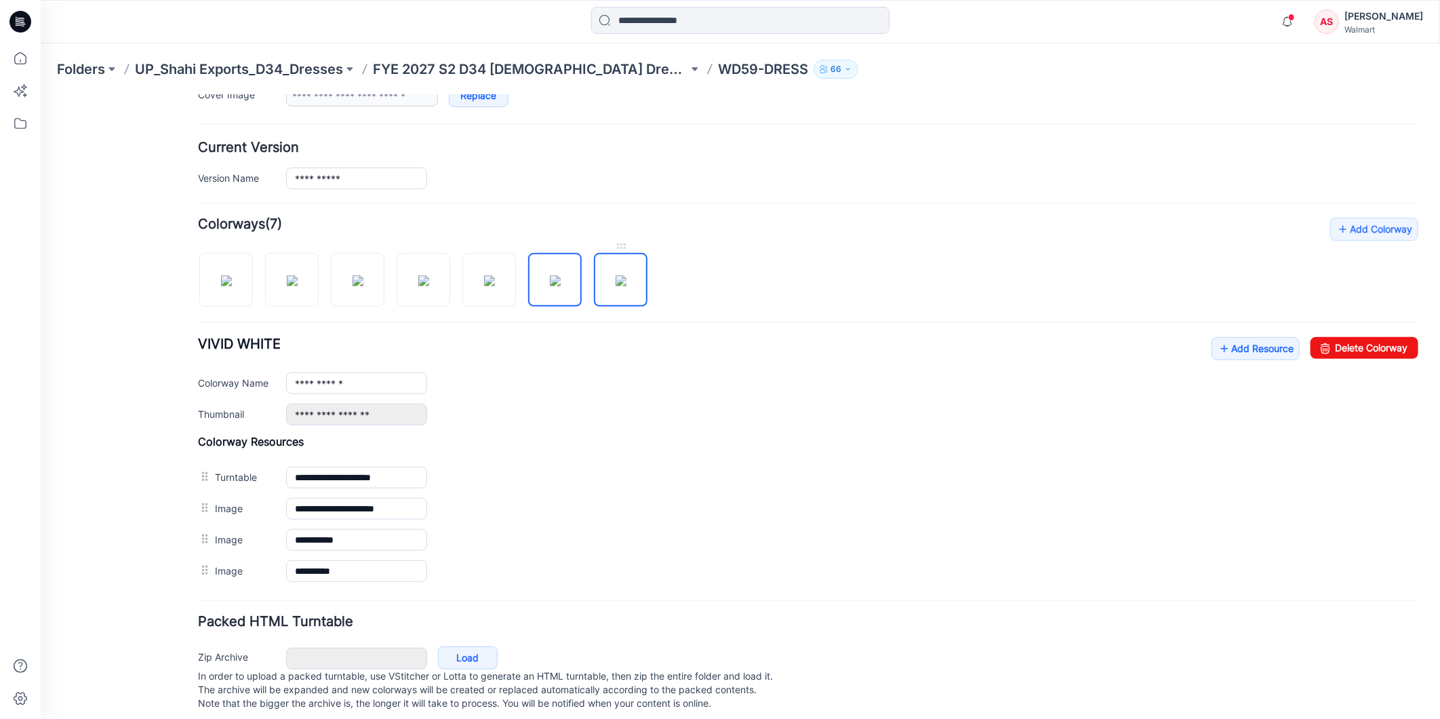
click at [620, 285] on img at bounding box center [620, 280] width 11 height 11
type input "**********"
click at [760, 171] on div "**********" at bounding box center [851, 178] width 1132 height 22
click at [24, 57] on icon at bounding box center [20, 58] width 30 height 30
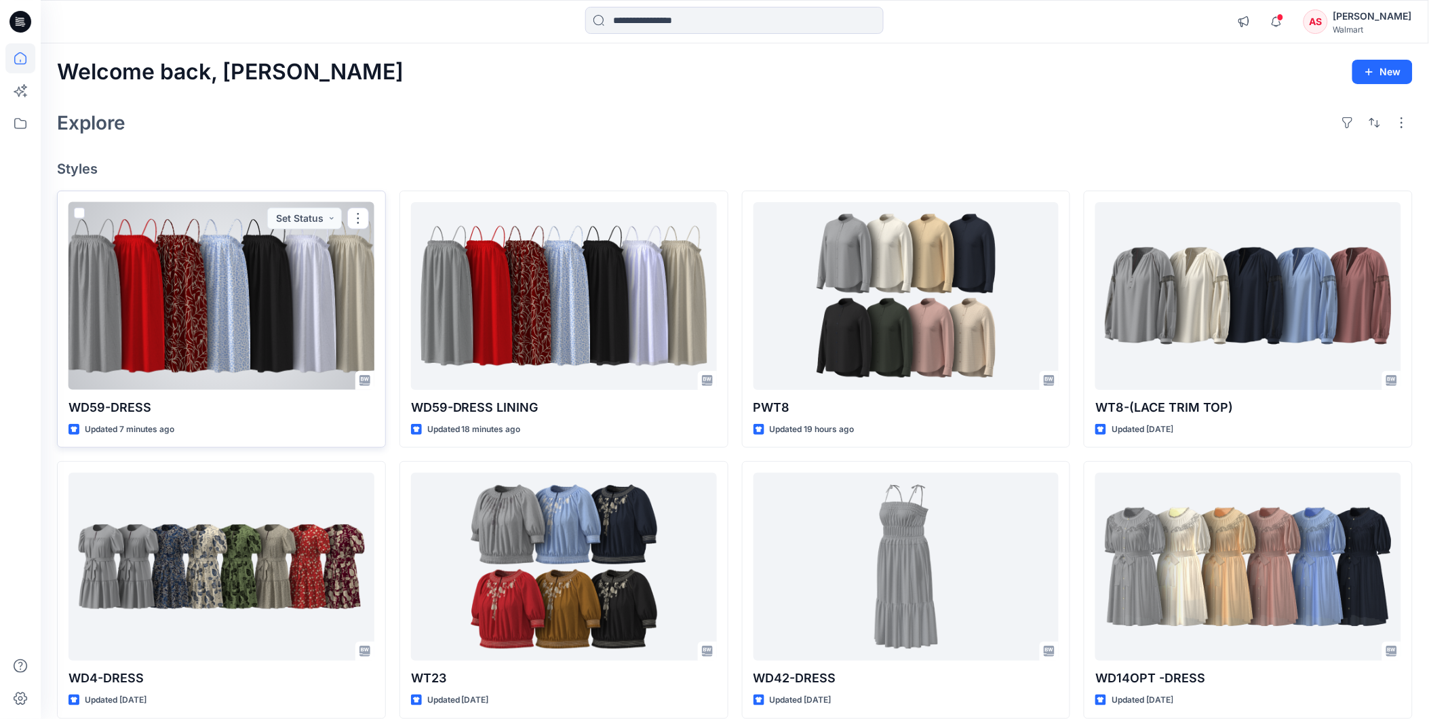
click at [214, 313] on div at bounding box center [221, 296] width 306 height 188
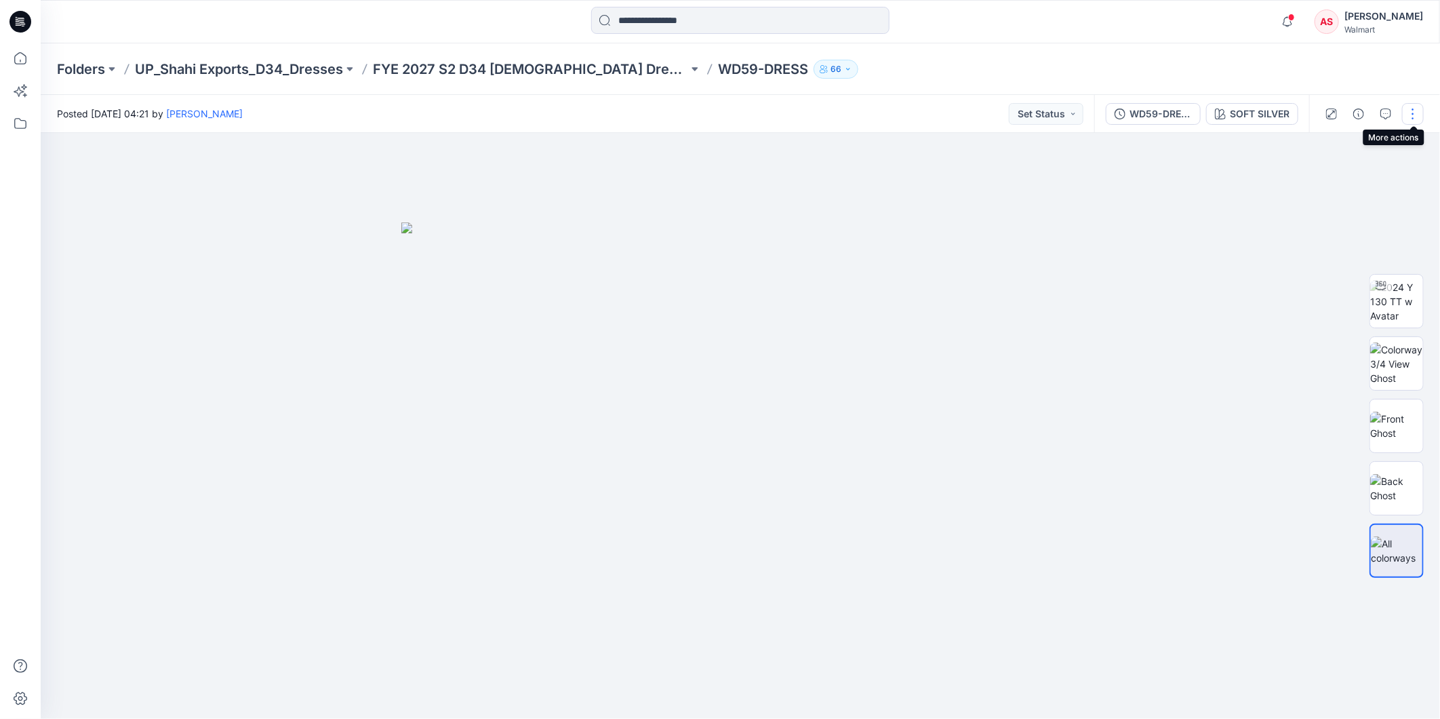
click at [1412, 116] on button "button" at bounding box center [1413, 114] width 22 height 22
click at [1332, 212] on p "Edit" at bounding box center [1326, 213] width 17 height 14
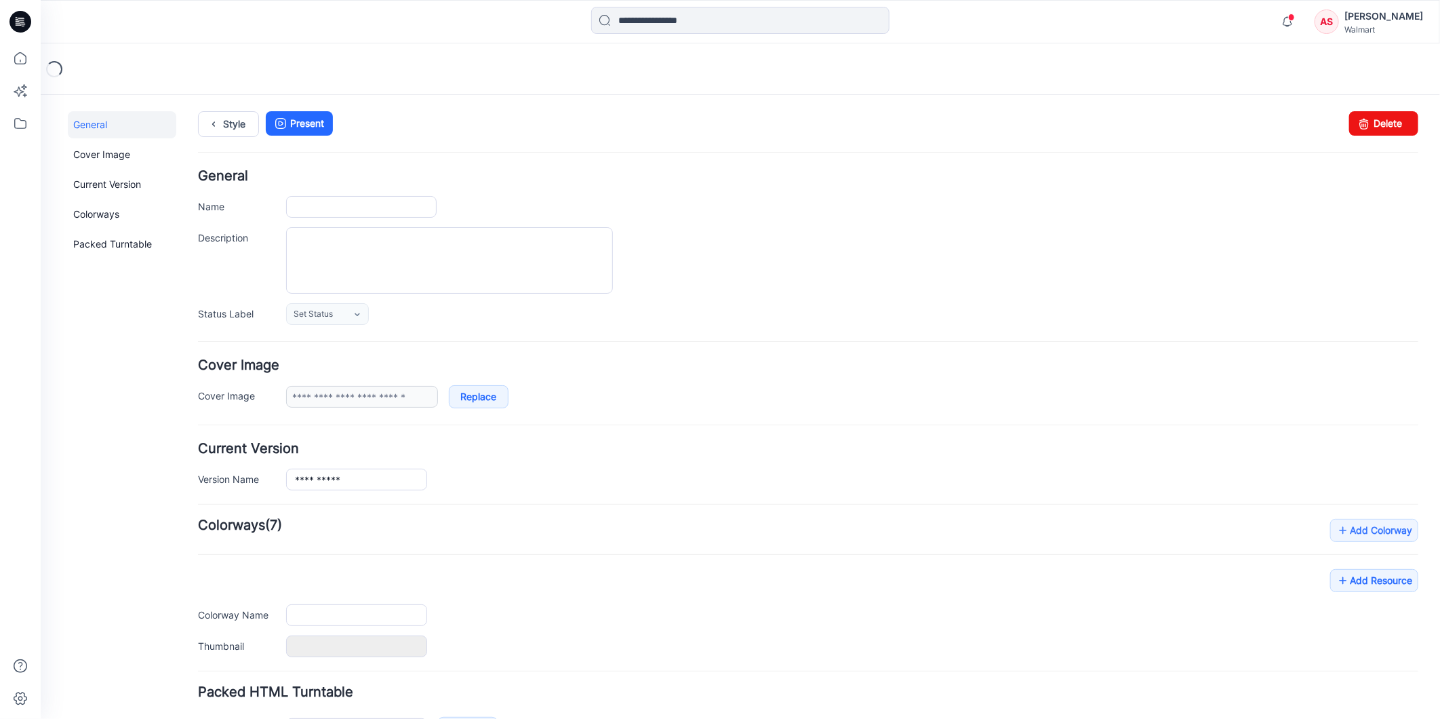
type input "**********"
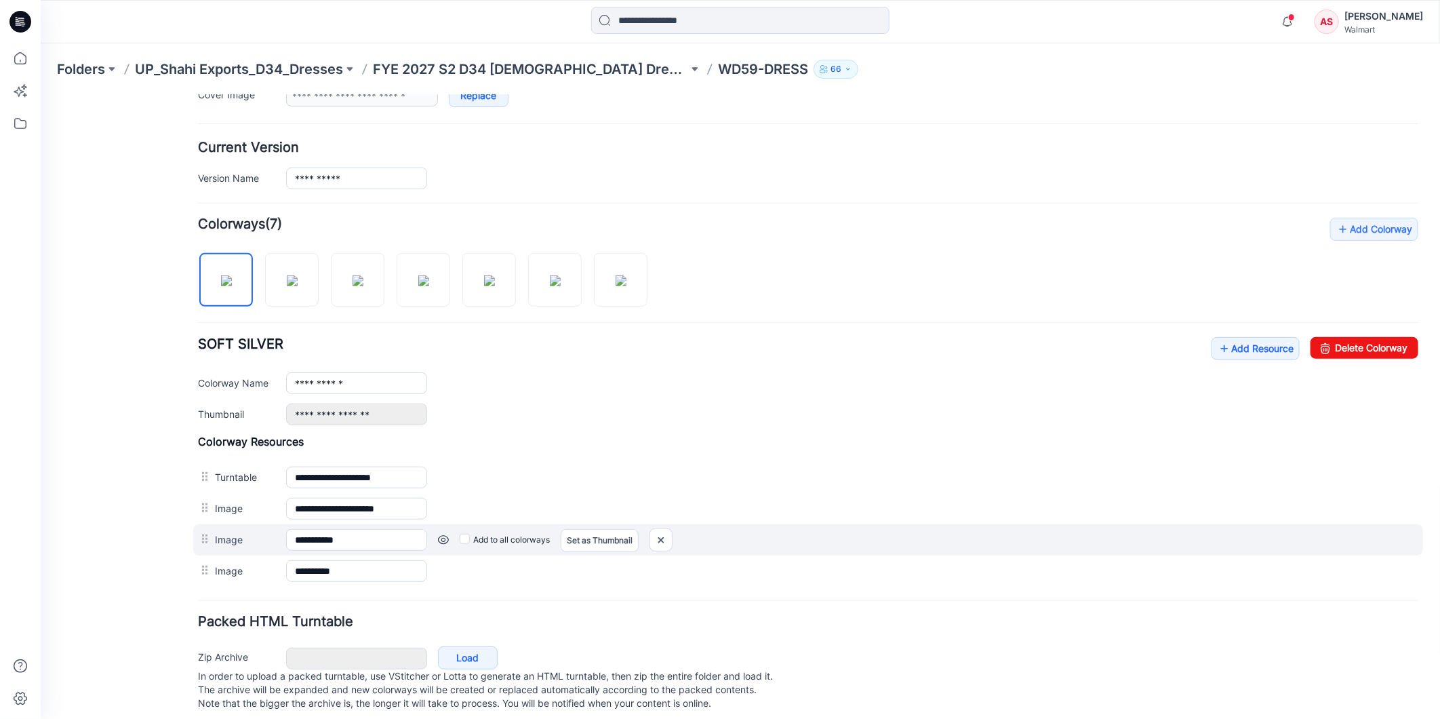
scroll to position [327, 0]
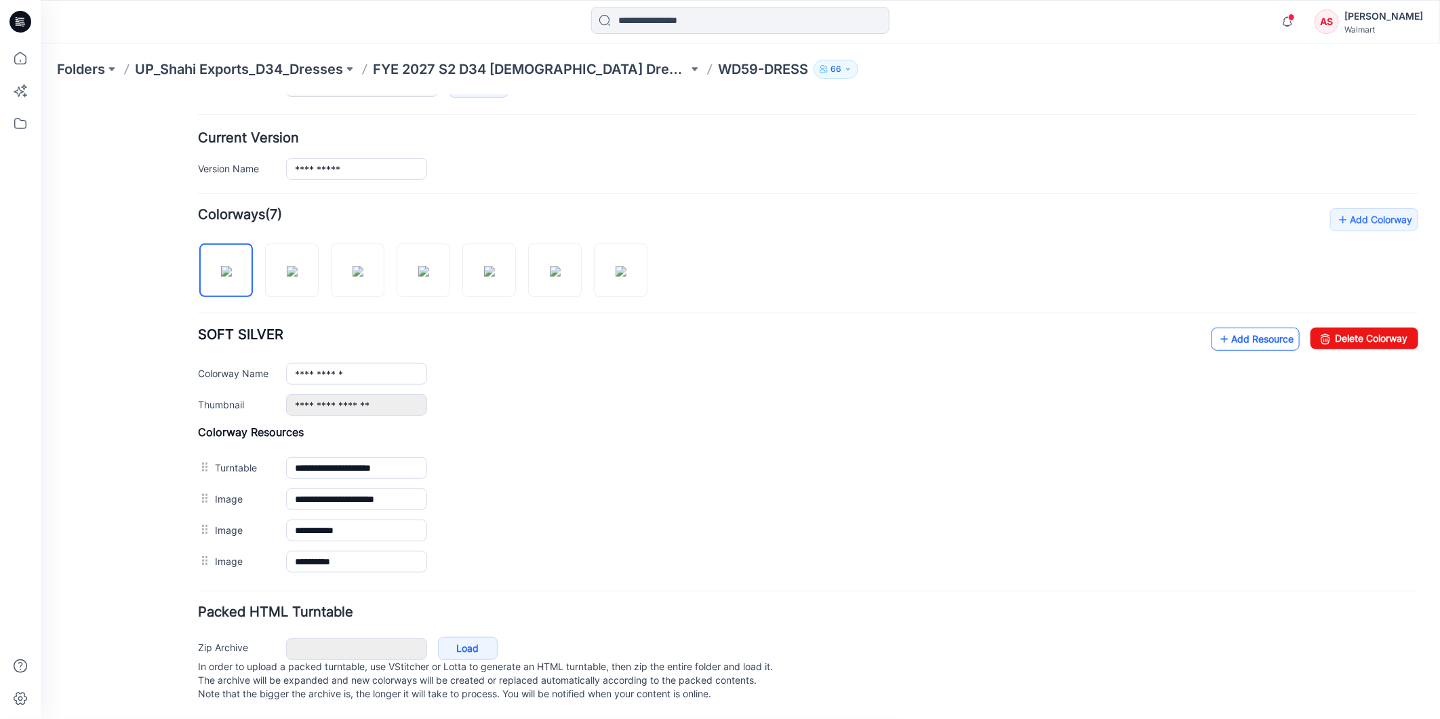
click at [1247, 327] on link "Add Resource" at bounding box center [1255, 338] width 88 height 23
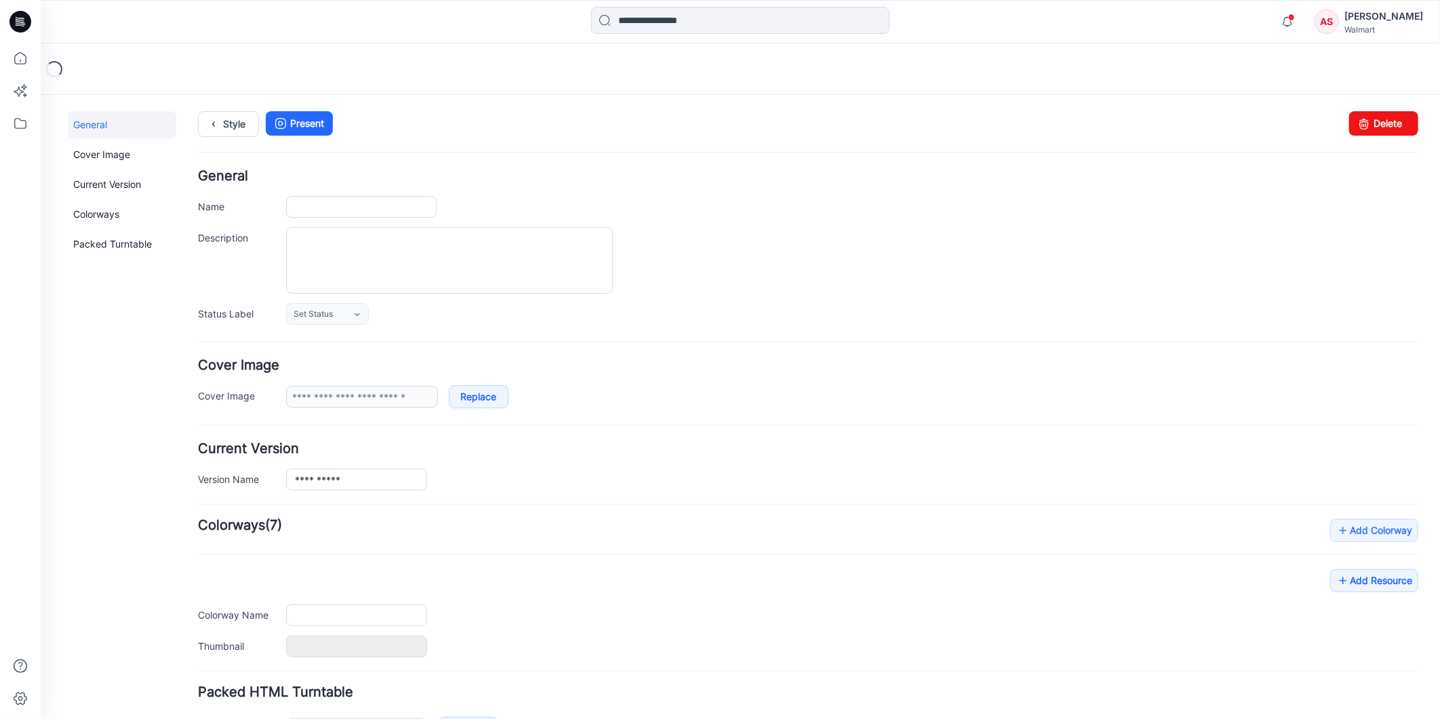
type input "**********"
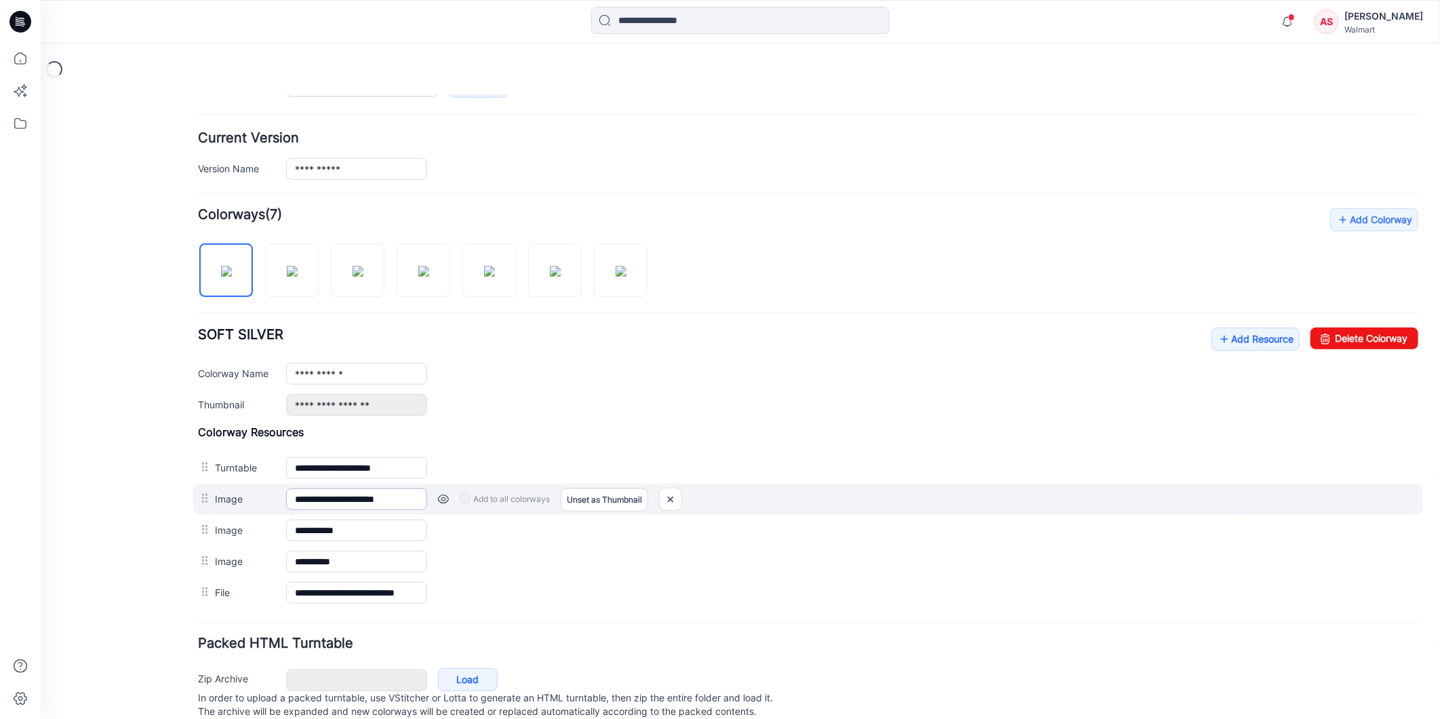
scroll to position [358, 0]
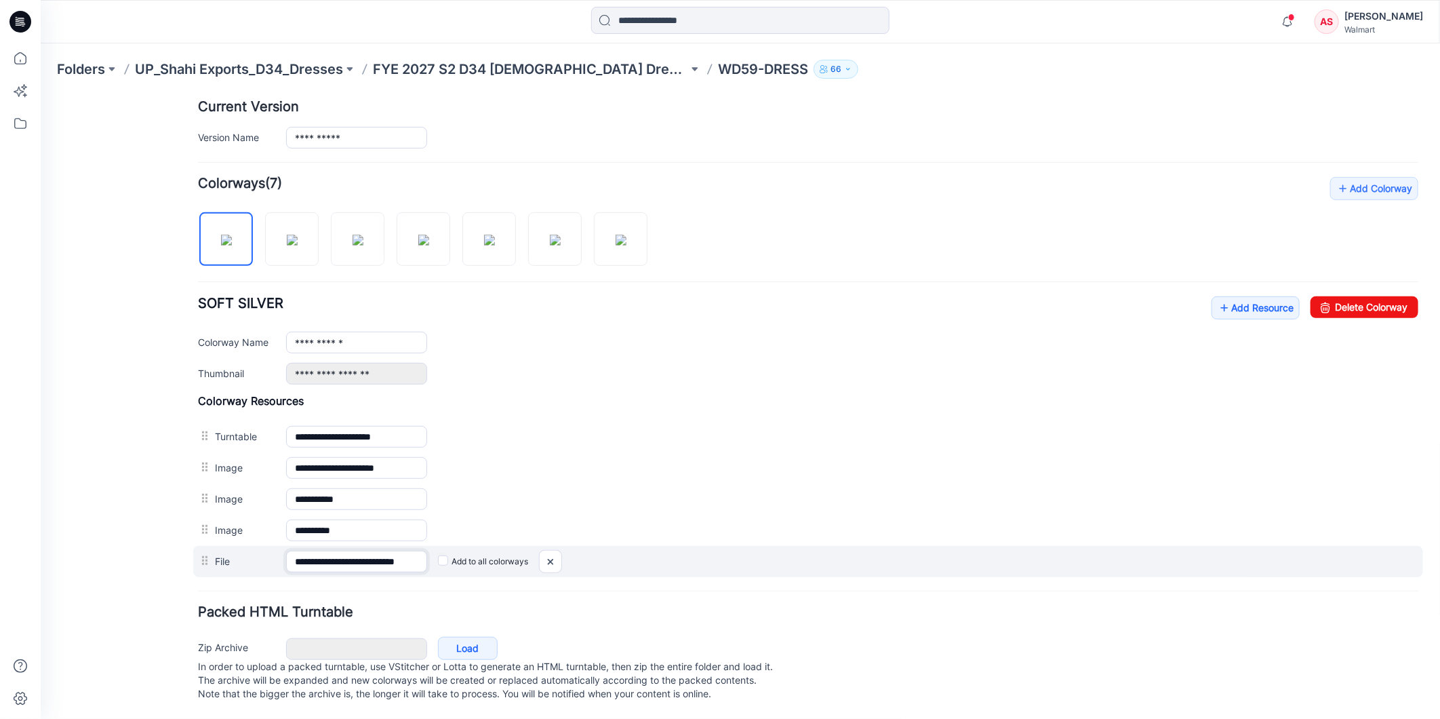
drag, startPoint x: 397, startPoint y: 547, endPoint x: 363, endPoint y: 556, distance: 35.0
click at [363, 556] on input "**********" at bounding box center [355, 561] width 141 height 22
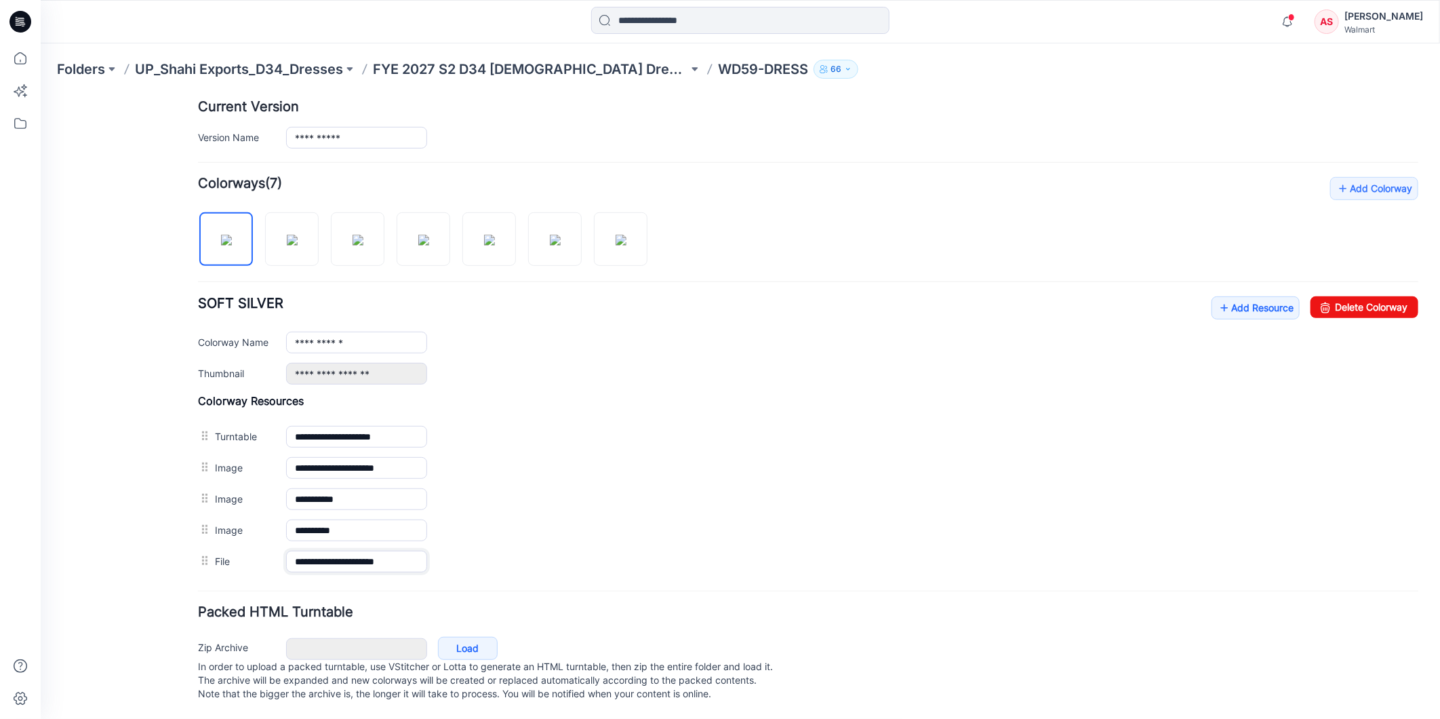
type input "**********"
click at [831, 176] on h4 "Add Colorway Colorways (7)" at bounding box center [807, 183] width 1221 height 14
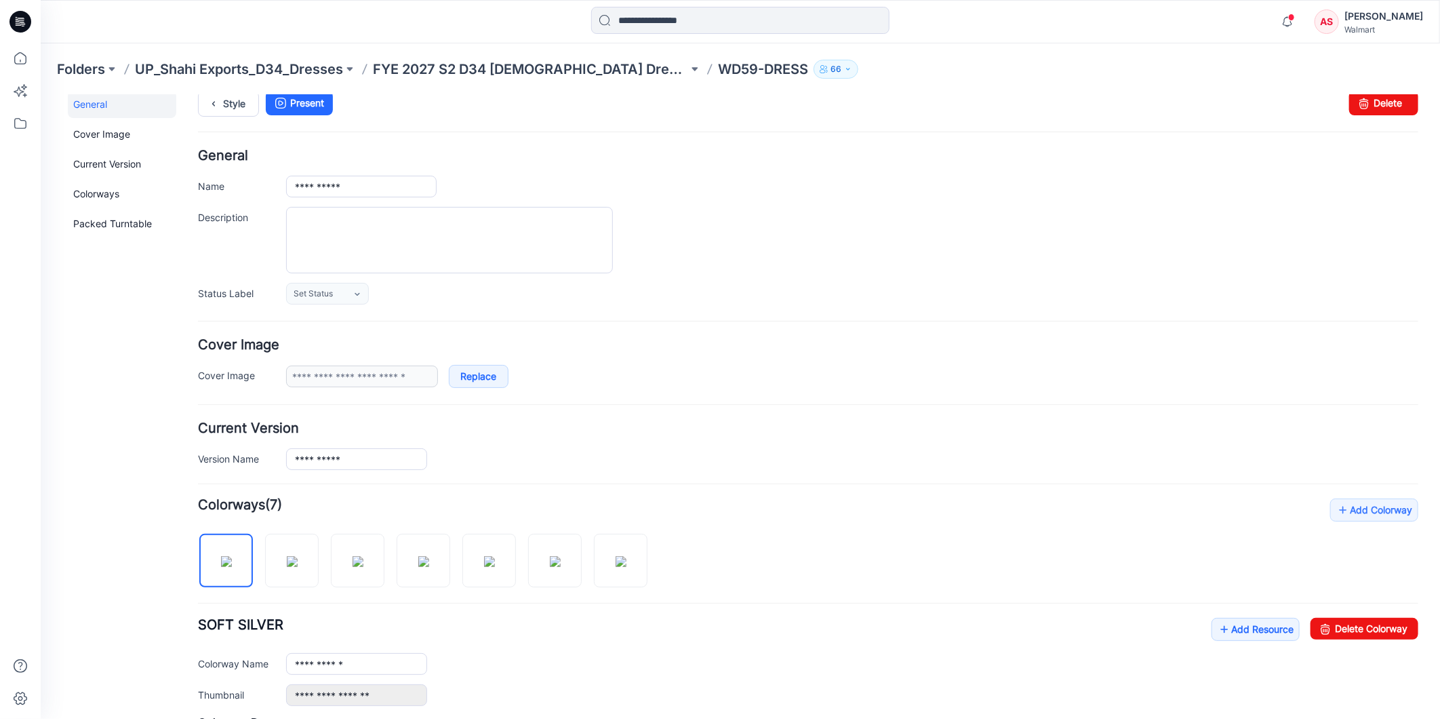
scroll to position [0, 0]
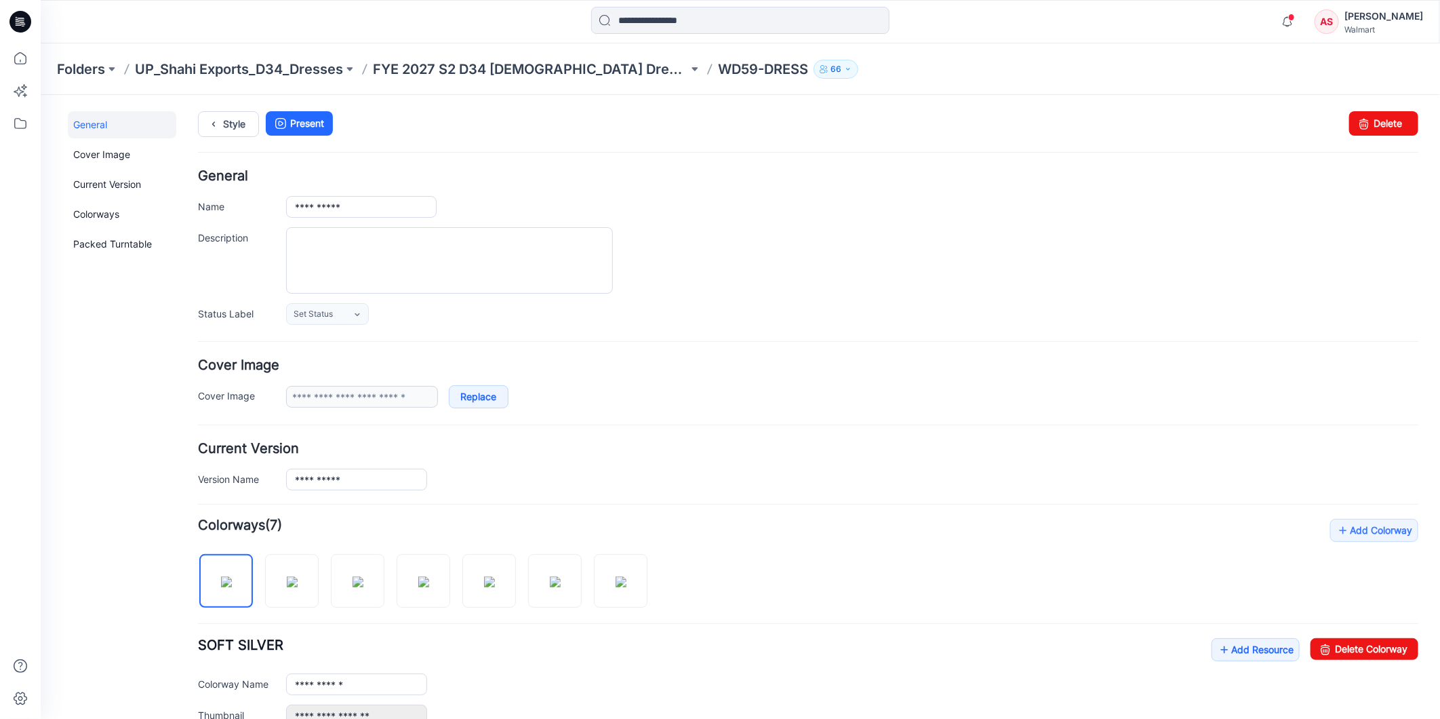
click at [770, 216] on div "**********" at bounding box center [851, 206] width 1132 height 22
click at [22, 58] on icon at bounding box center [20, 58] width 30 height 30
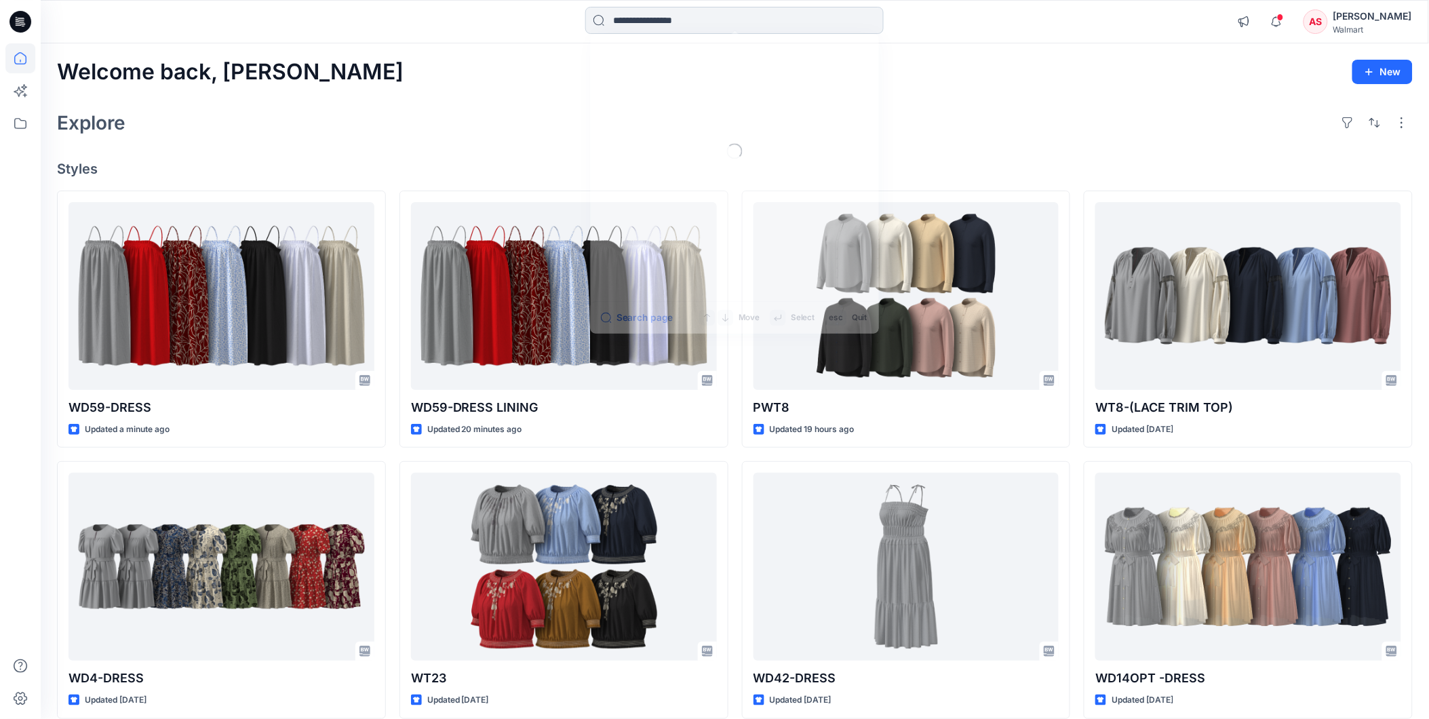
click at [660, 17] on input at bounding box center [734, 20] width 298 height 27
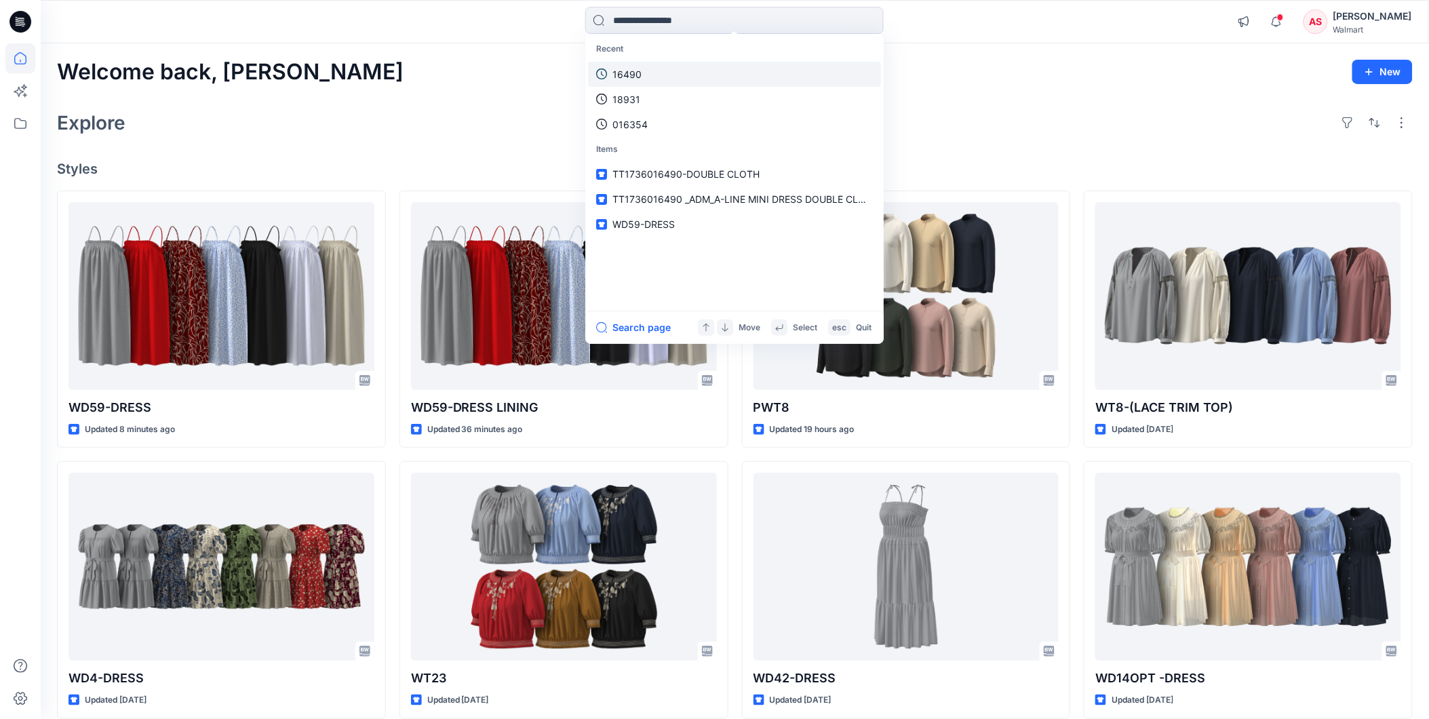
click at [640, 71] on p "16490" at bounding box center [626, 74] width 29 height 14
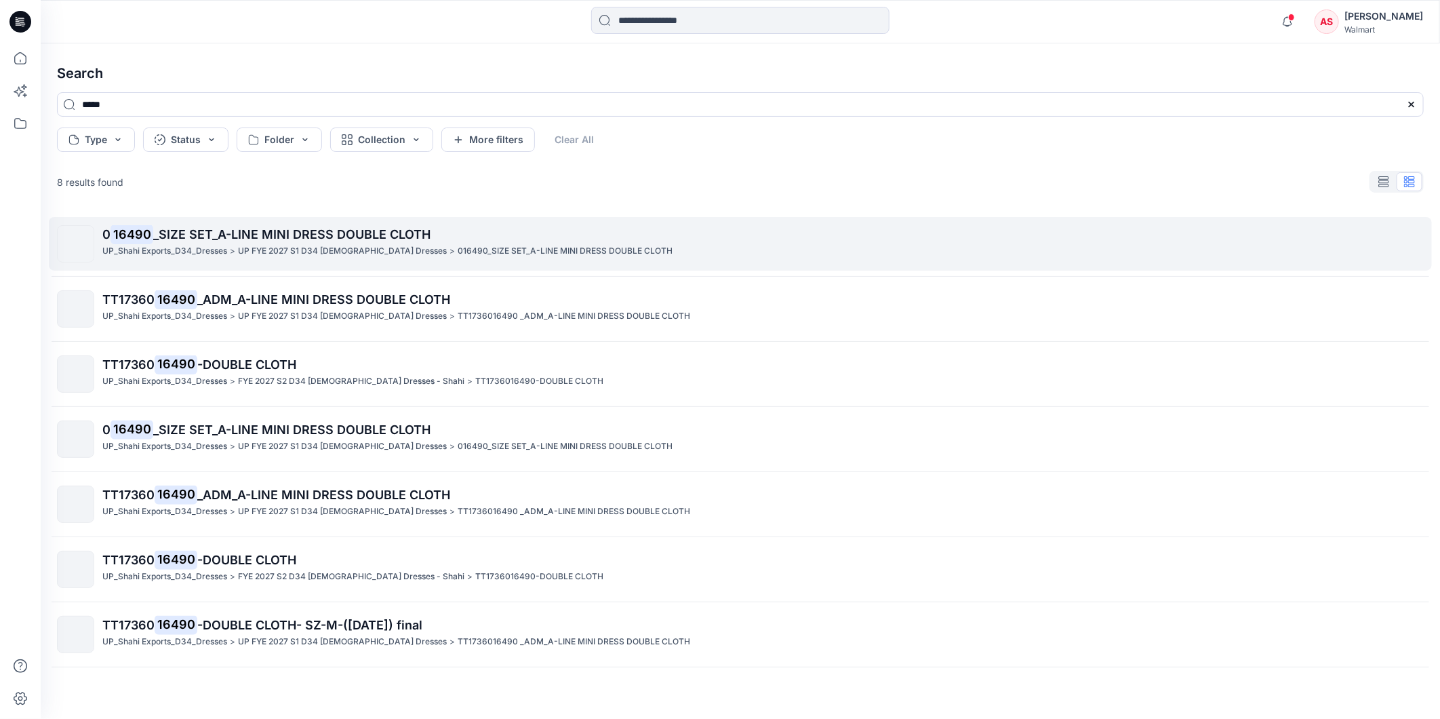
click at [288, 239] on span "_SIZE SET_A-LINE MINI DRESS DOUBLE CLOTH" at bounding box center [291, 234] width 277 height 14
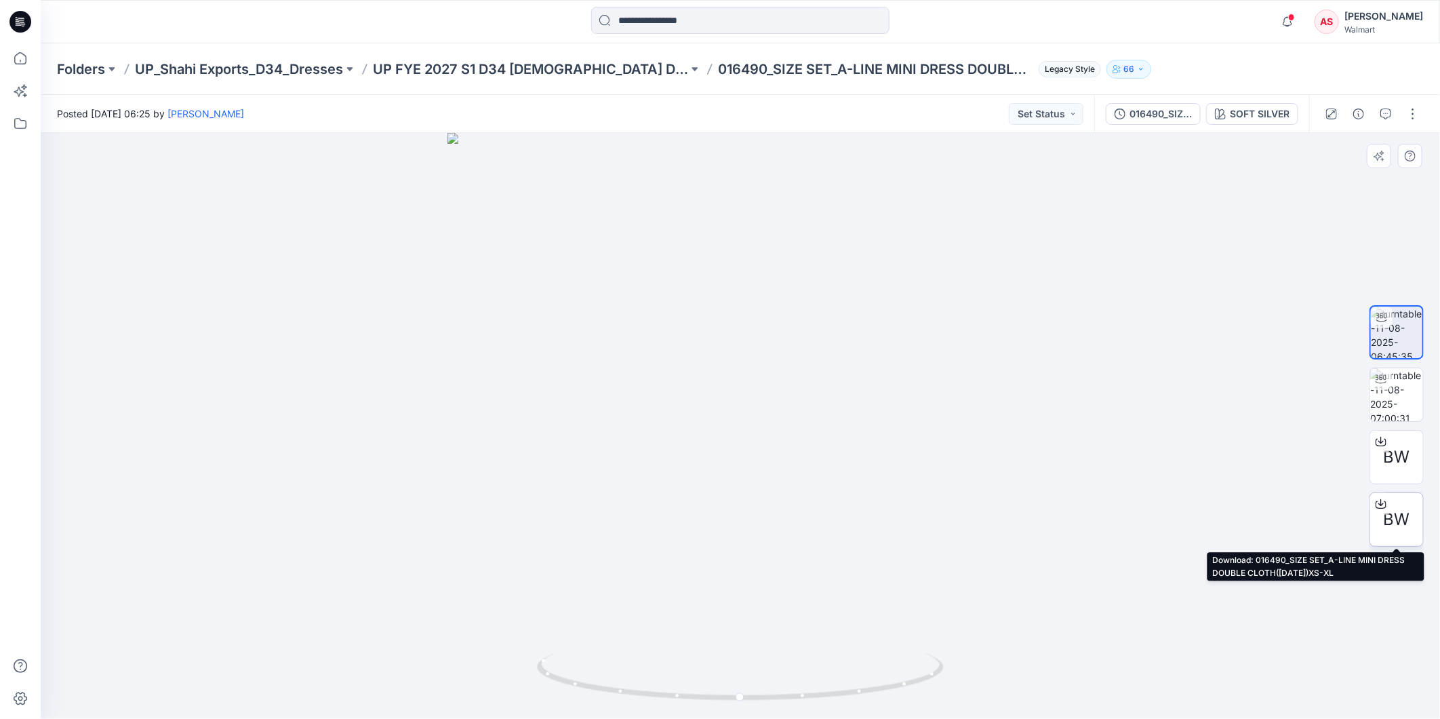
click at [1392, 519] on span "BW" at bounding box center [1397, 519] width 26 height 24
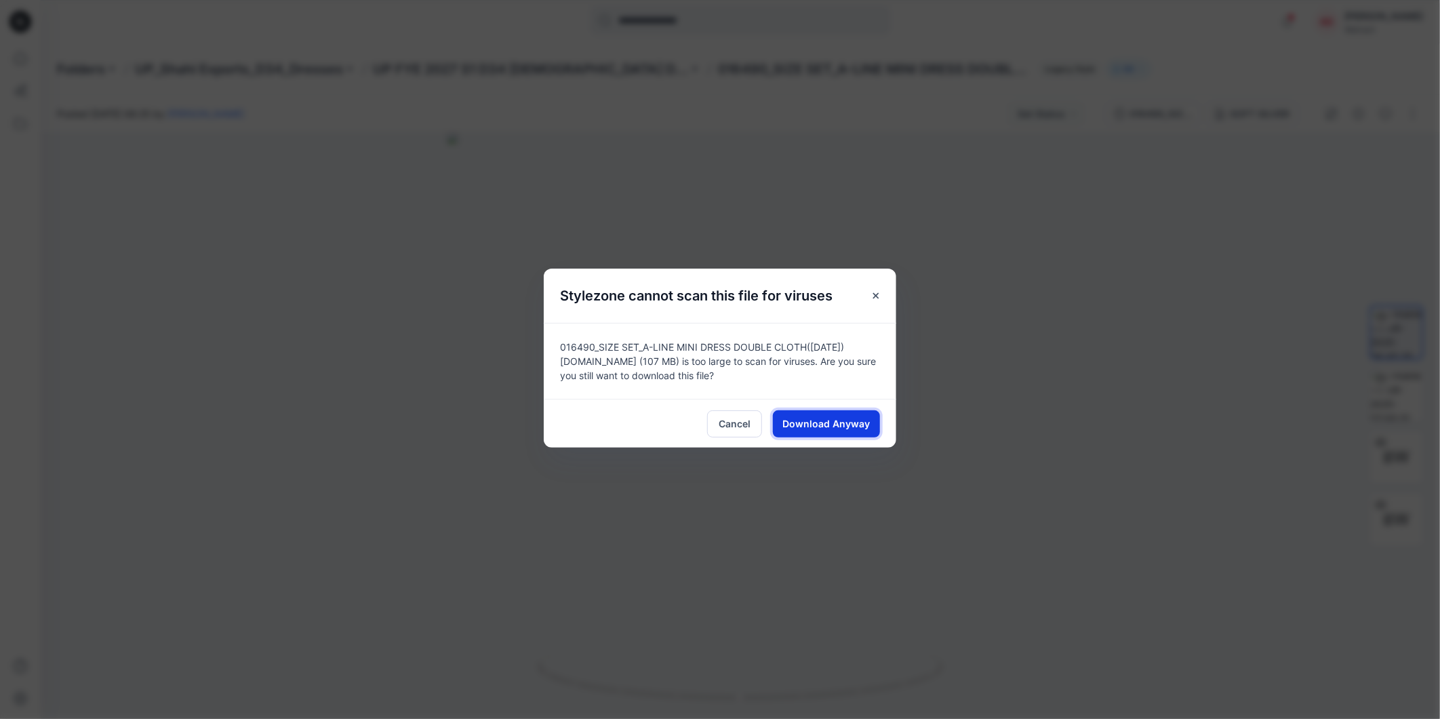
click at [833, 422] on span "Download Anyway" at bounding box center [826, 423] width 87 height 14
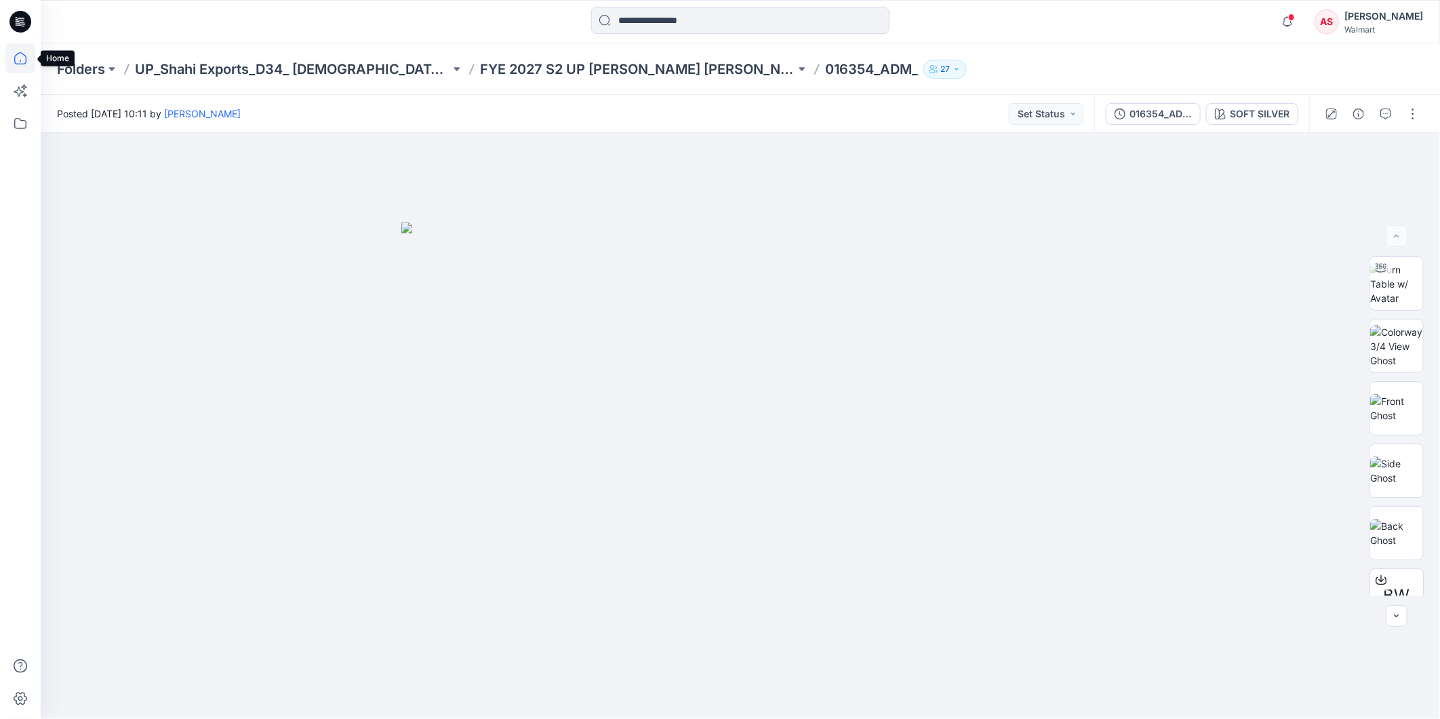
click at [21, 59] on icon at bounding box center [20, 58] width 30 height 30
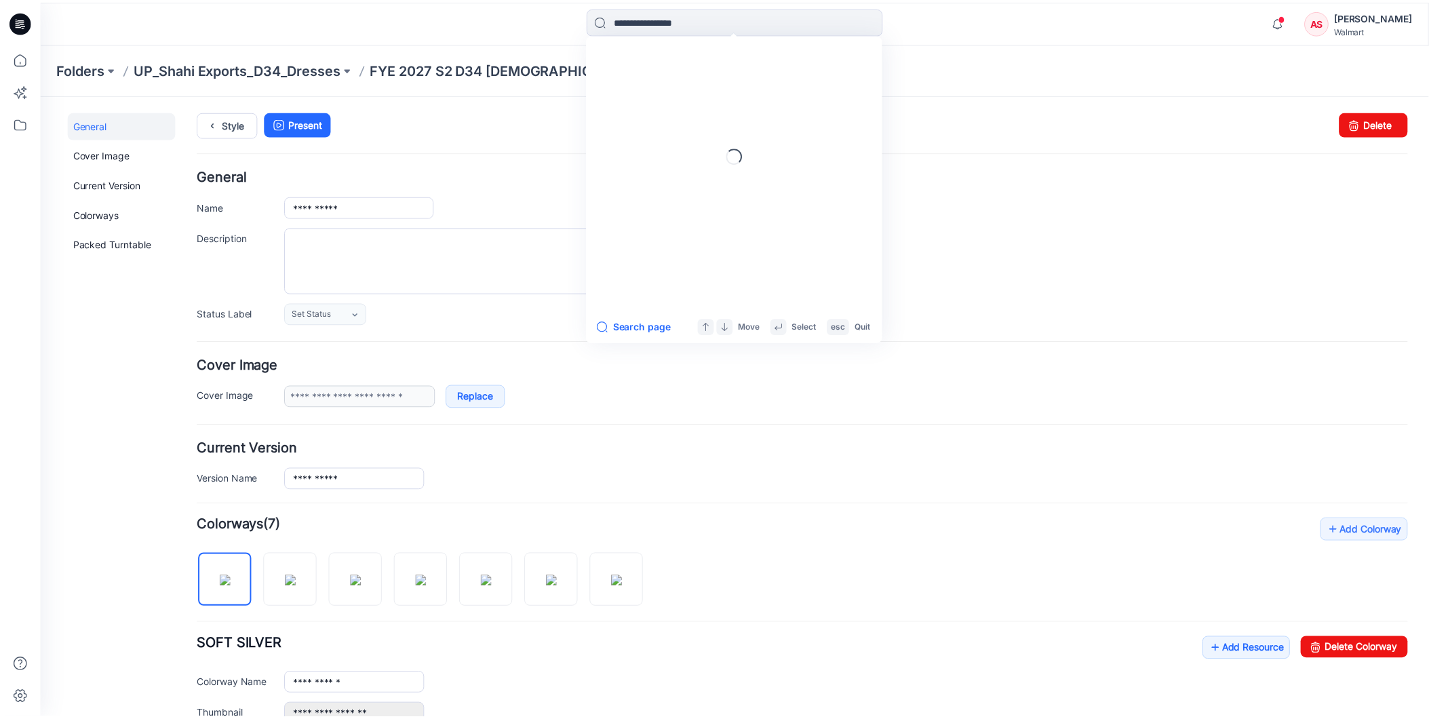
scroll to position [327, 0]
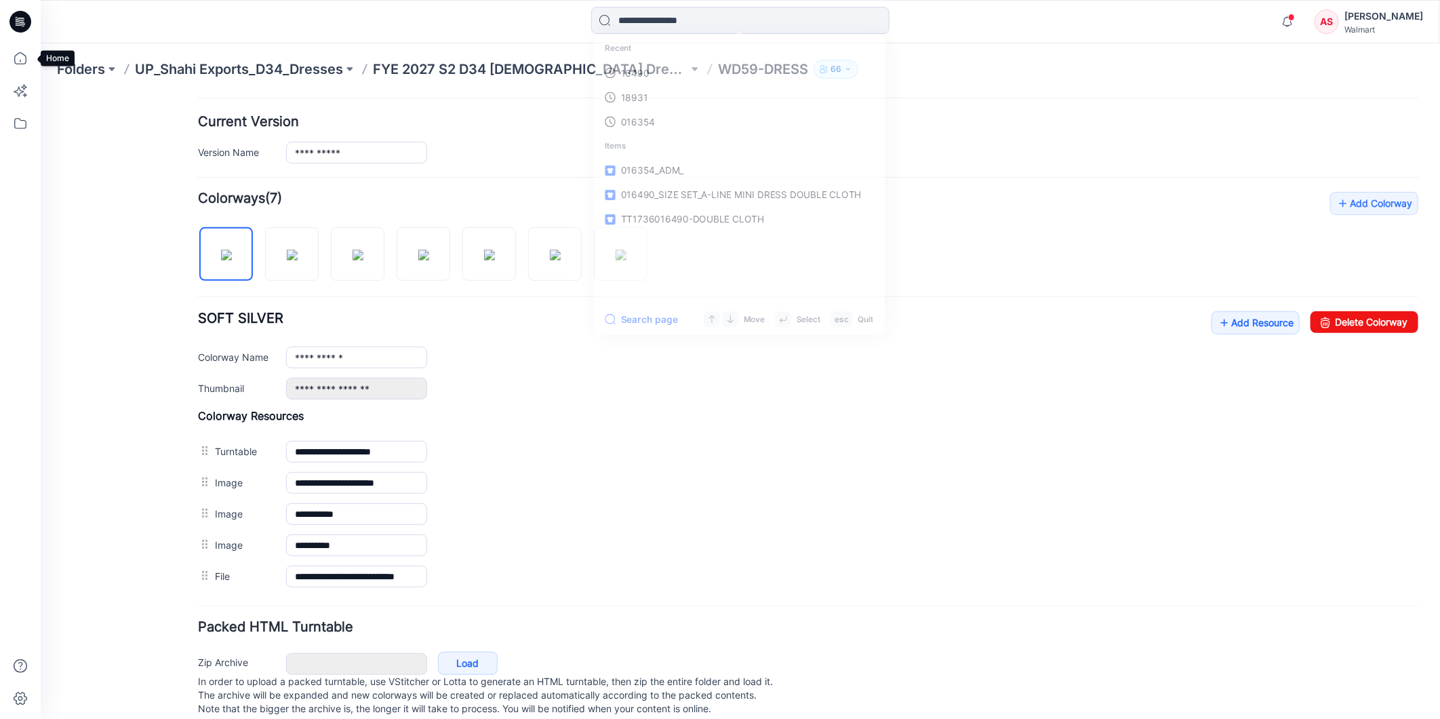
drag, startPoint x: 20, startPoint y: 60, endPoint x: 75, endPoint y: 58, distance: 54.3
click at [22, 58] on icon at bounding box center [20, 58] width 30 height 30
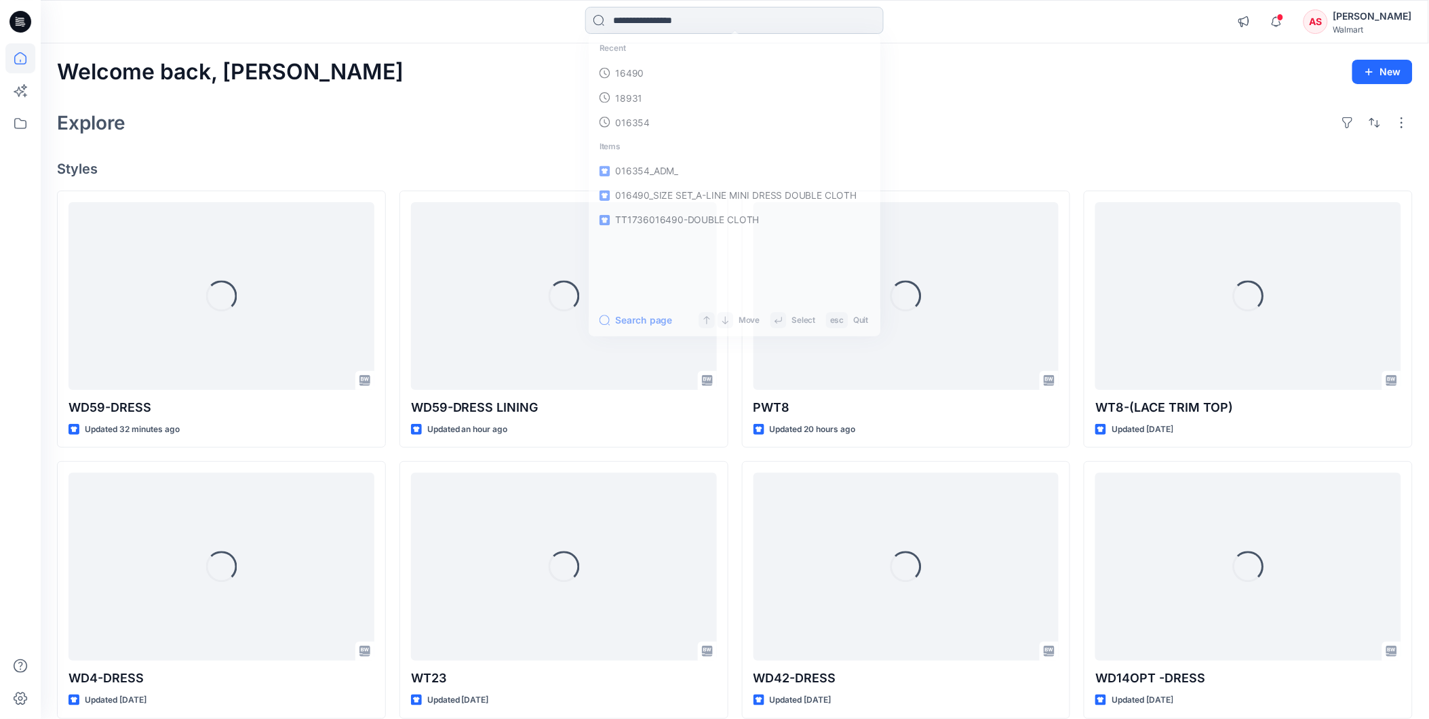
click at [665, 22] on input at bounding box center [734, 20] width 298 height 27
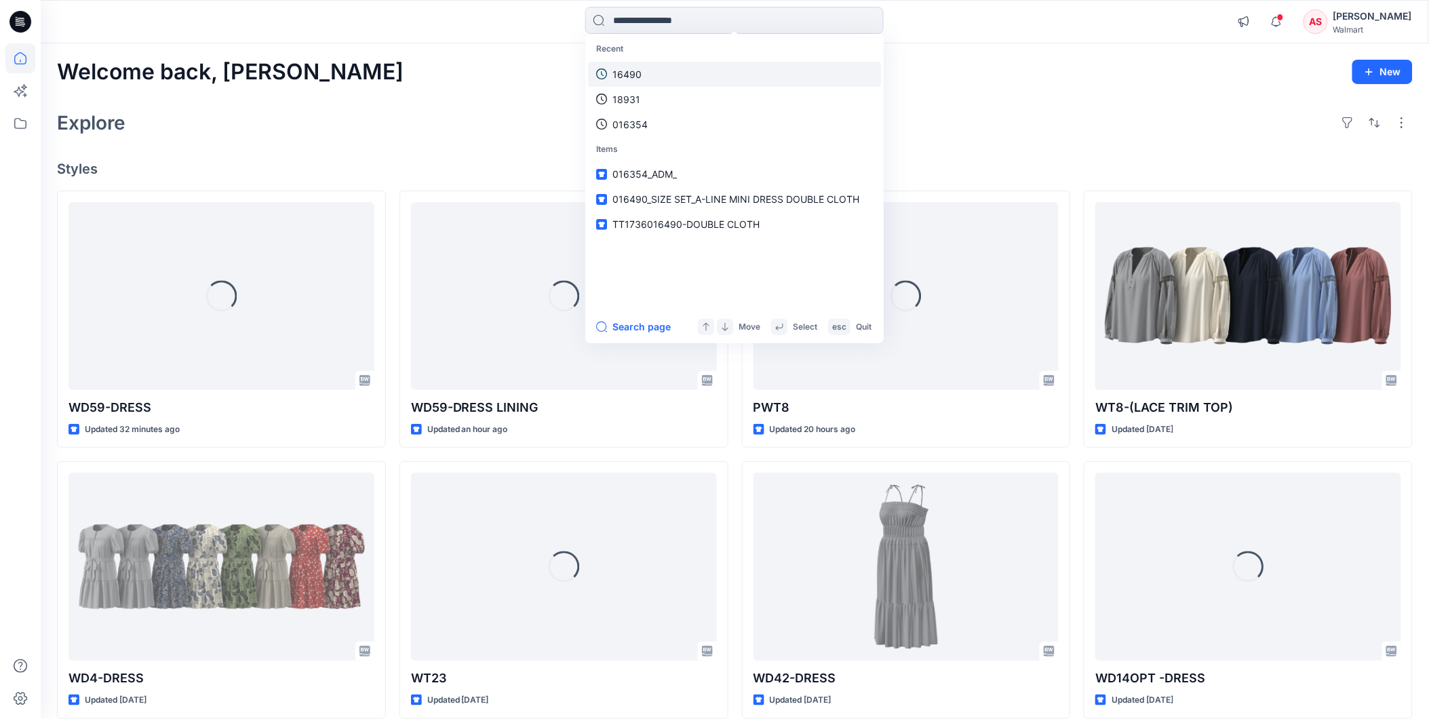
click at [627, 70] on p "16490" at bounding box center [626, 74] width 29 height 14
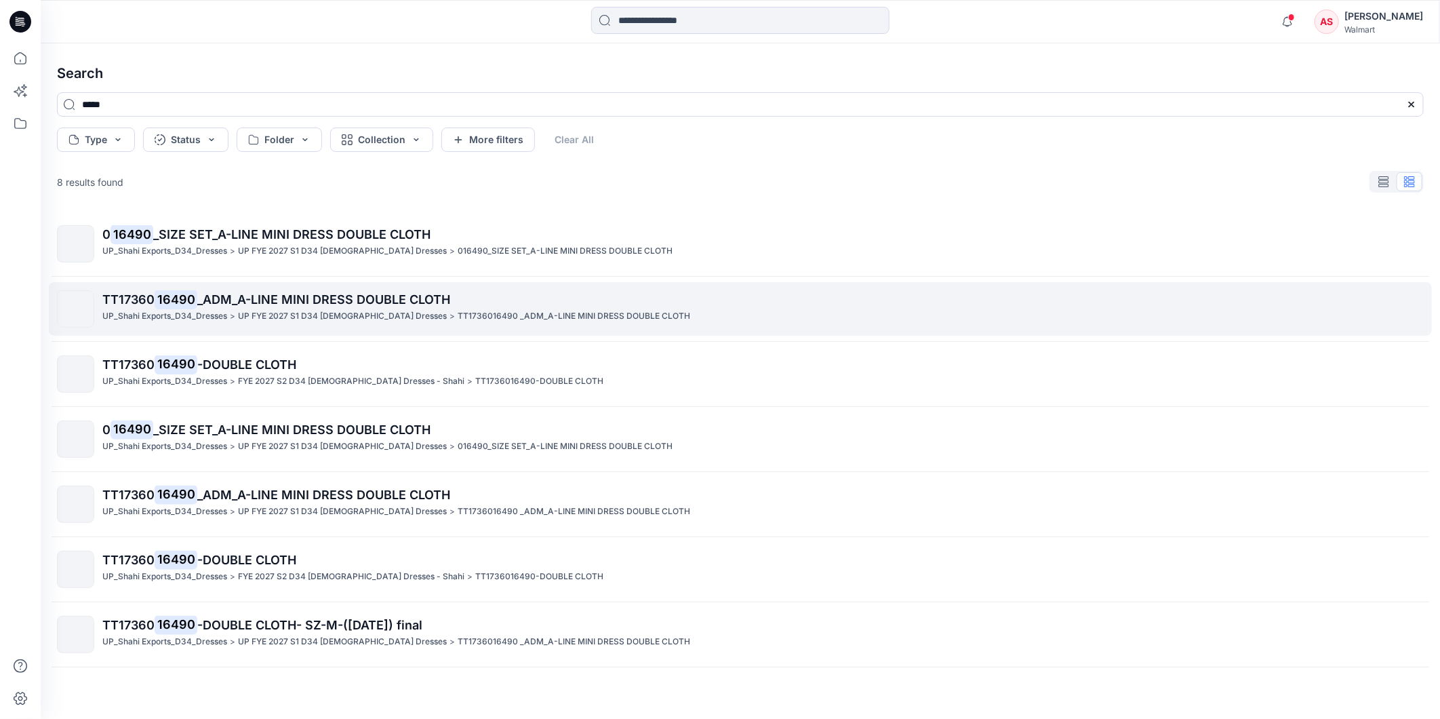
click at [281, 308] on p "TT17360 16490 _ADM_A-LINE MINI DRESS DOUBLE CLOTH" at bounding box center [762, 299] width 1321 height 19
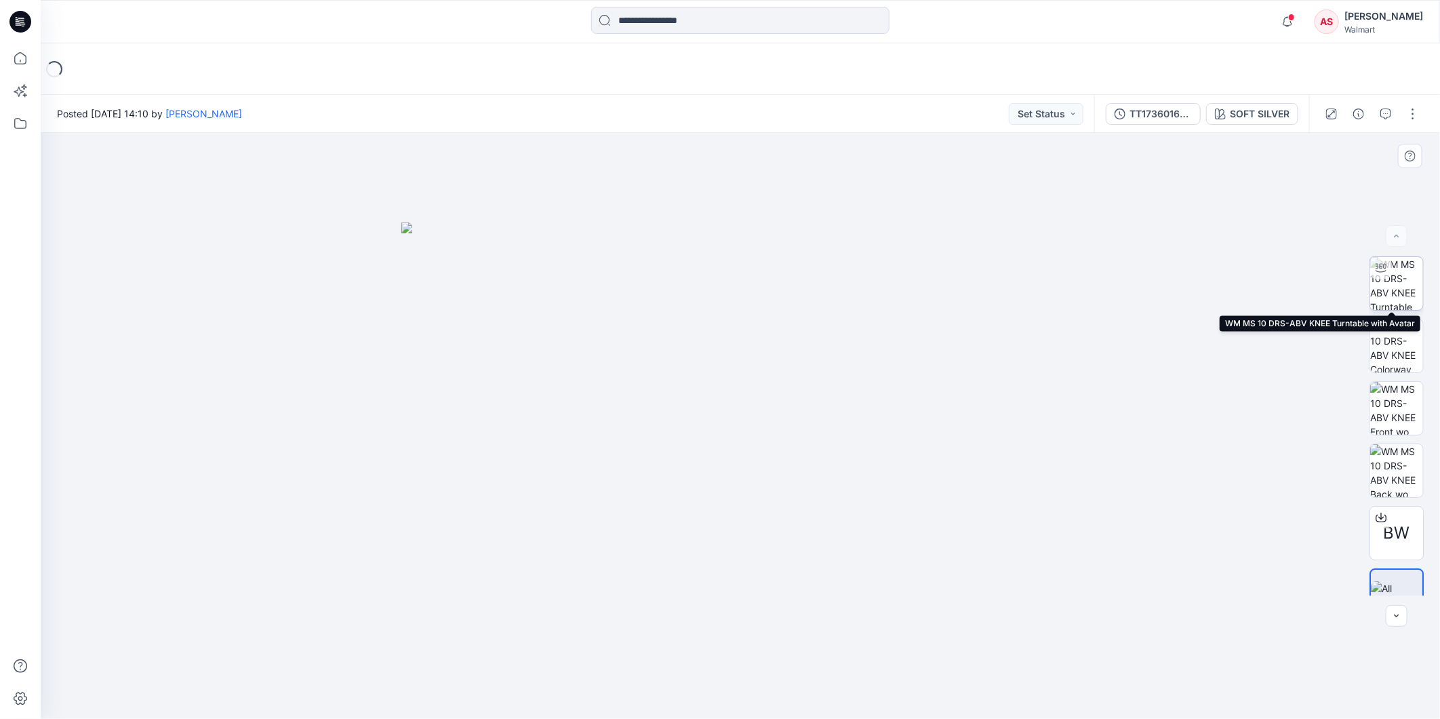
click at [1388, 286] on img at bounding box center [1396, 283] width 53 height 53
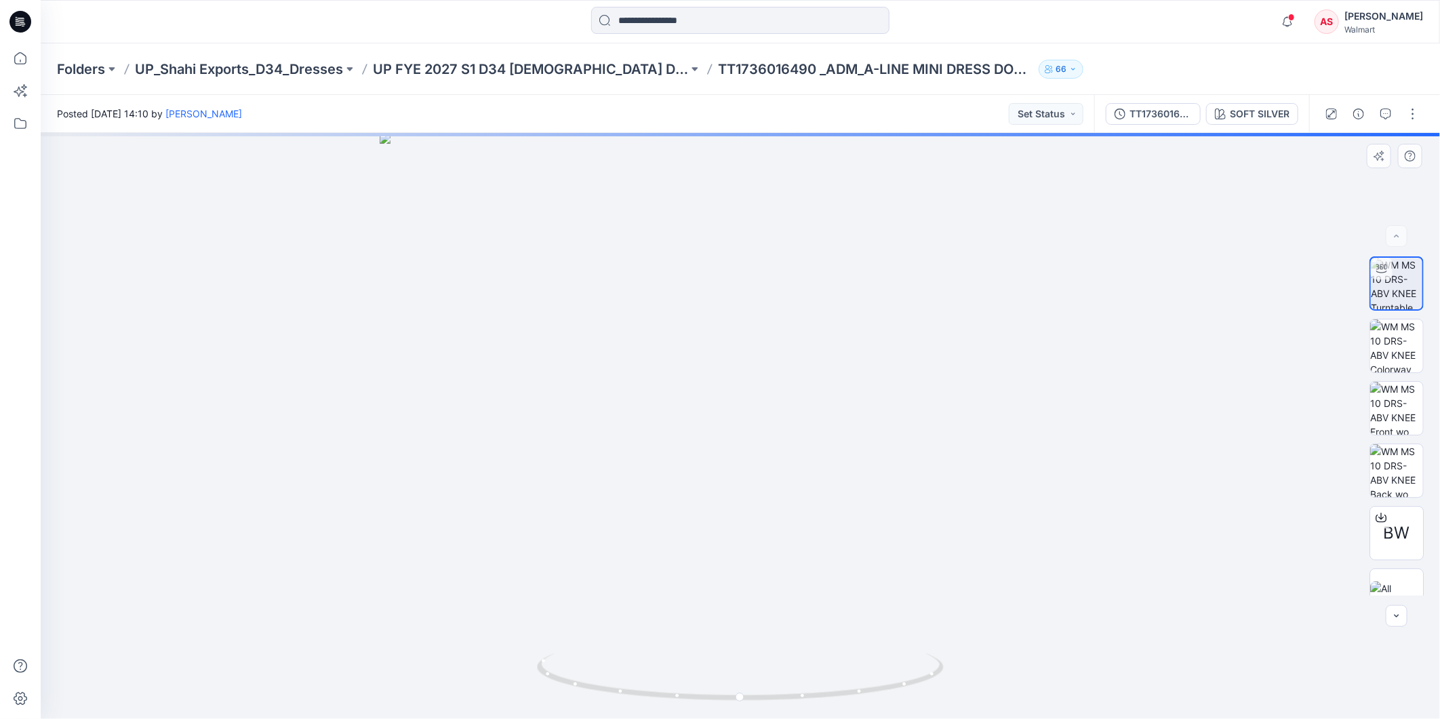
drag, startPoint x: 961, startPoint y: 246, endPoint x: 926, endPoint y: 361, distance: 119.7
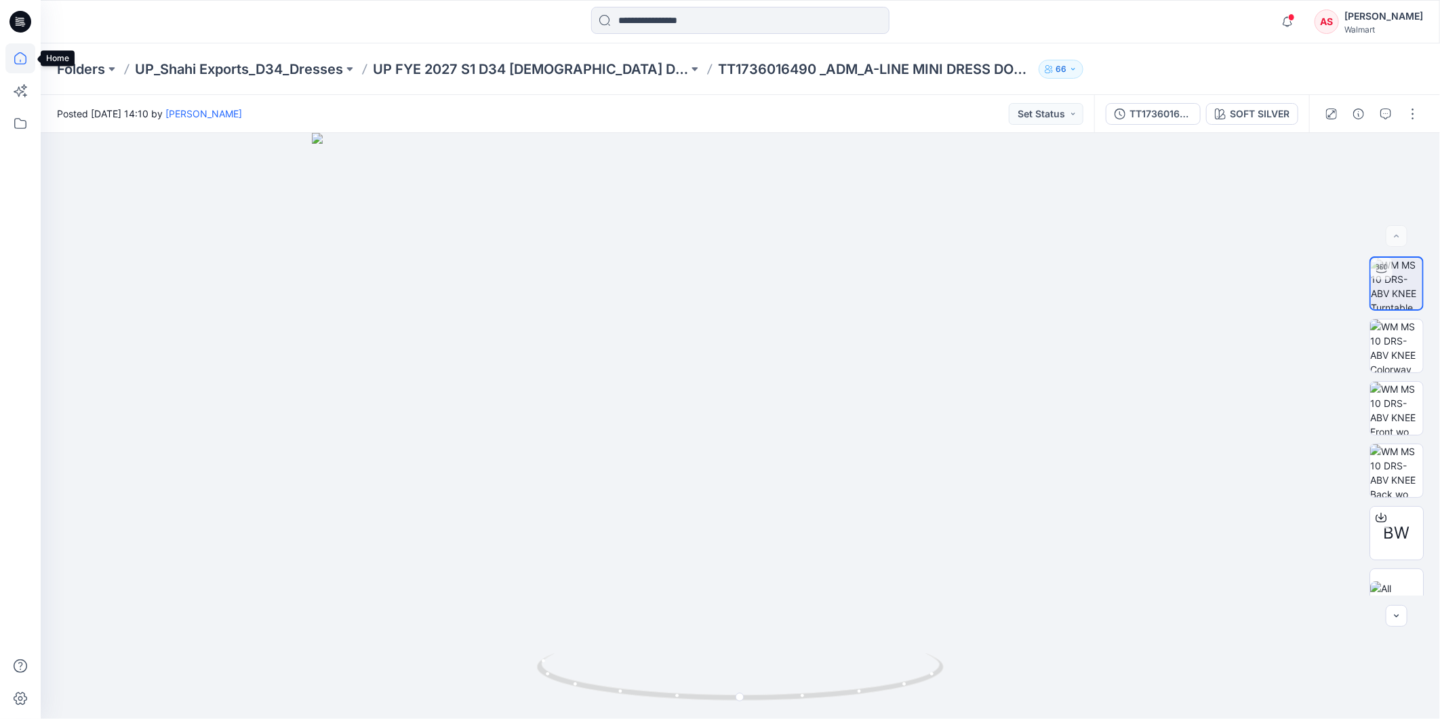
click at [18, 58] on icon at bounding box center [20, 58] width 30 height 30
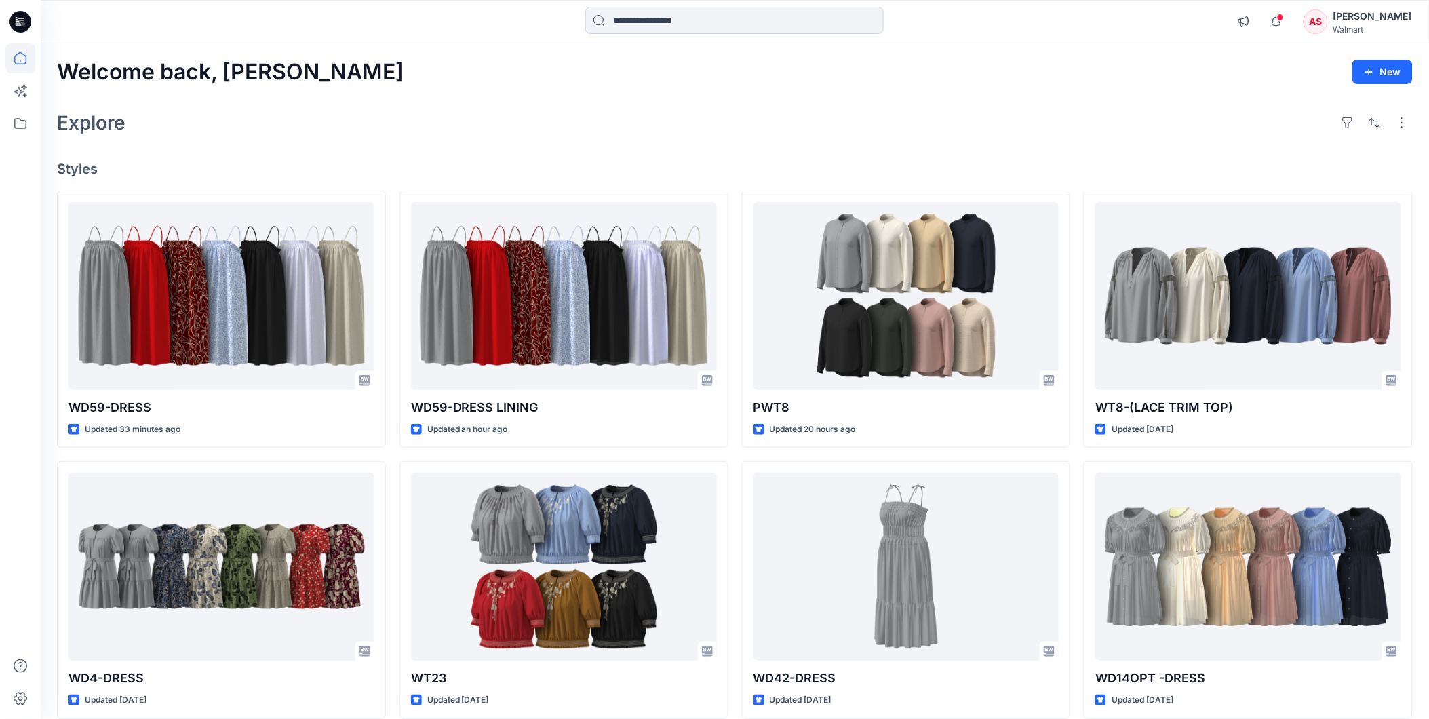
click at [613, 24] on input at bounding box center [734, 20] width 298 height 27
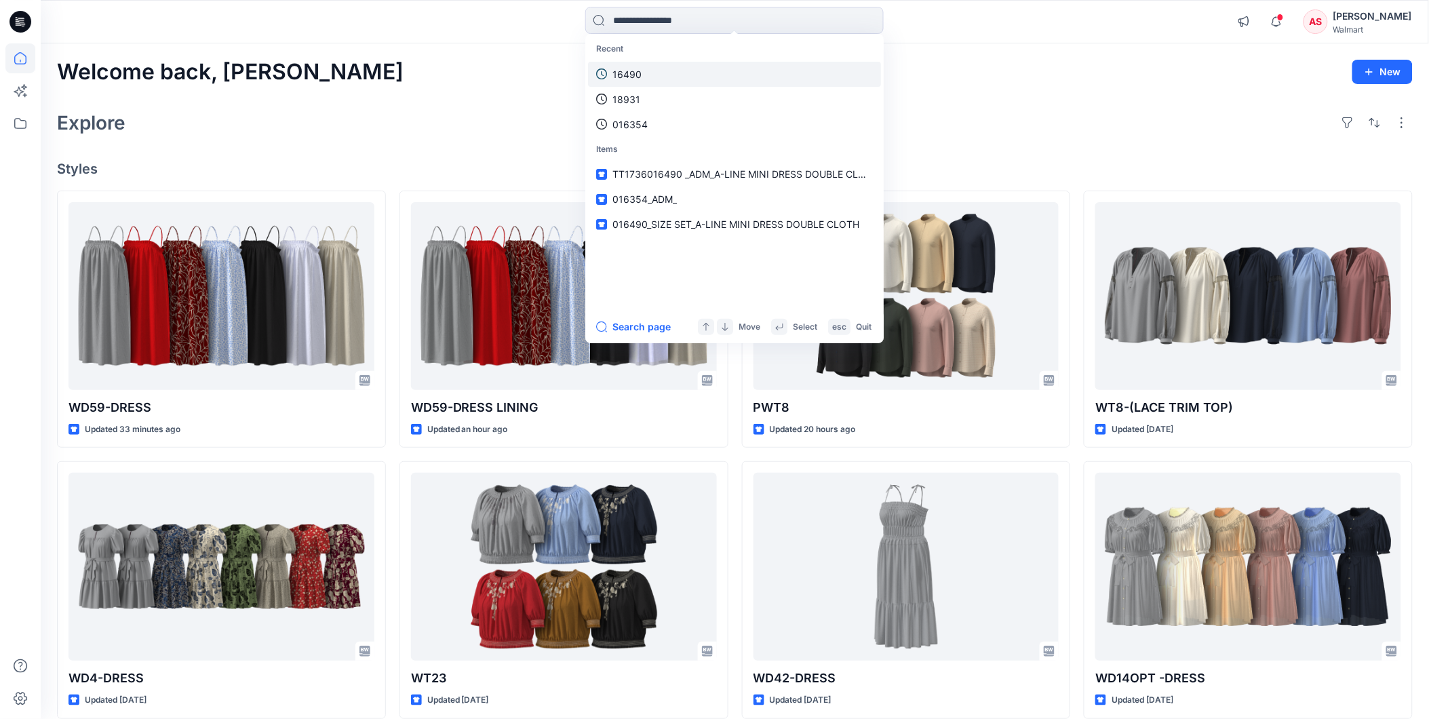
click at [634, 69] on p "16490" at bounding box center [626, 74] width 29 height 14
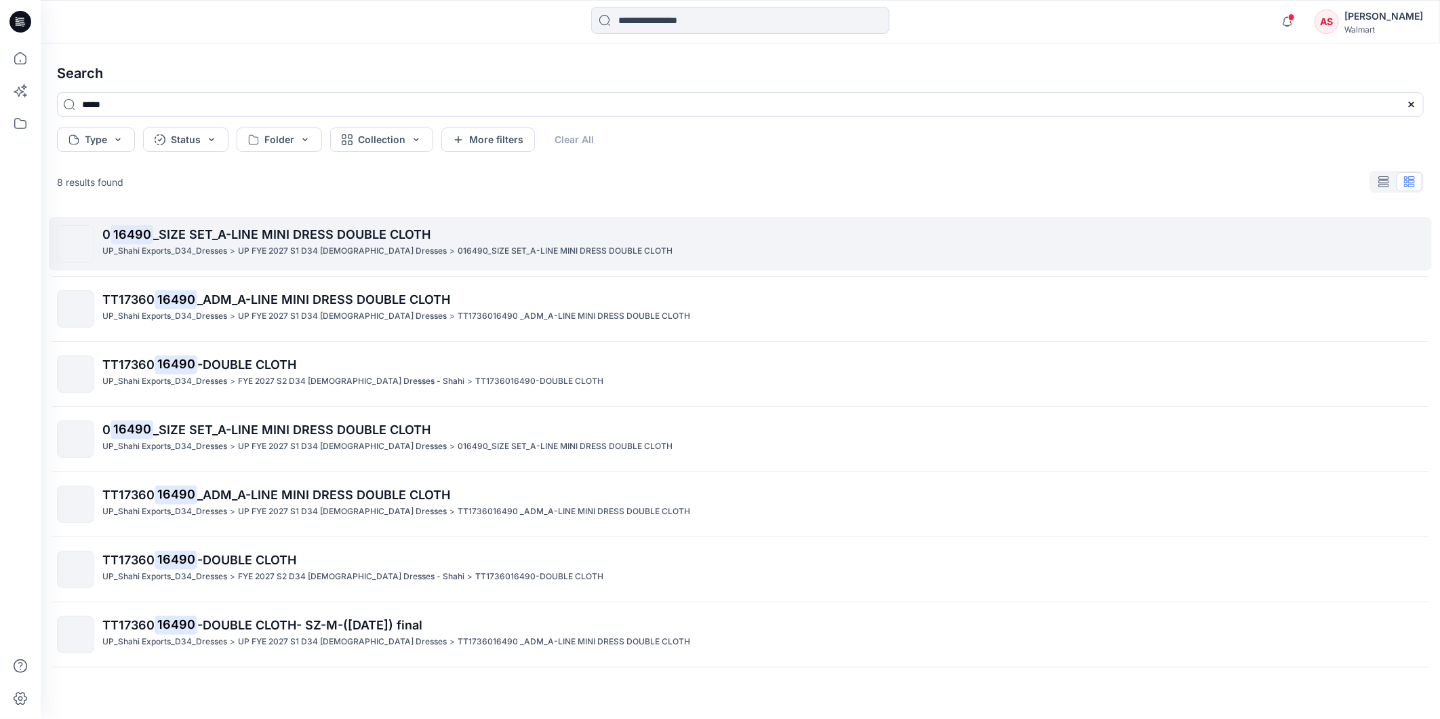
click at [132, 235] on mark "16490" at bounding box center [132, 233] width 43 height 19
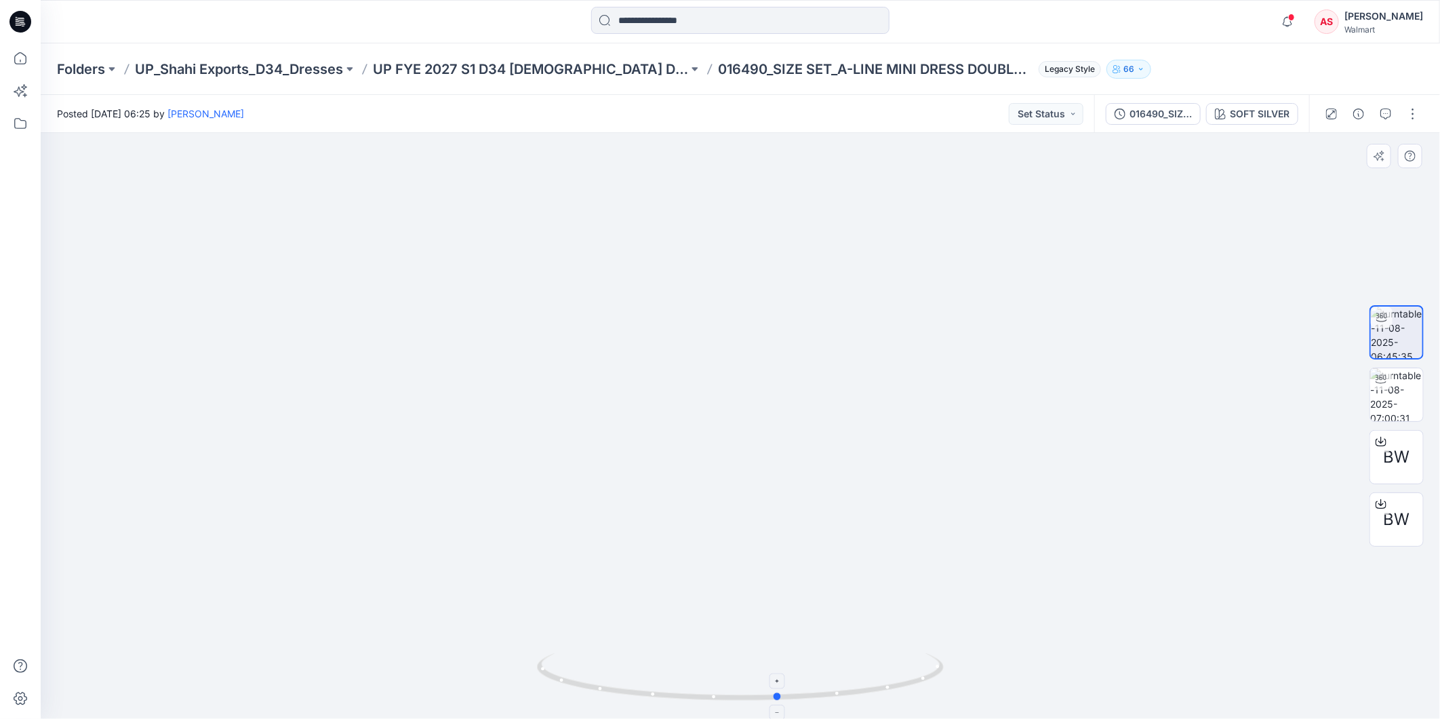
drag, startPoint x: 743, startPoint y: 698, endPoint x: 782, endPoint y: 690, distance: 39.6
click at [782, 690] on icon at bounding box center [742, 678] width 410 height 51
click at [22, 52] on icon at bounding box center [20, 58] width 30 height 30
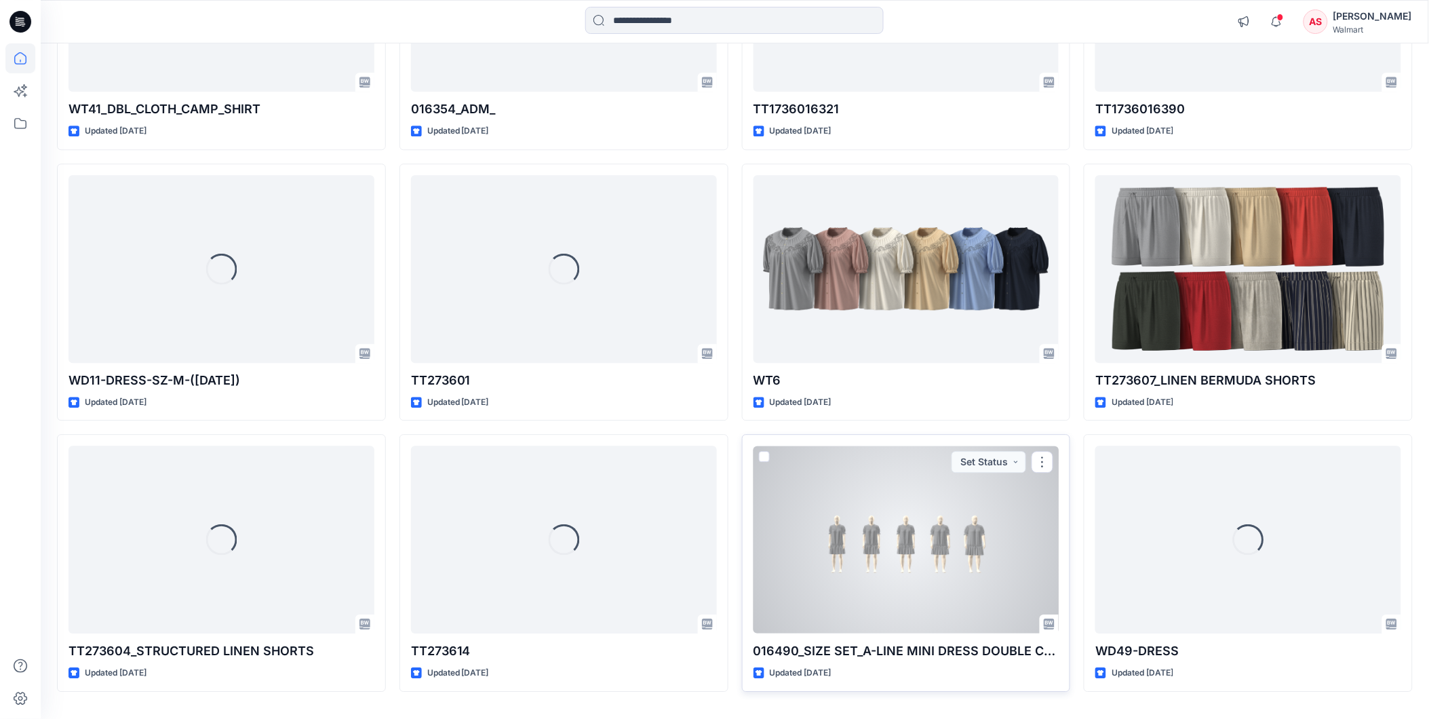
scroll to position [1073, 0]
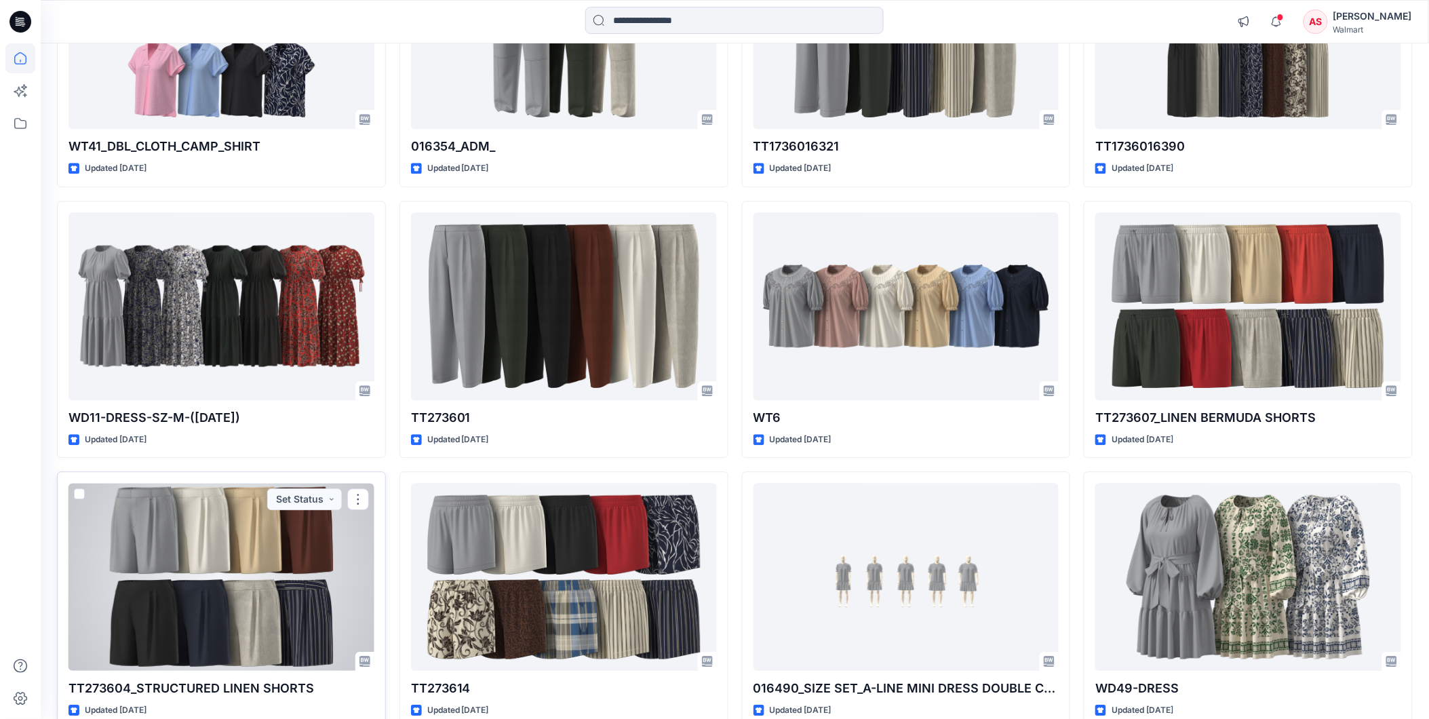
click at [214, 563] on div at bounding box center [221, 577] width 306 height 188
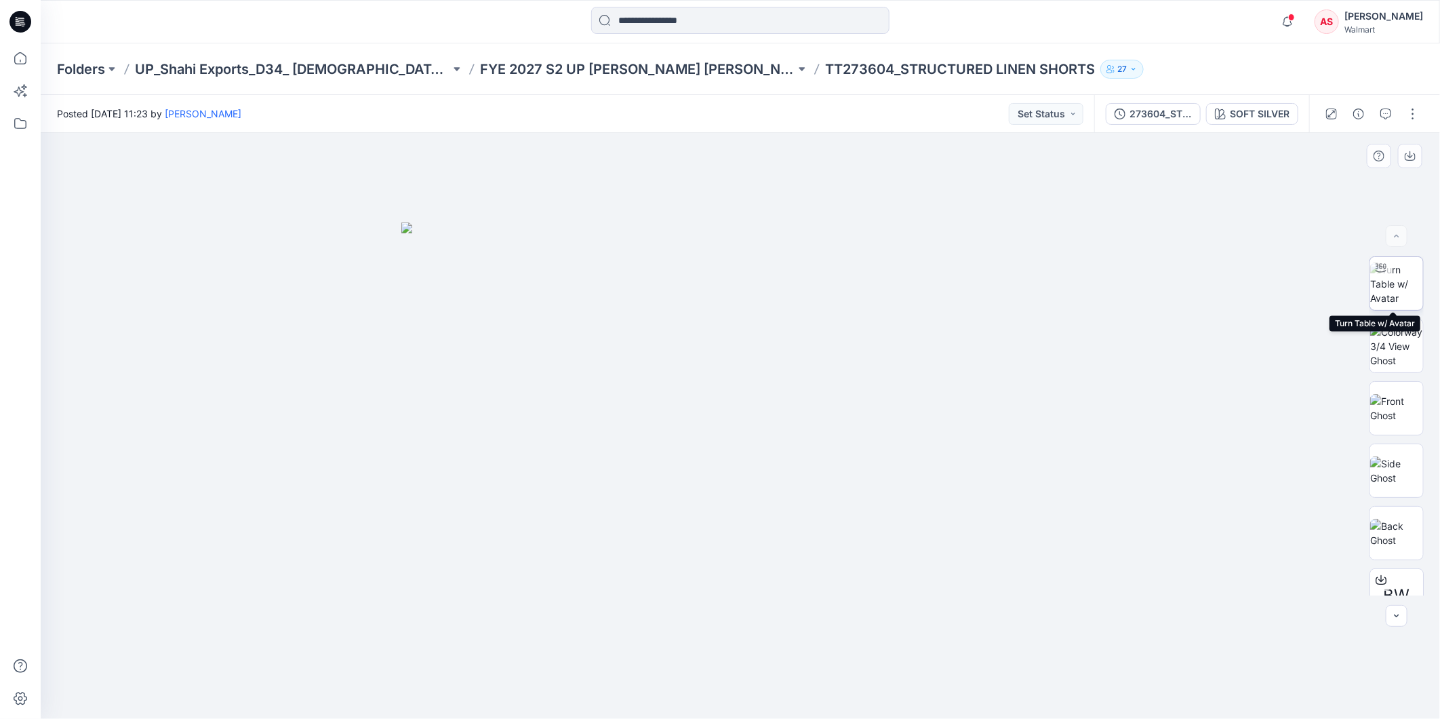
click at [1398, 289] on img at bounding box center [1396, 283] width 53 height 43
drag, startPoint x: 865, startPoint y: 694, endPoint x: 1103, endPoint y: 690, distance: 238.7
click at [1103, 690] on div at bounding box center [741, 426] width 1400 height 586
drag, startPoint x: 774, startPoint y: 700, endPoint x: 856, endPoint y: 699, distance: 82.1
click at [856, 699] on icon at bounding box center [742, 678] width 410 height 51
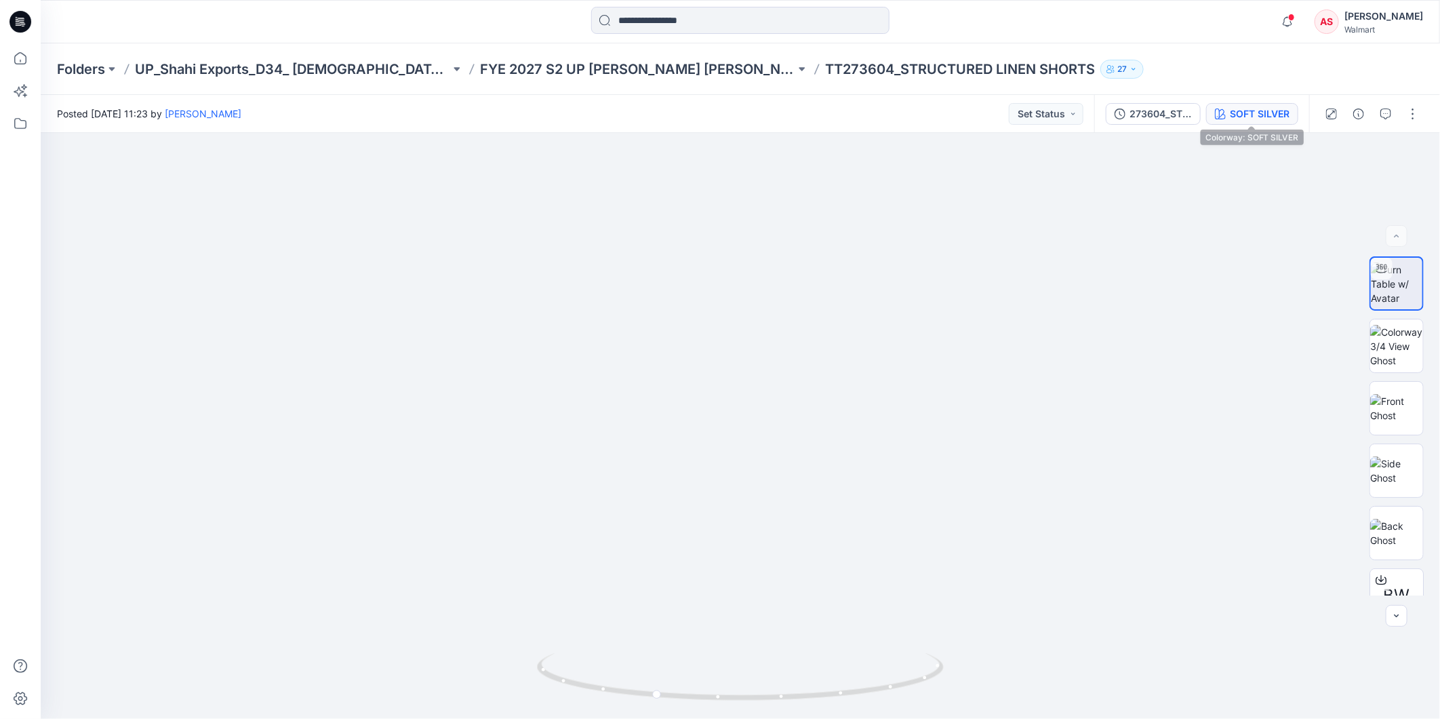
click at [1240, 111] on div "SOFT SILVER" at bounding box center [1260, 113] width 60 height 15
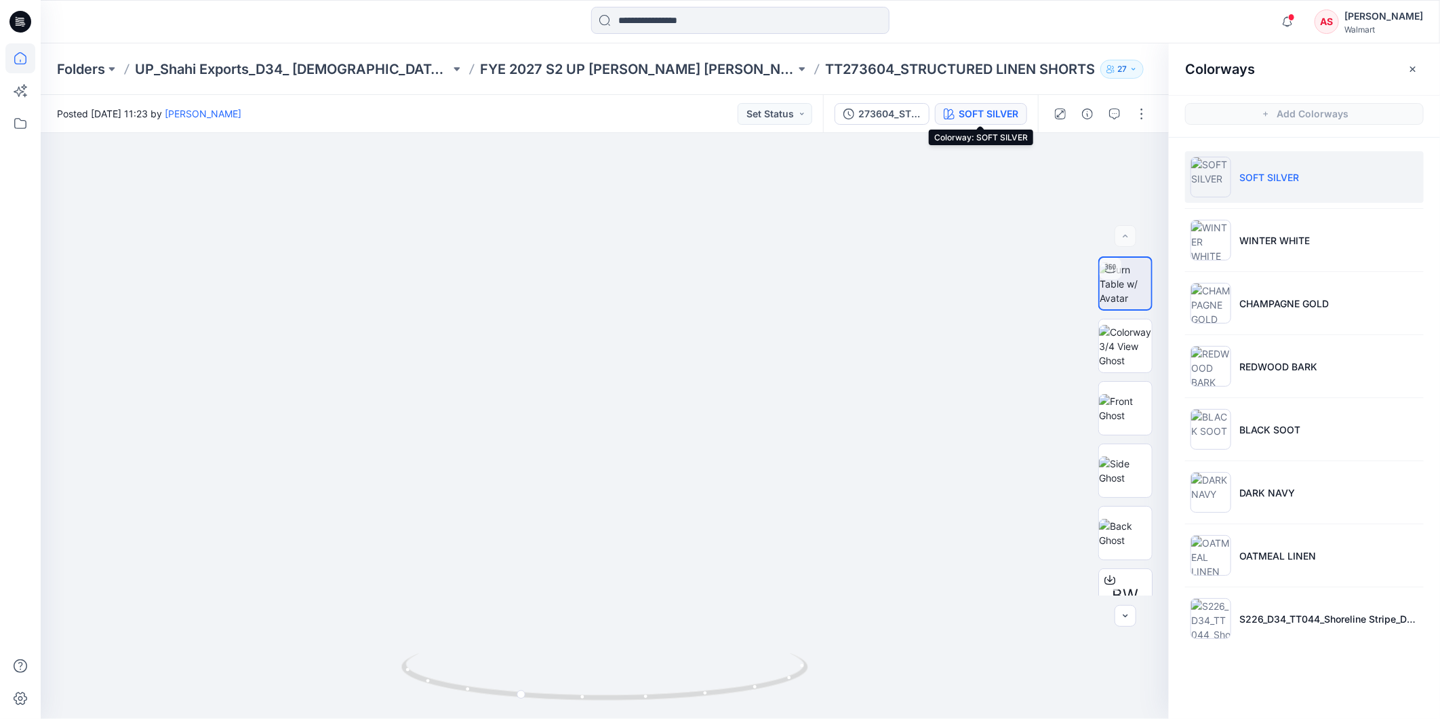
drag, startPoint x: 14, startPoint y: 56, endPoint x: 32, endPoint y: 56, distance: 17.6
click at [14, 56] on icon at bounding box center [20, 58] width 30 height 30
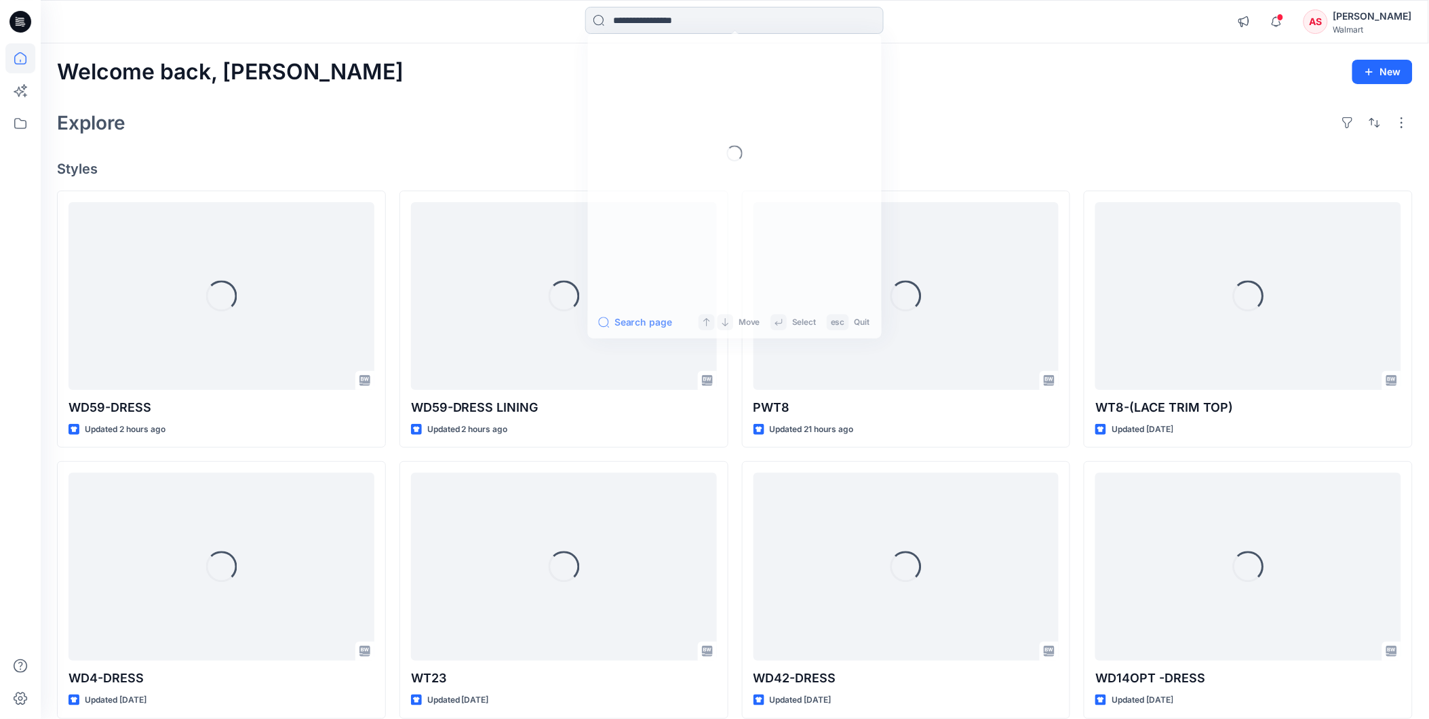
click at [654, 23] on input at bounding box center [734, 20] width 298 height 27
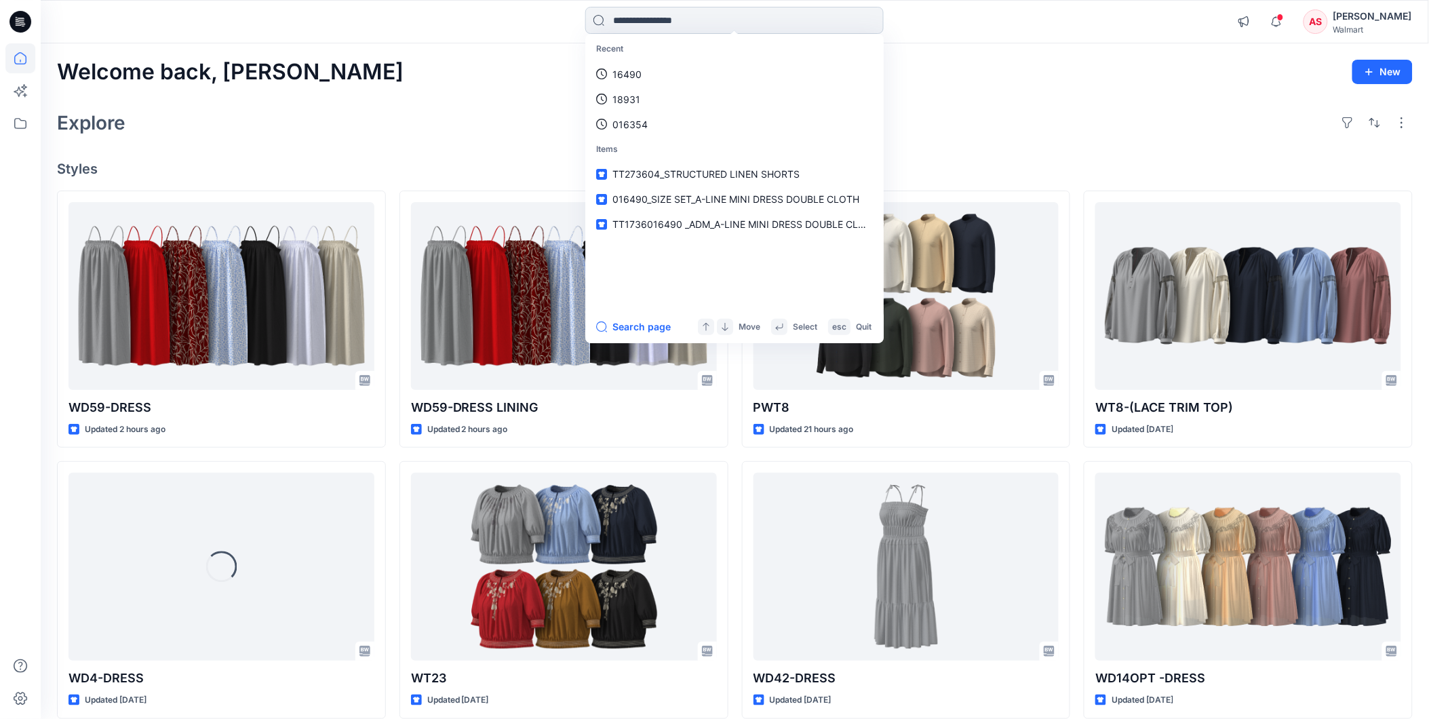
type input "*"
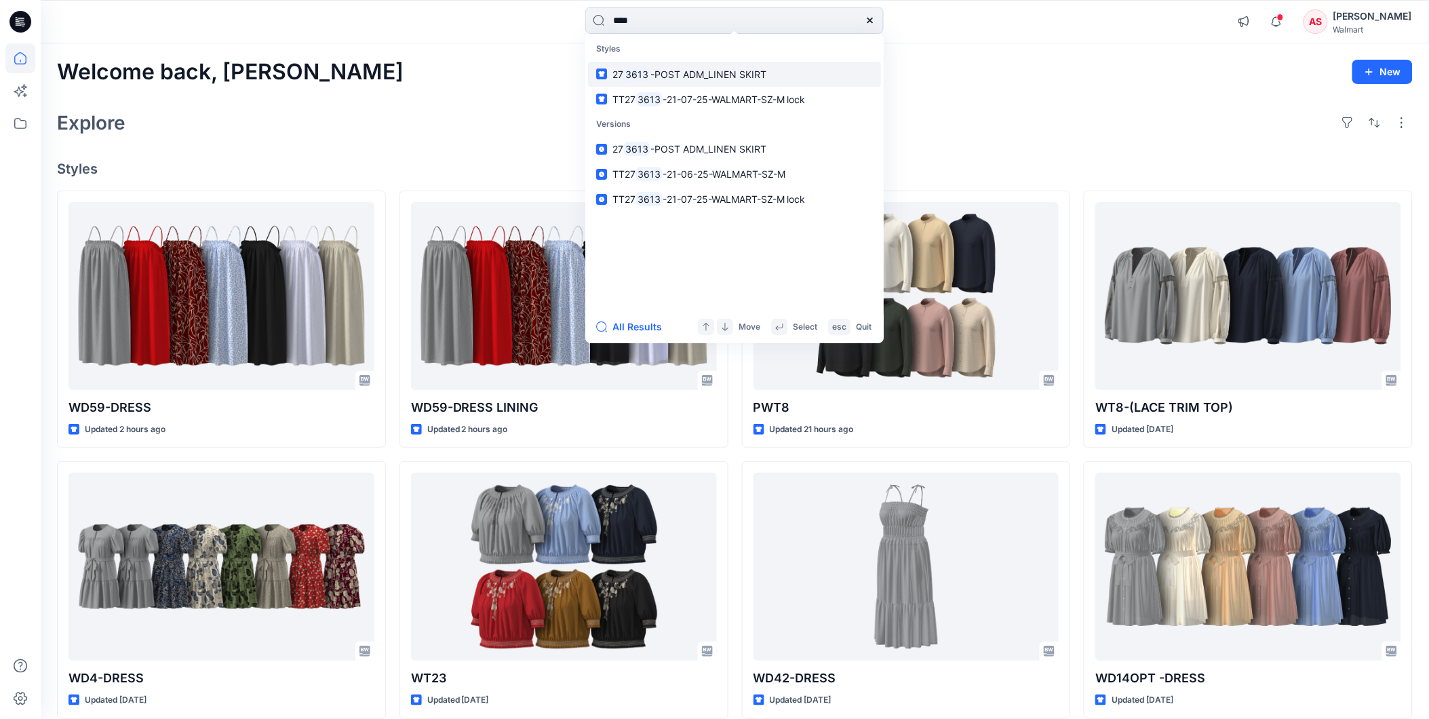
type input "****"
click at [663, 70] on span "-POST ADM_LINEN SKIRT" at bounding box center [708, 74] width 116 height 12
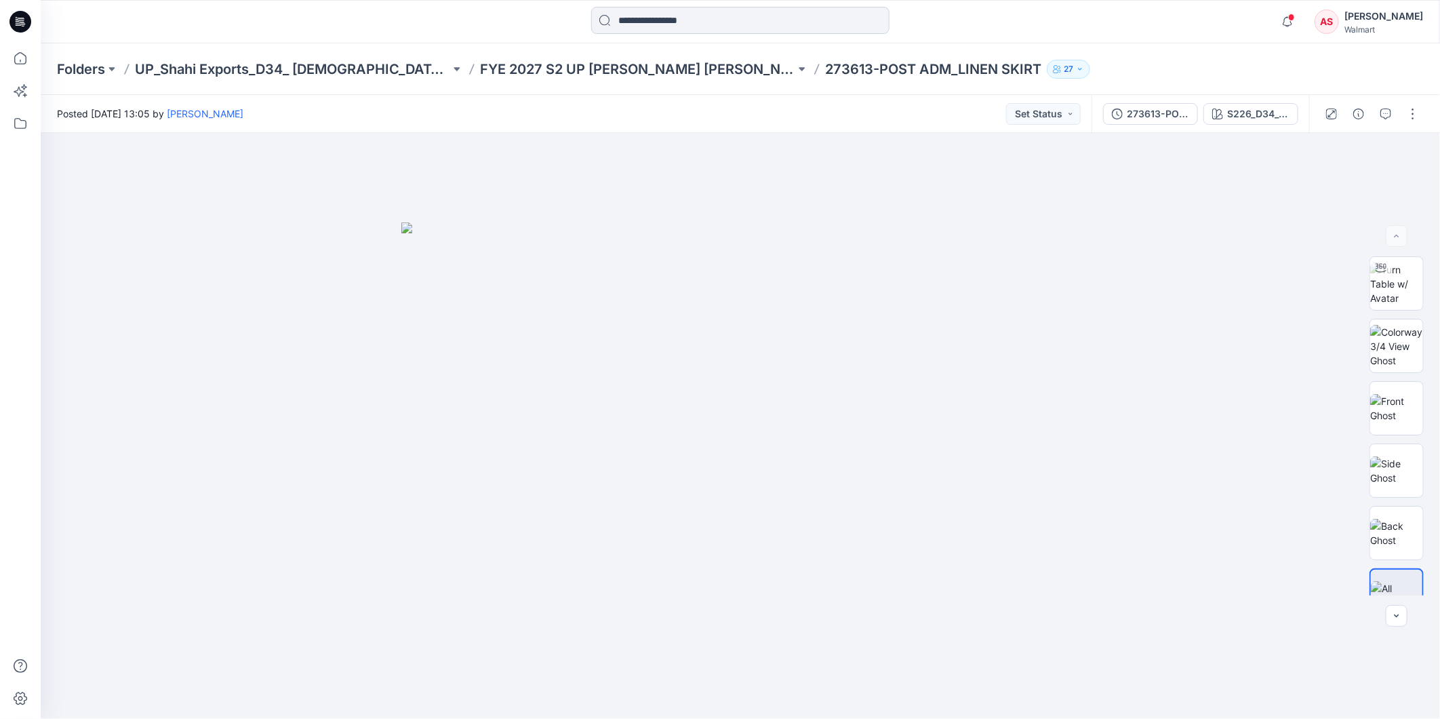
click at [651, 22] on input at bounding box center [740, 20] width 298 height 27
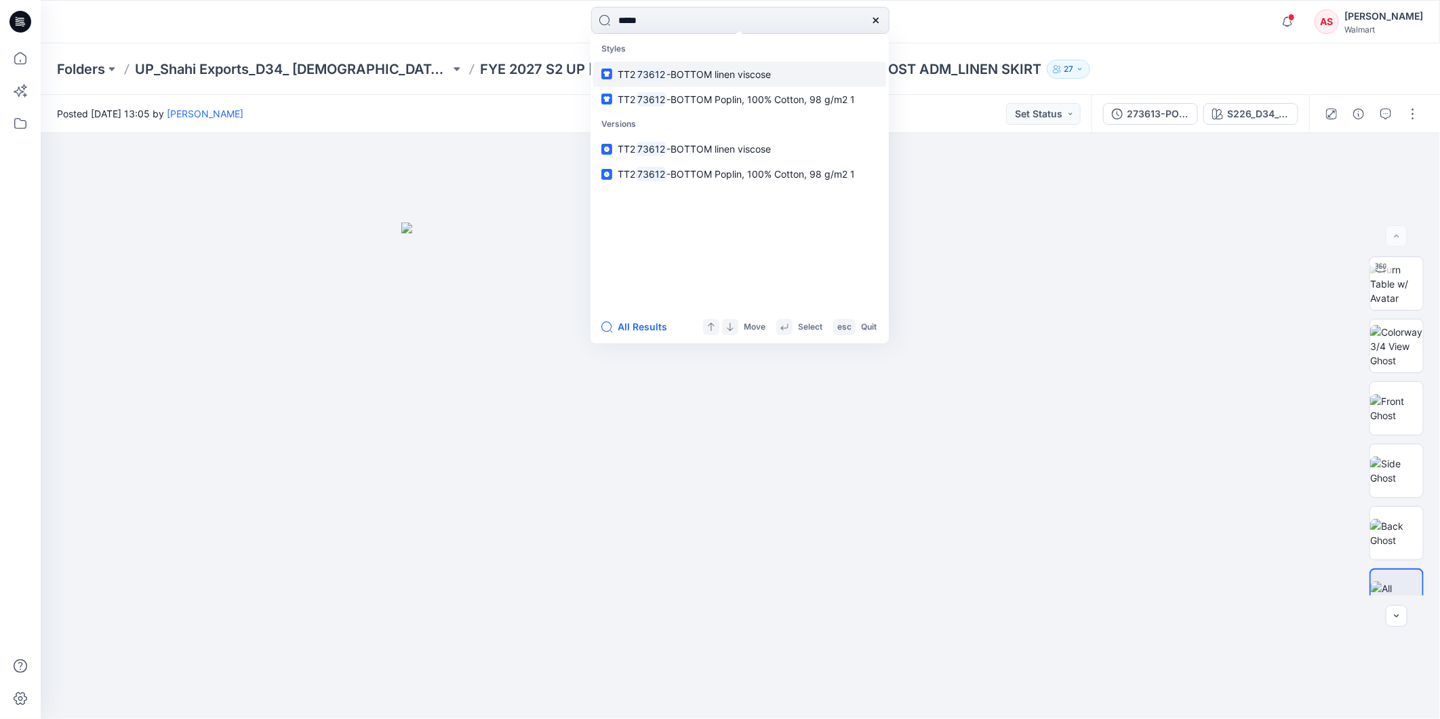
type input "*****"
click at [697, 75] on span "-BOTTOM linen viscose" at bounding box center [719, 74] width 104 height 12
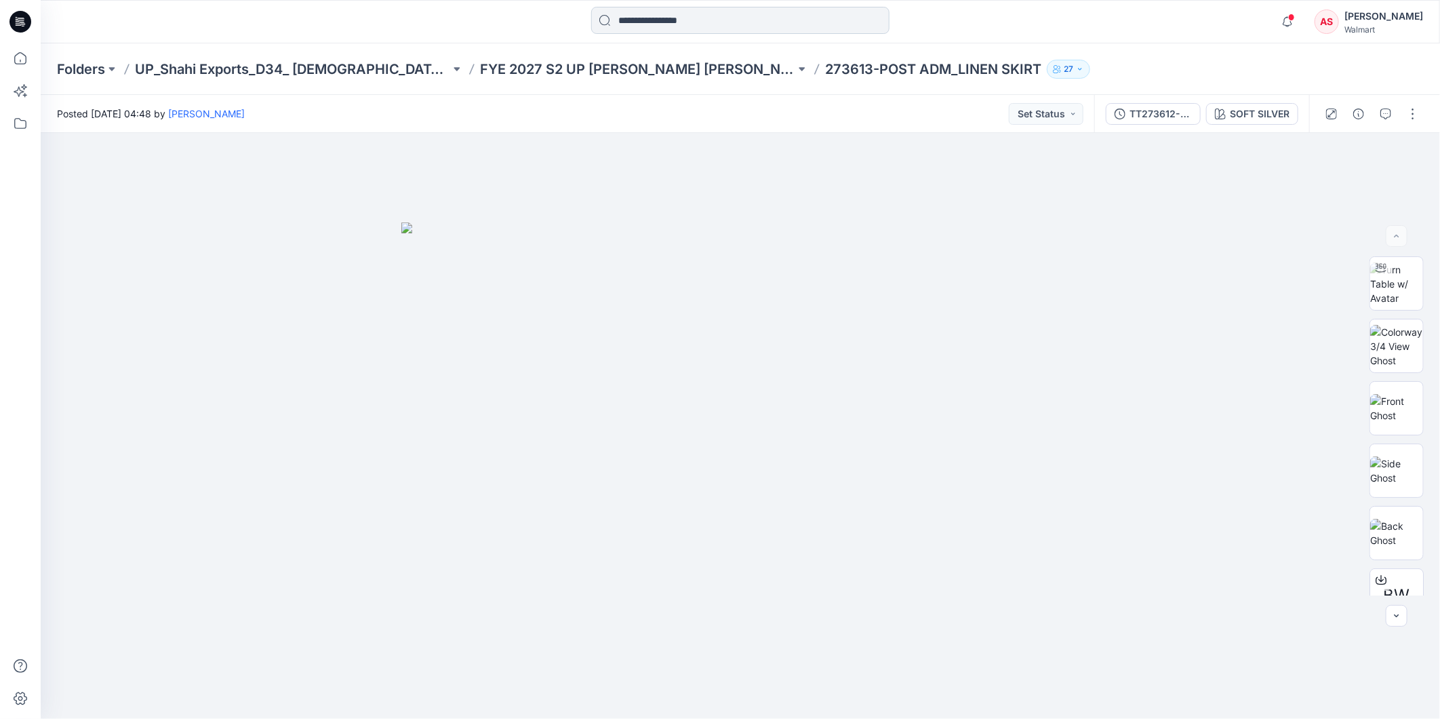
click at [672, 20] on input at bounding box center [740, 20] width 298 height 27
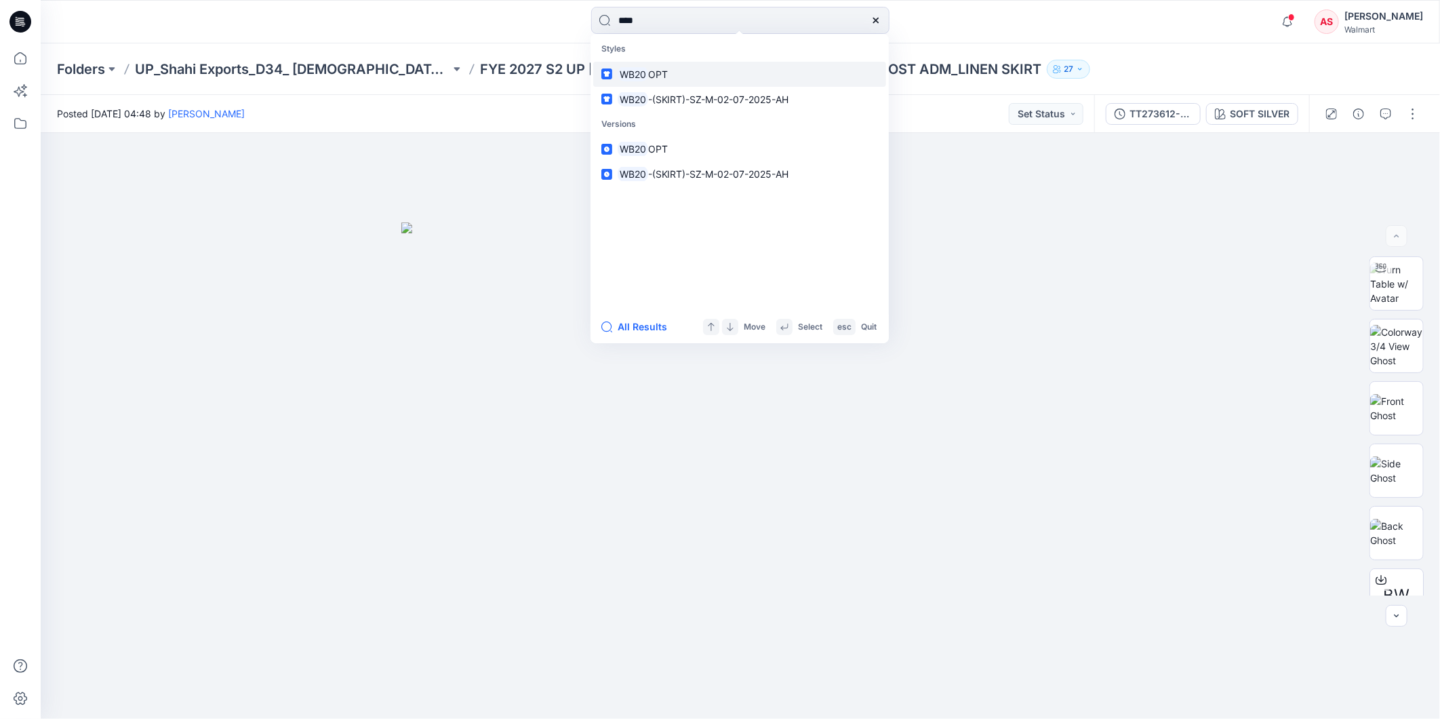
type input "****"
click at [644, 73] on mark "WB20" at bounding box center [633, 74] width 31 height 16
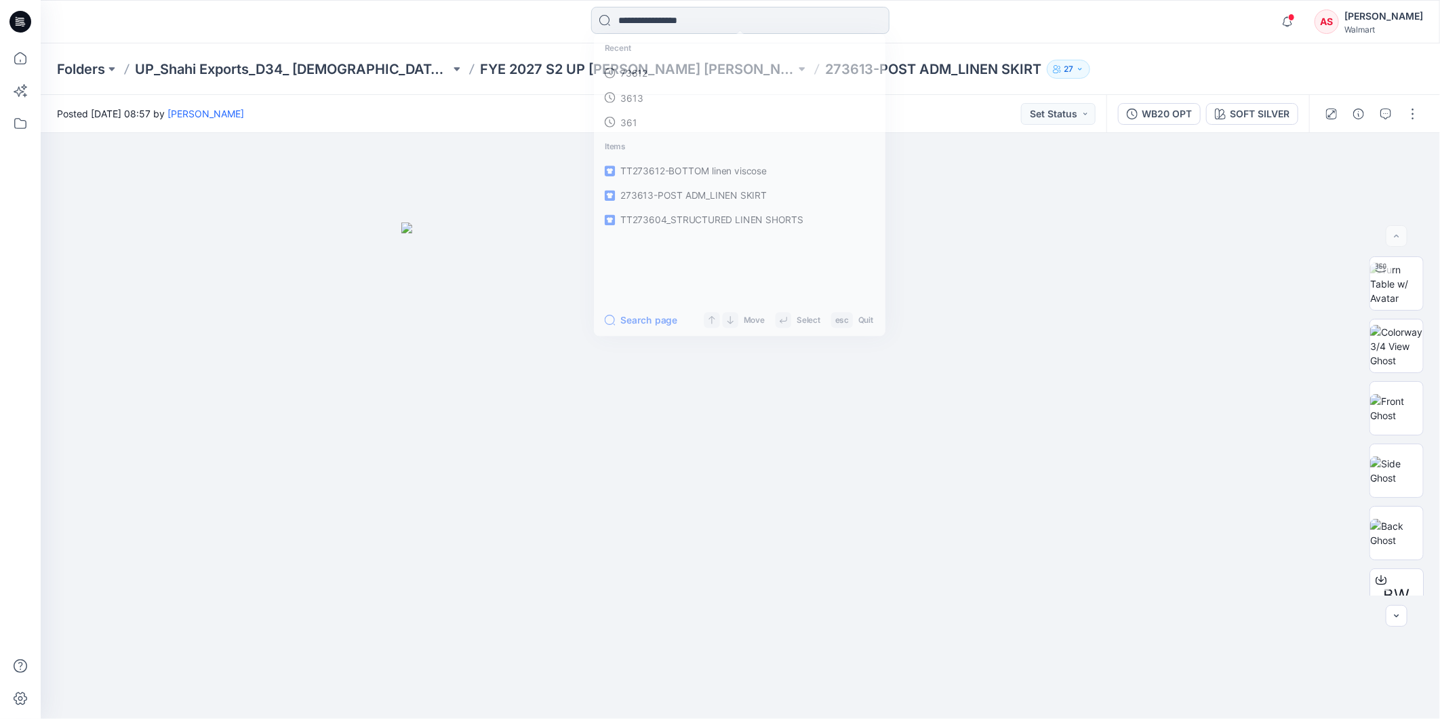
click at [669, 22] on input at bounding box center [740, 20] width 298 height 27
click at [641, 77] on p "WB20" at bounding box center [631, 74] width 26 height 14
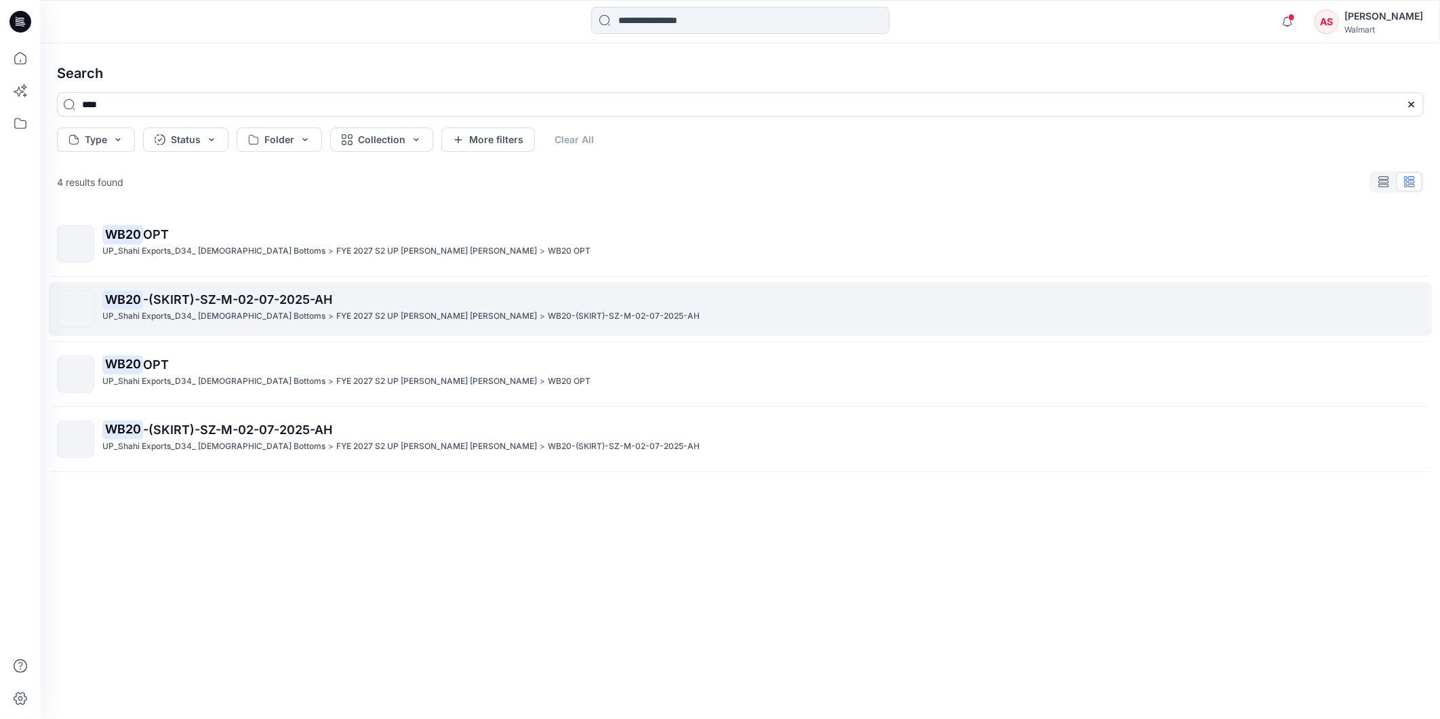
click at [255, 313] on p "UP_Shahi Exports_D34_ [DEMOGRAPHIC_DATA] Bottoms" at bounding box center [213, 316] width 223 height 14
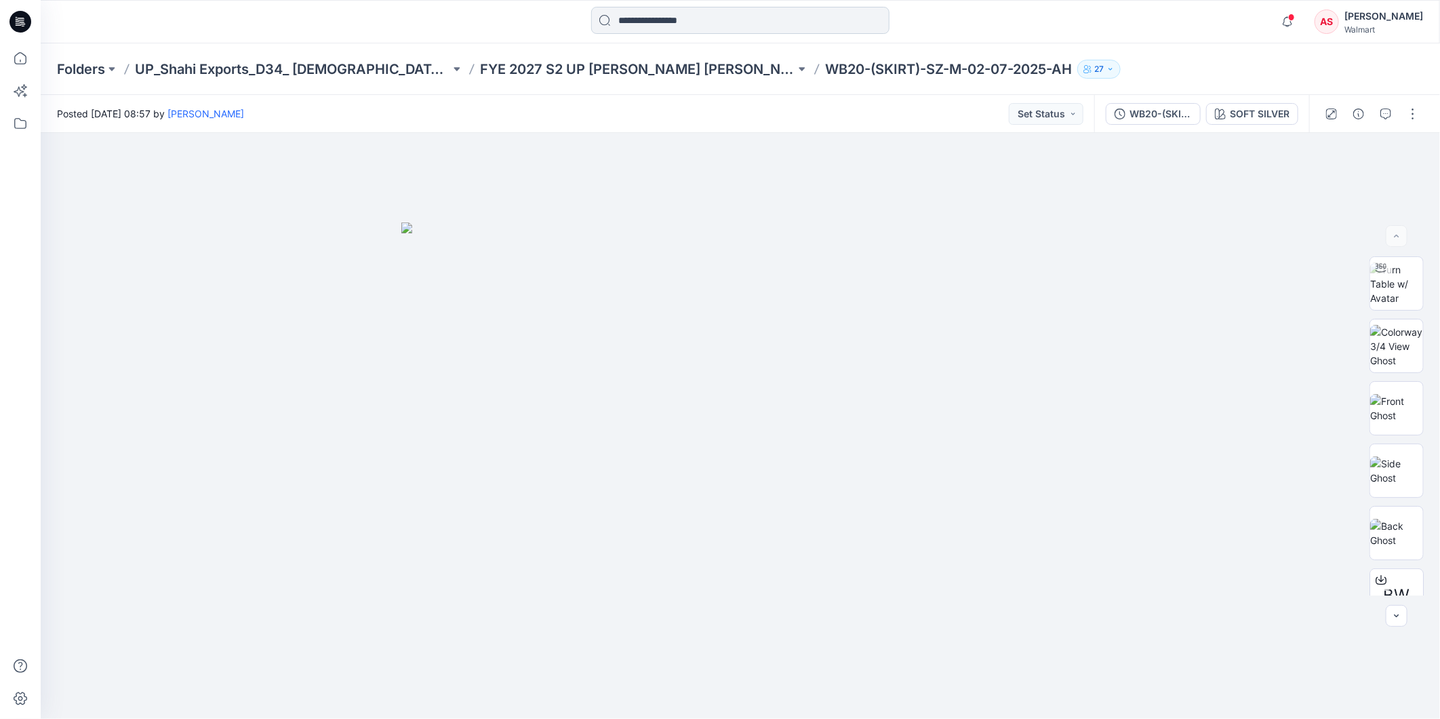
click at [645, 16] on input at bounding box center [740, 20] width 298 height 27
